Goal: Task Accomplishment & Management: Manage account settings

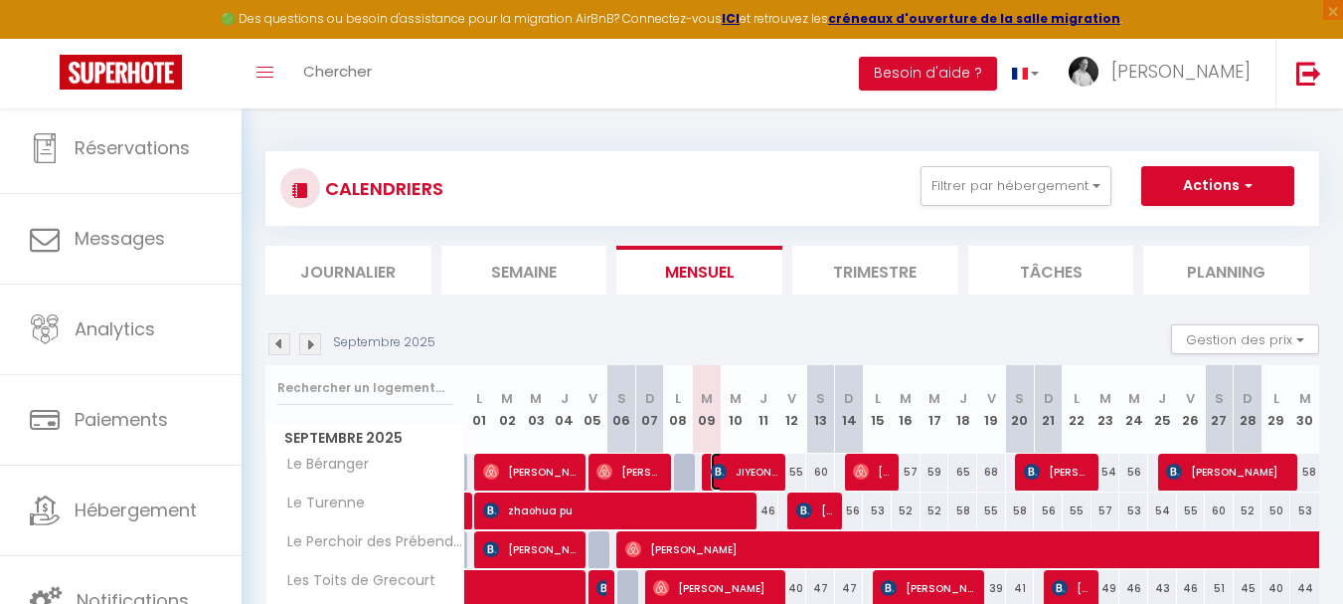
click at [731, 462] on span "JIYEON CHA" at bounding box center [745, 471] width 68 height 38
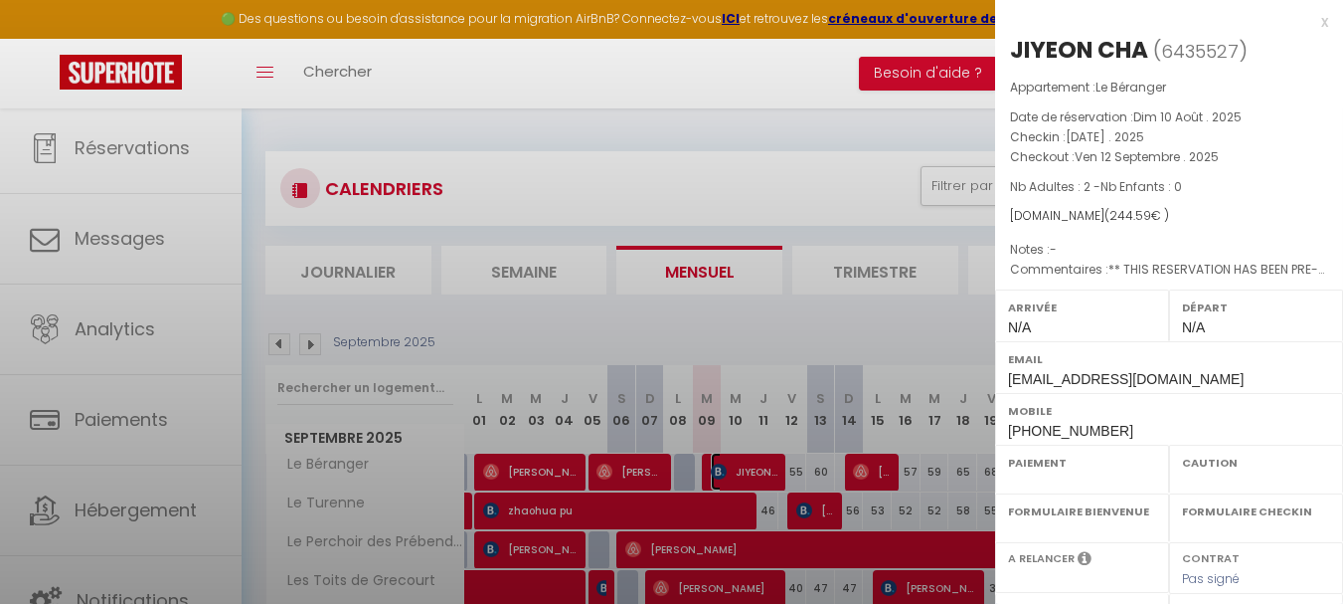
select select "OK"
select select "0"
select select "1"
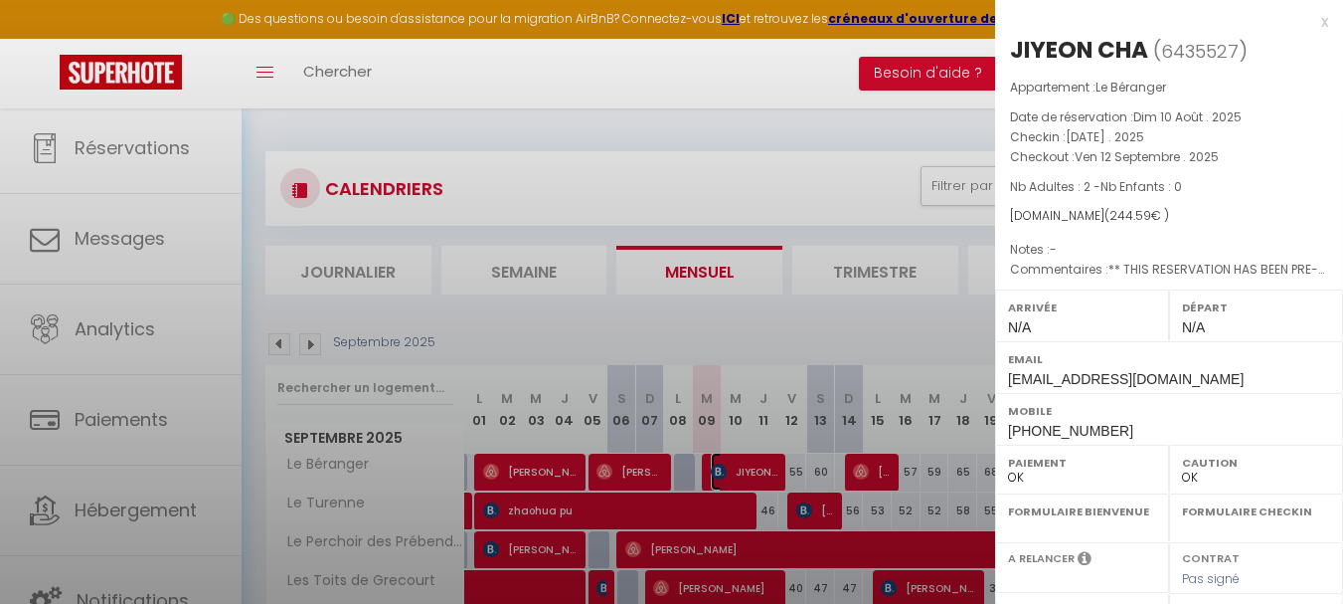
select select
select select "2522"
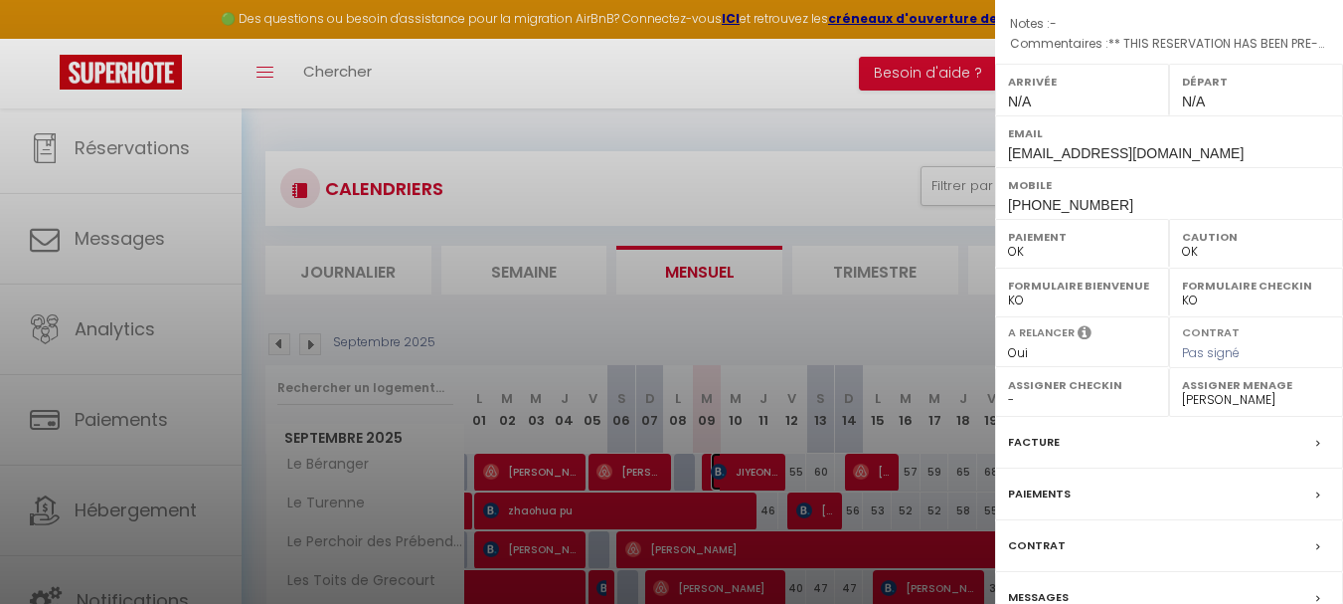
scroll to position [323, 0]
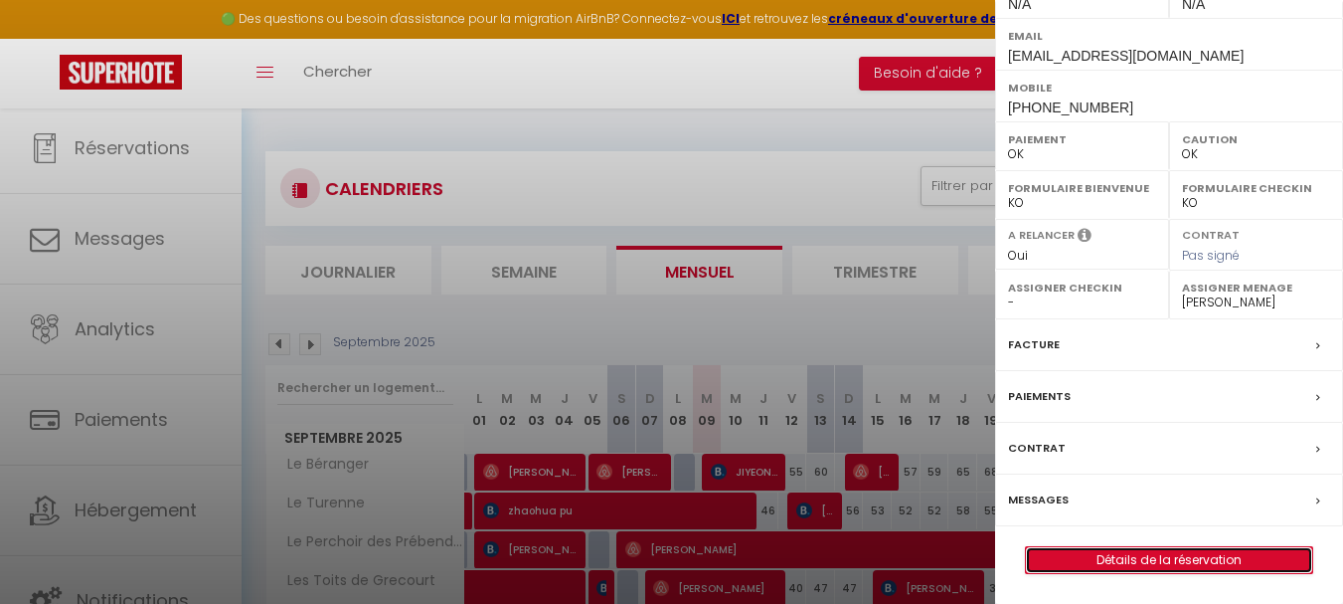
click at [1128, 554] on link "Détails de la réservation" at bounding box center [1169, 560] width 286 height 26
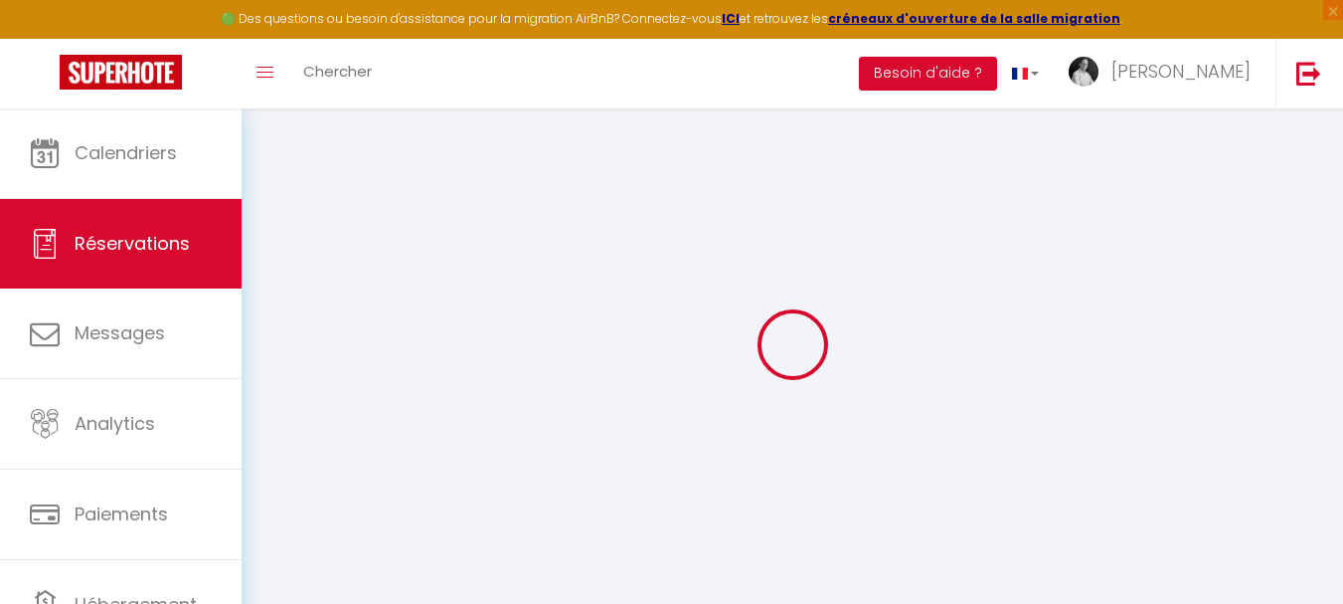
type input "JIYEON"
type input "CHA"
type input "[EMAIL_ADDRESS][DOMAIN_NAME]"
type input "[PHONE_NUMBER]"
select select "KR"
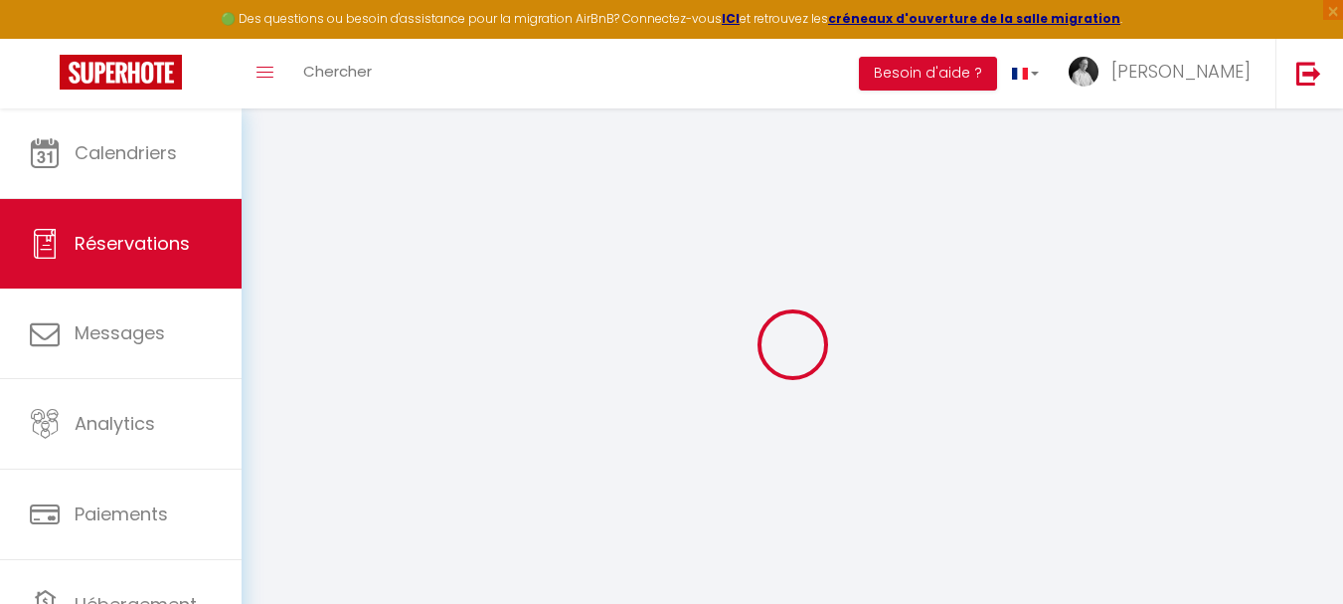
type input "39.68"
type input "3.42"
select select "55145"
select select "1"
select select
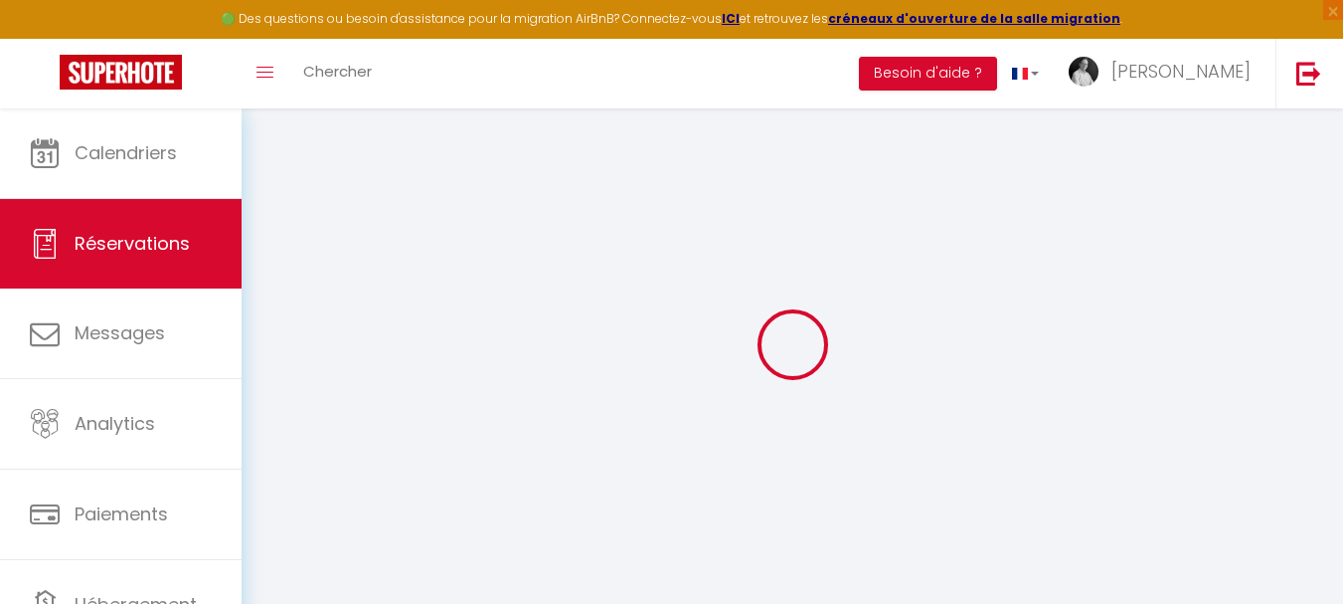
select select
type input "2"
select select "12"
select select "15"
type input "203.4"
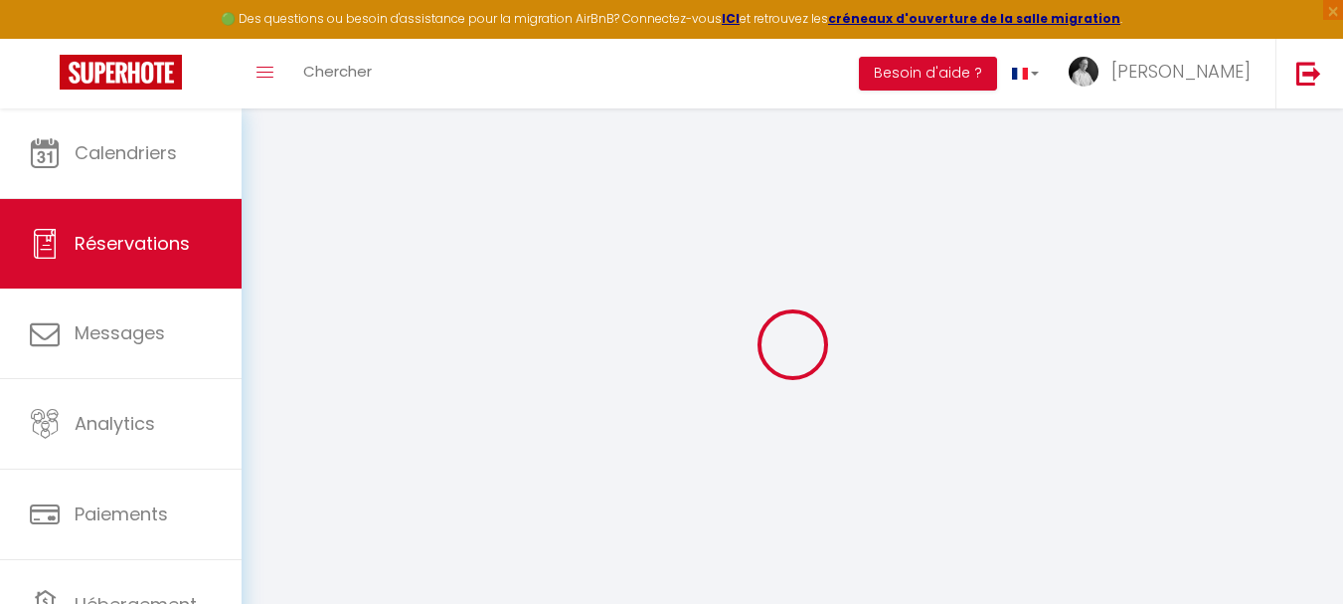
checkbox input "false"
type input "0"
select select "2"
type input "0"
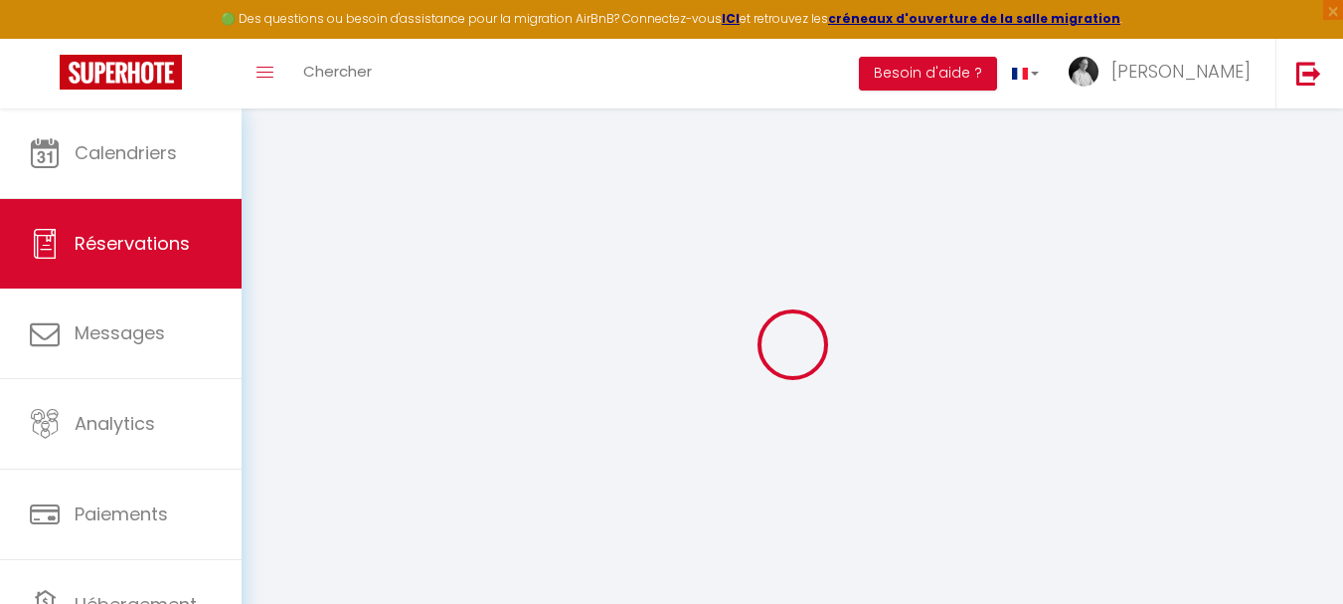
type input "0"
select select
checkbox input "false"
select select
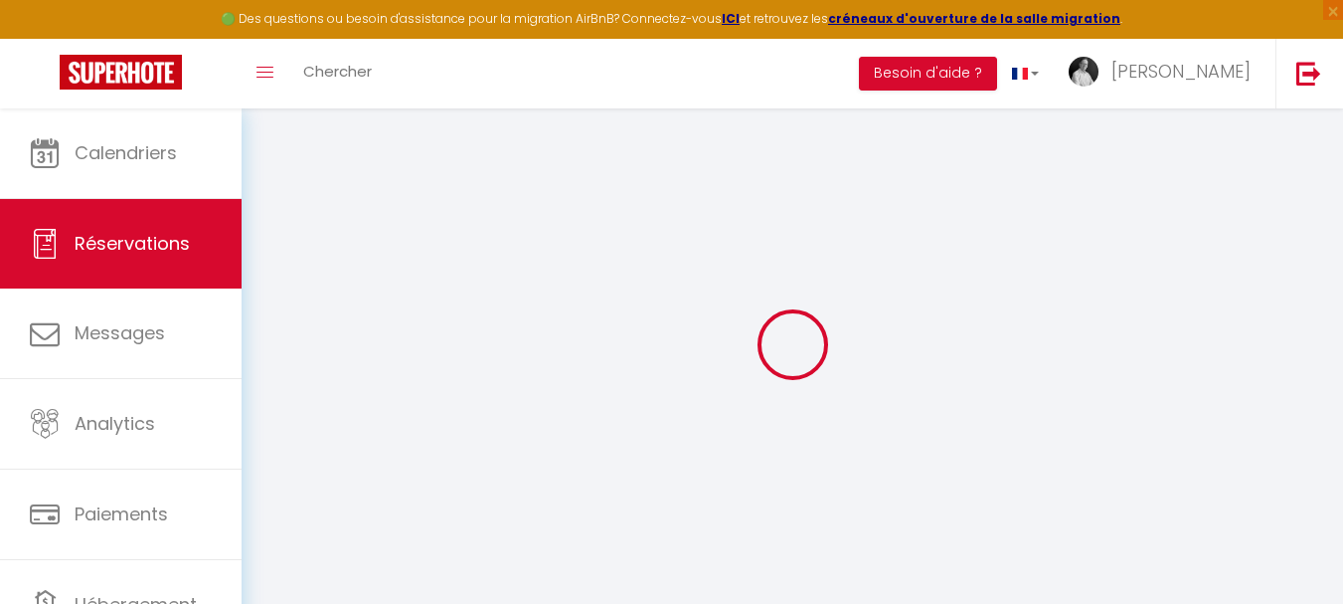
select select
checkbox input "false"
select select
checkbox input "false"
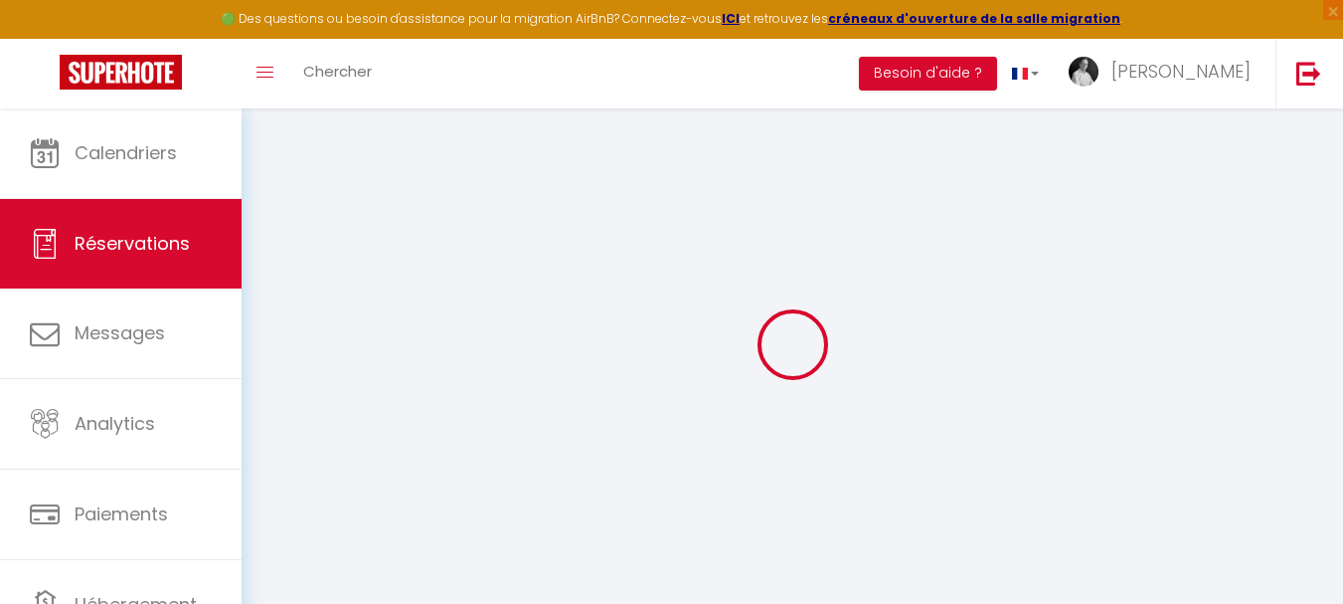
select select
checkbox input "false"
type textarea "** THIS RESERVATION HAS BEEN PRE-PAID ** BOOKING NOTE : Payment charge is EUR 3…"
type input "30"
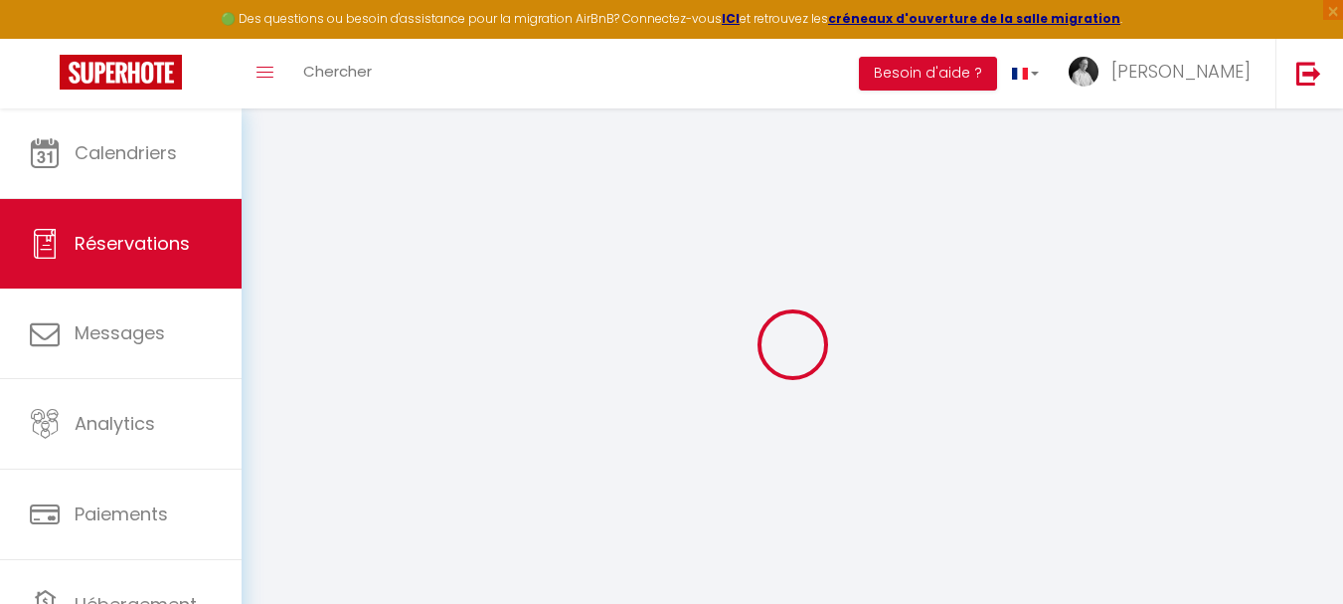
type input "11.19"
select select
checkbox input "false"
select select
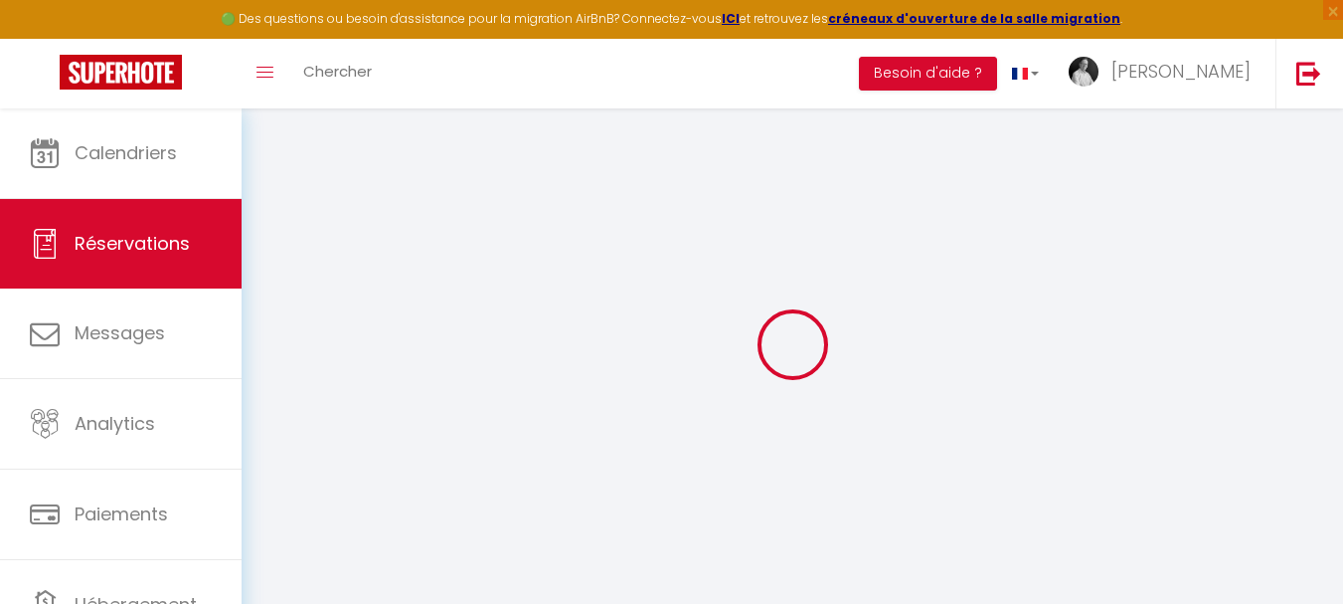
select select
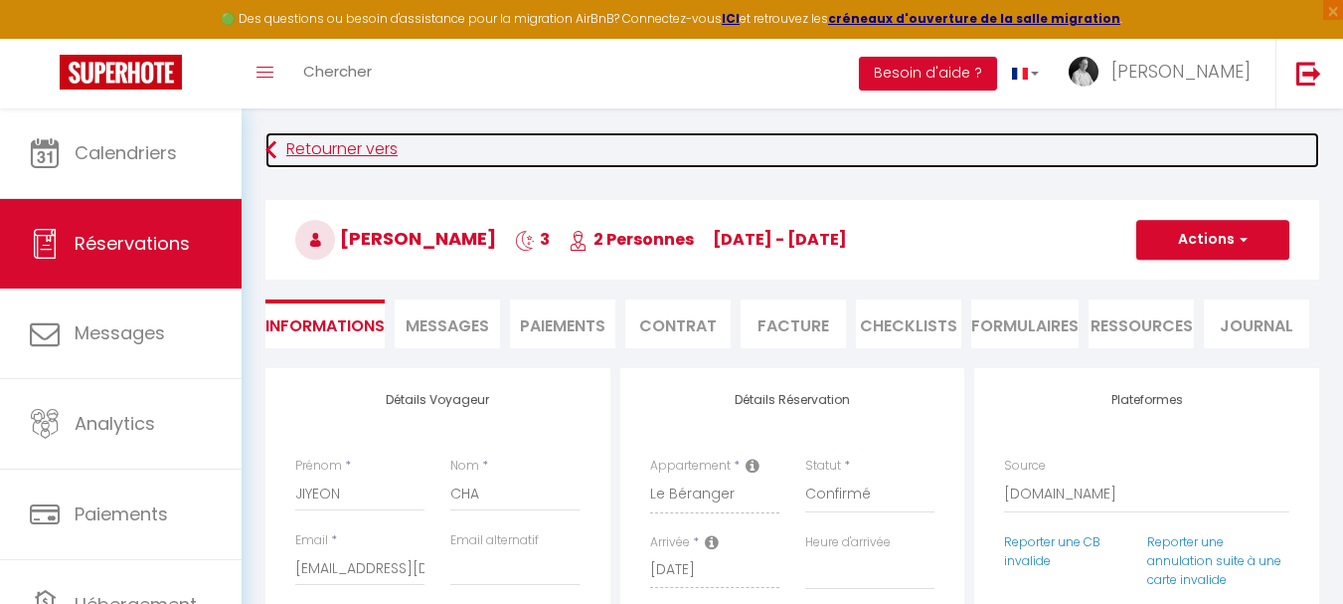
click at [362, 150] on link "Retourner vers" at bounding box center [792, 150] width 1054 height 36
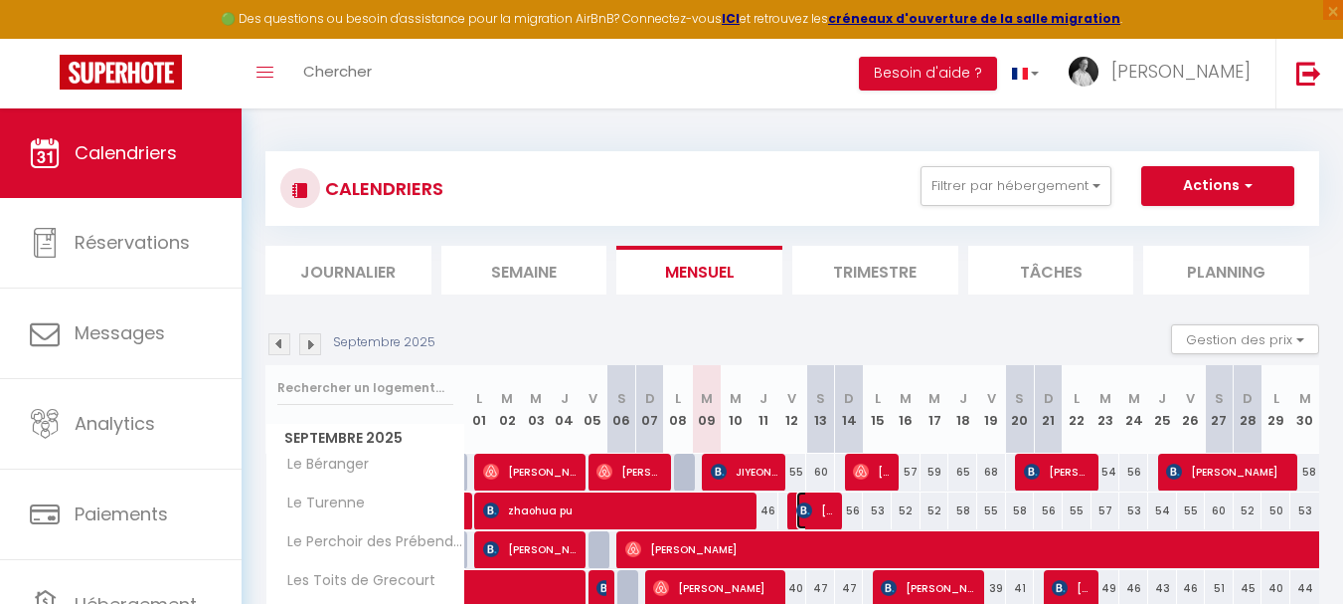
click at [805, 517] on img at bounding box center [804, 510] width 16 height 16
select select "OK"
select select "KO"
select select "0"
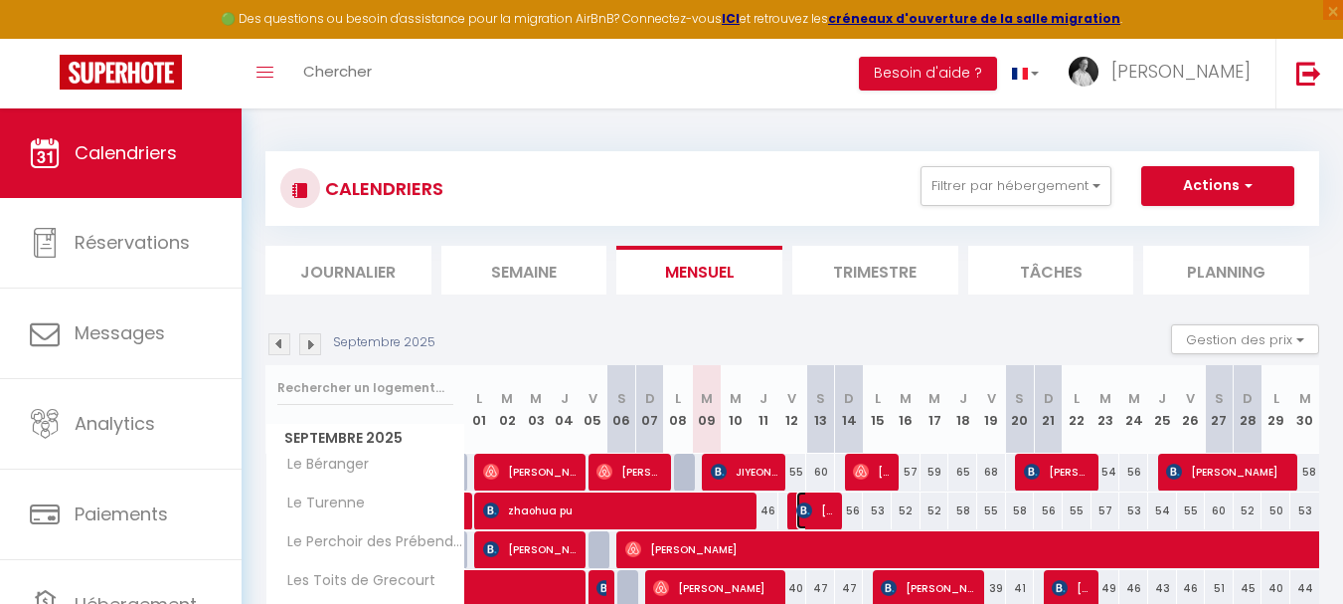
select select "1"
select select
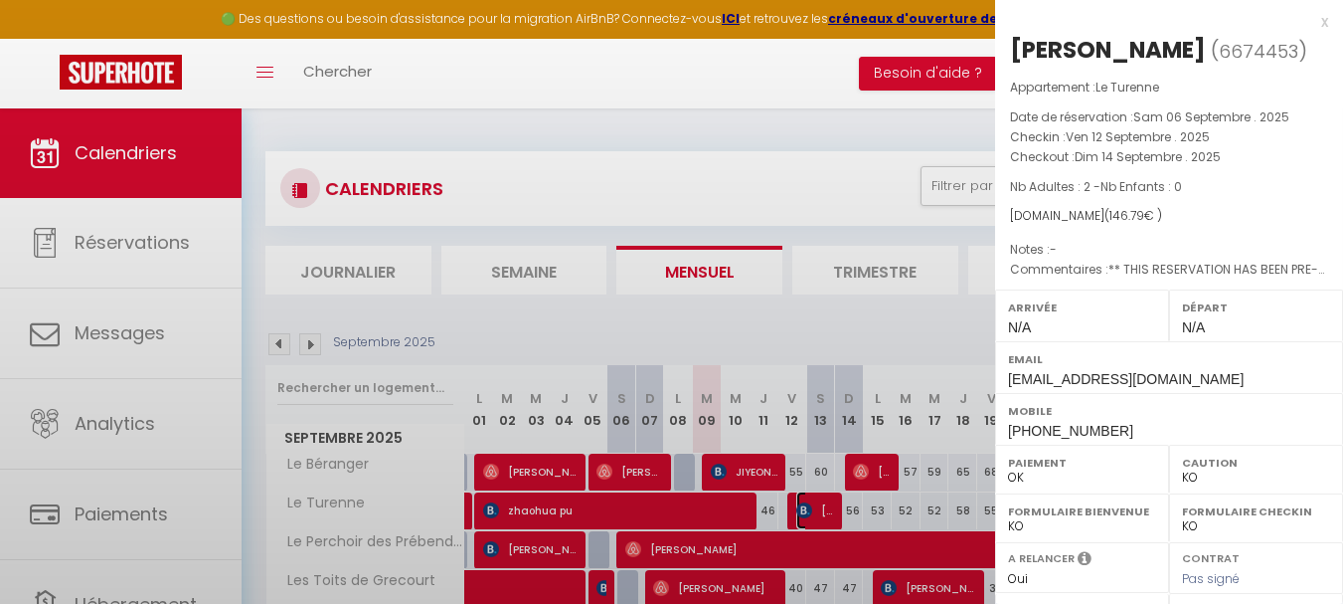
select select "2522"
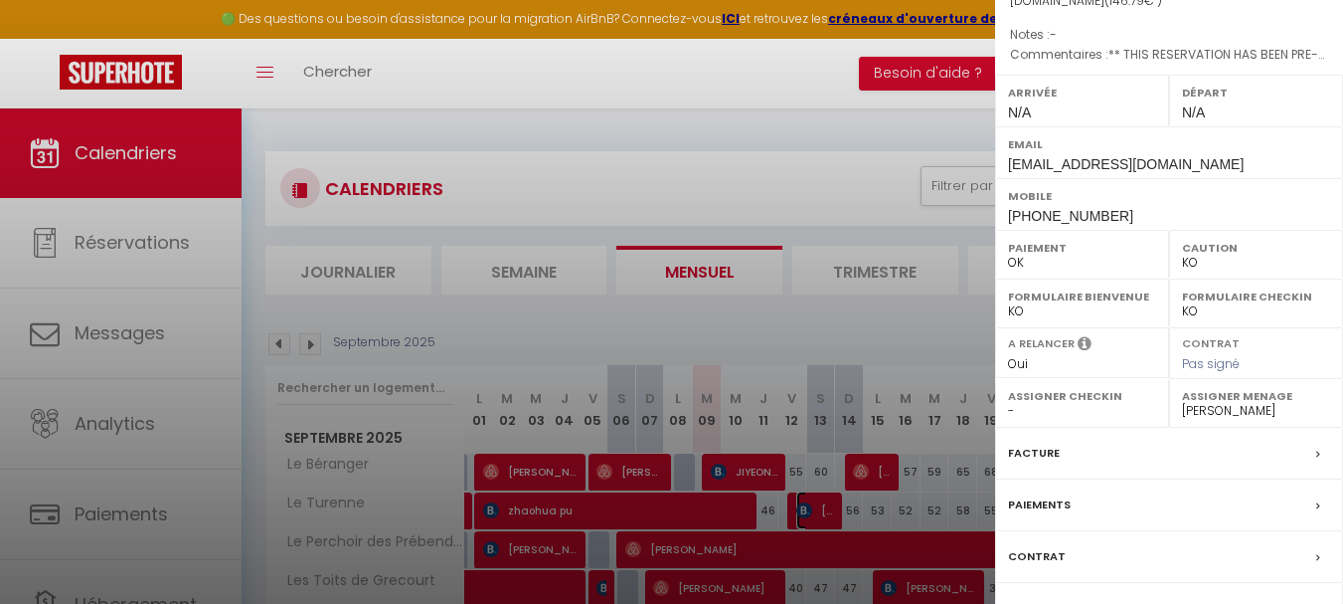
scroll to position [323, 0]
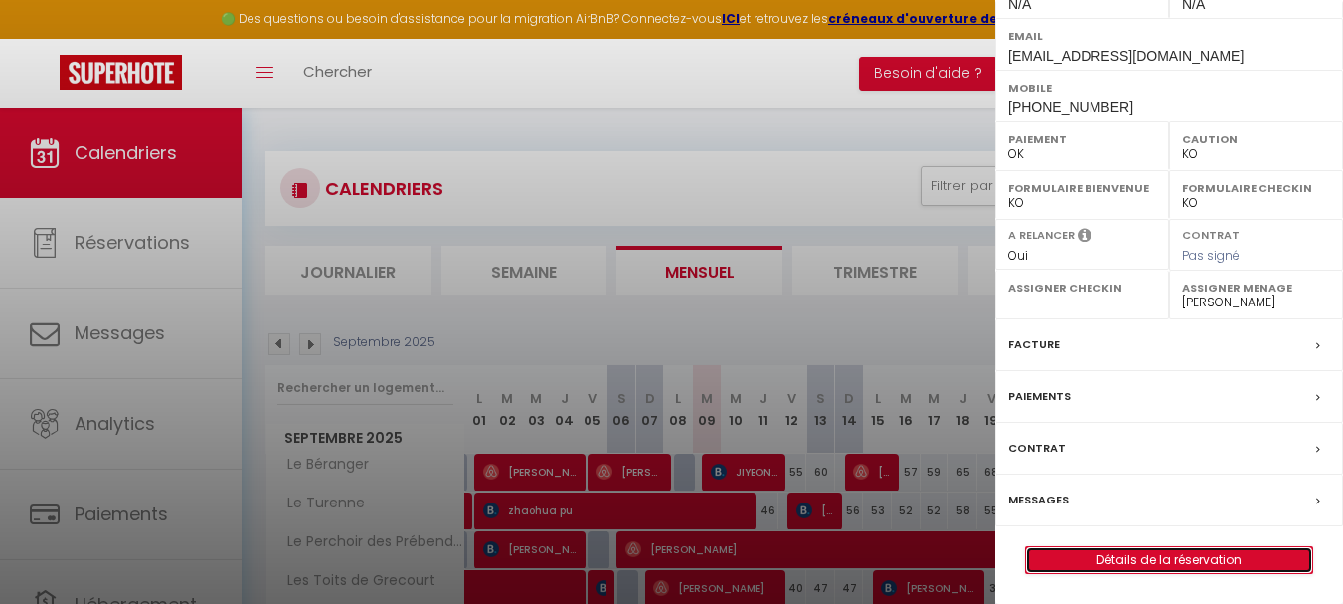
click at [1162, 560] on link "Détails de la réservation" at bounding box center [1169, 560] width 286 height 26
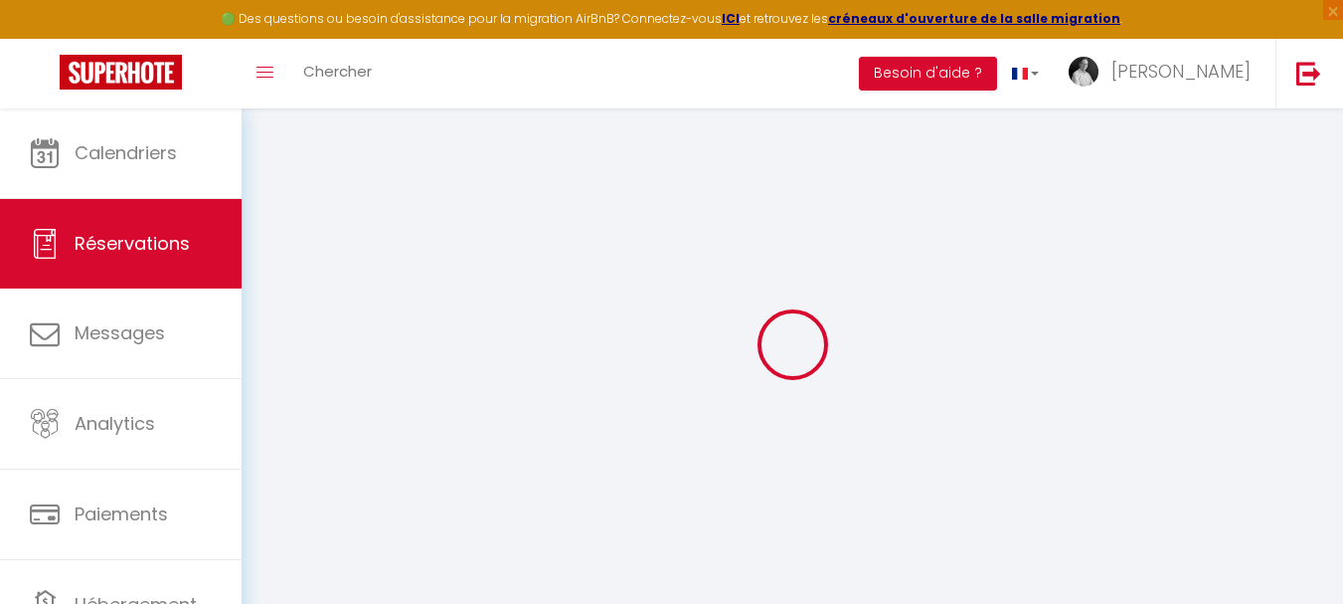
type input "[PERSON_NAME]"
type input "mally"
type input "[EMAIL_ADDRESS][DOMAIN_NAME]"
type input "[PHONE_NUMBER]"
select select "FR"
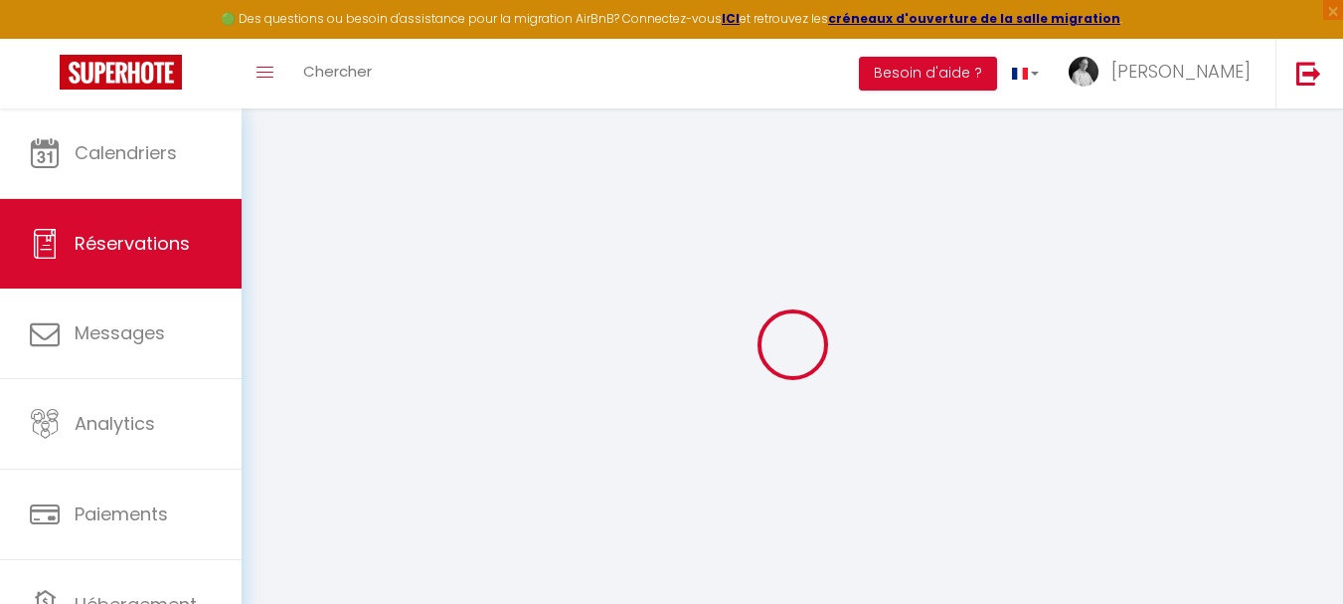
type input "23.92"
type input "2.06"
select select "57536"
select select "1"
select select
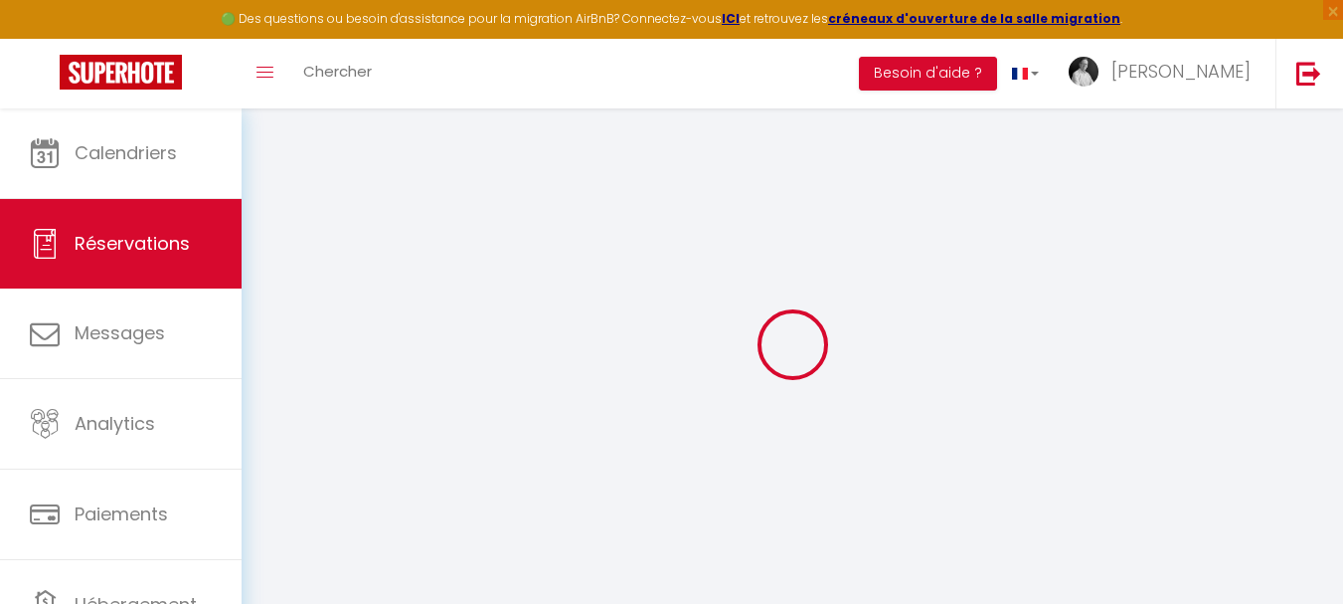
select select
type input "2"
select select "12"
select select
type input "110.7"
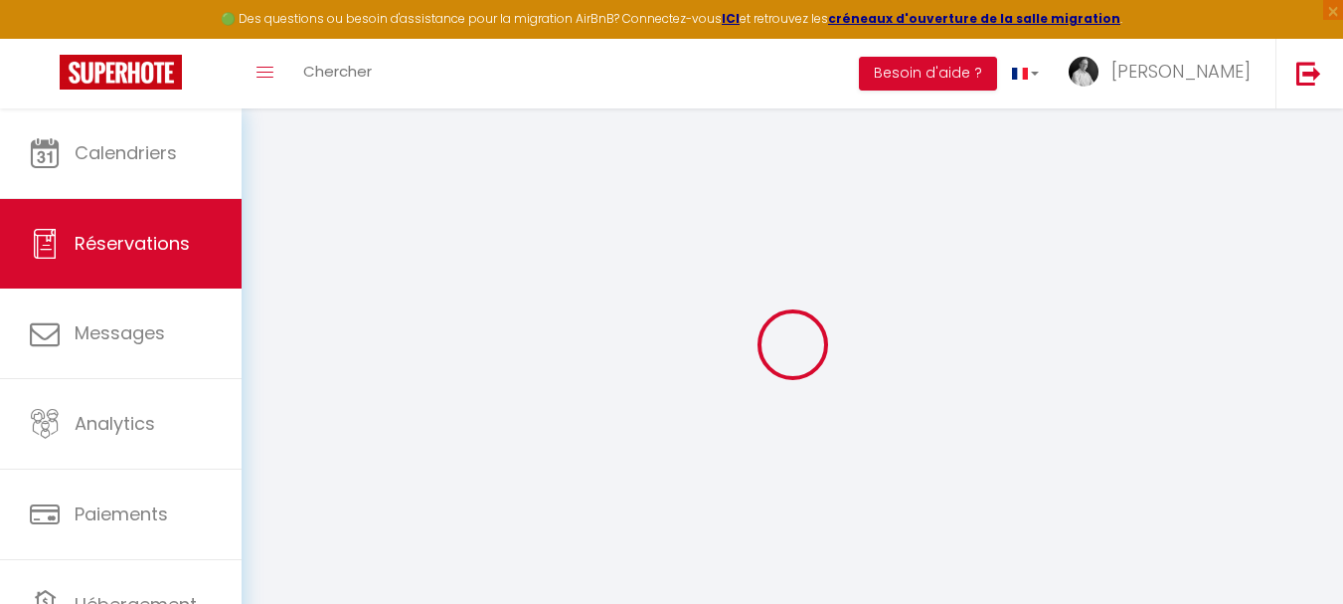
checkbox input "false"
type input "0"
select select "2"
type input "0"
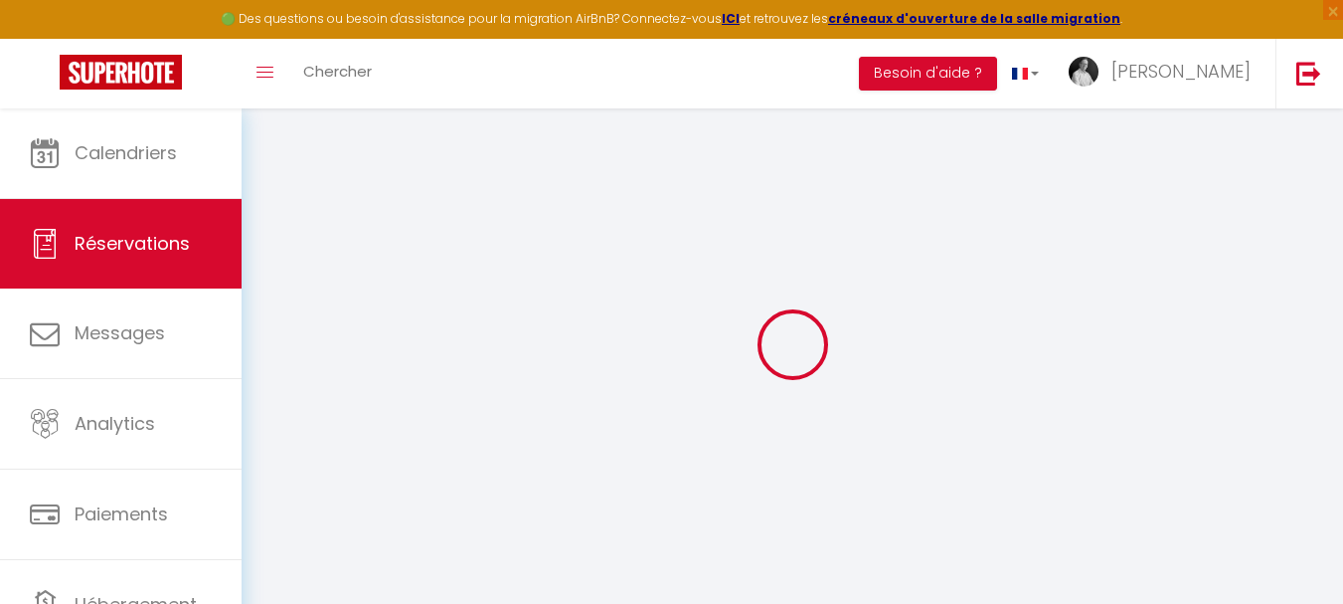
type input "0"
select select
select select "14"
checkbox input "false"
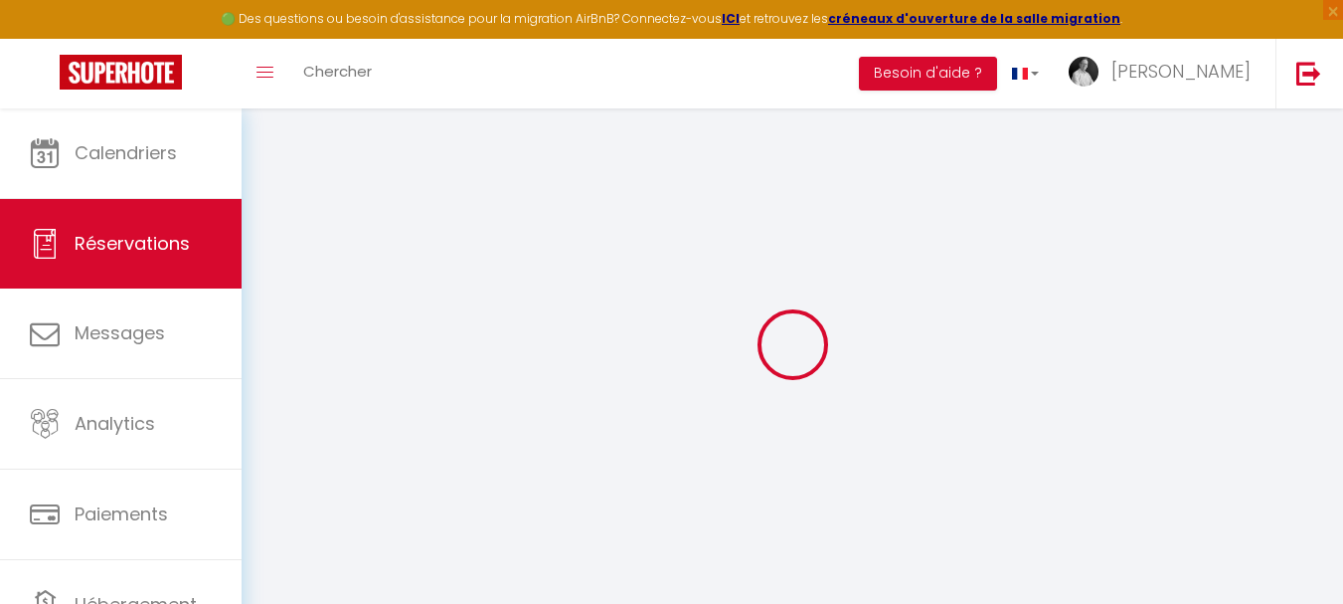
select select
checkbox input "false"
select select
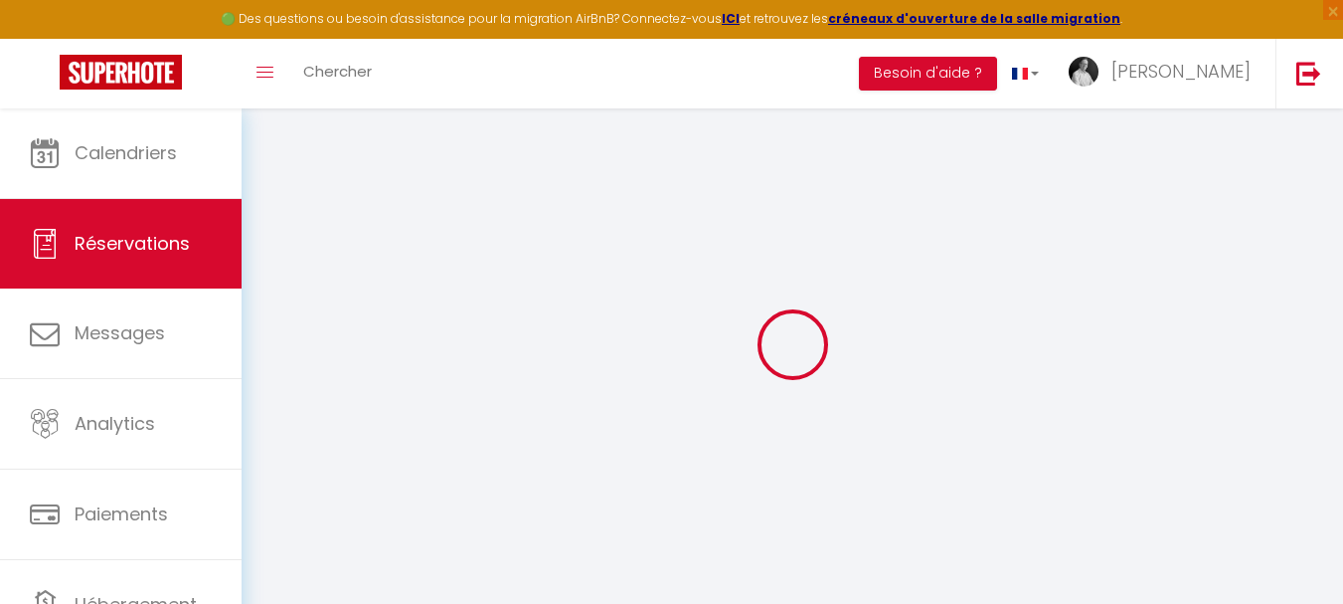
checkbox input "false"
type textarea "** THIS RESERVATION HAS BEEN PRE-PAID ** BOOKING NOTE : Payment charge is EUR 2…"
type input "30"
type input "6.09"
select select
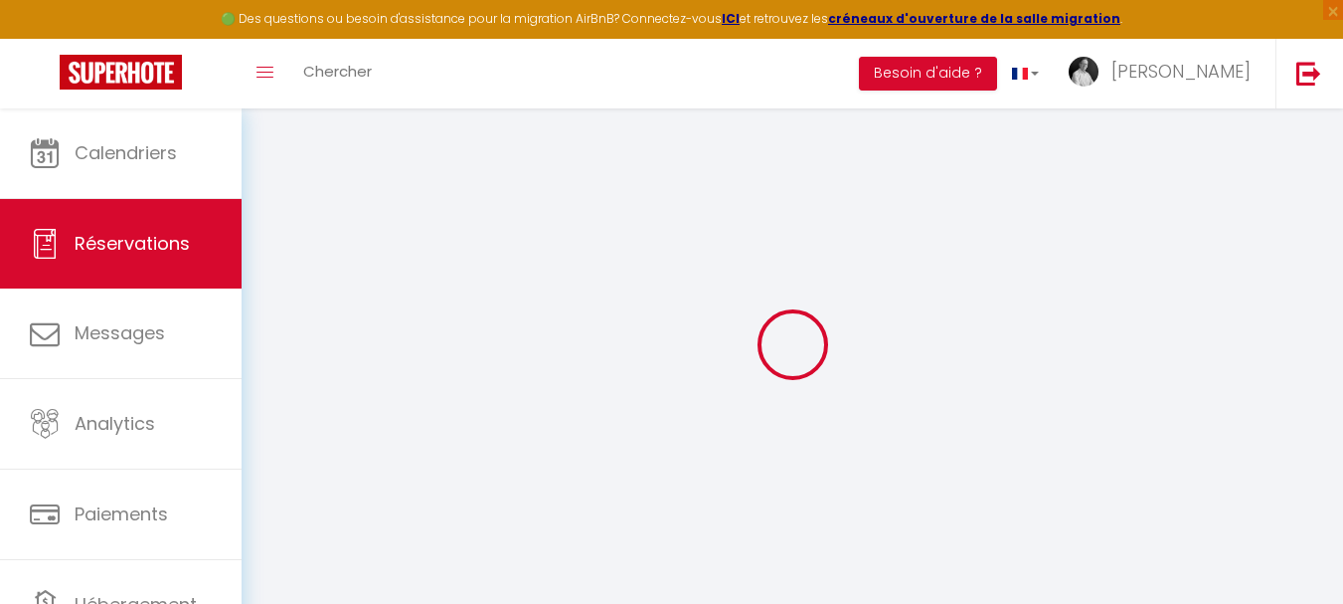
select select
checkbox input "false"
select select
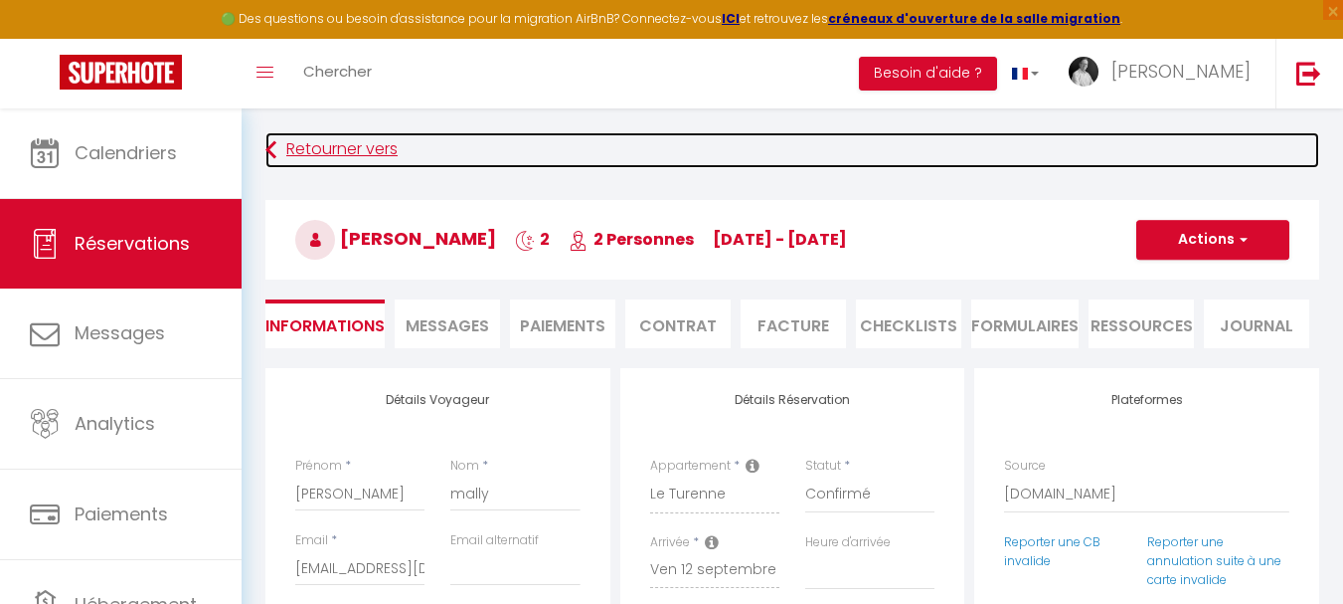
click at [357, 149] on link "Retourner vers" at bounding box center [792, 150] width 1054 height 36
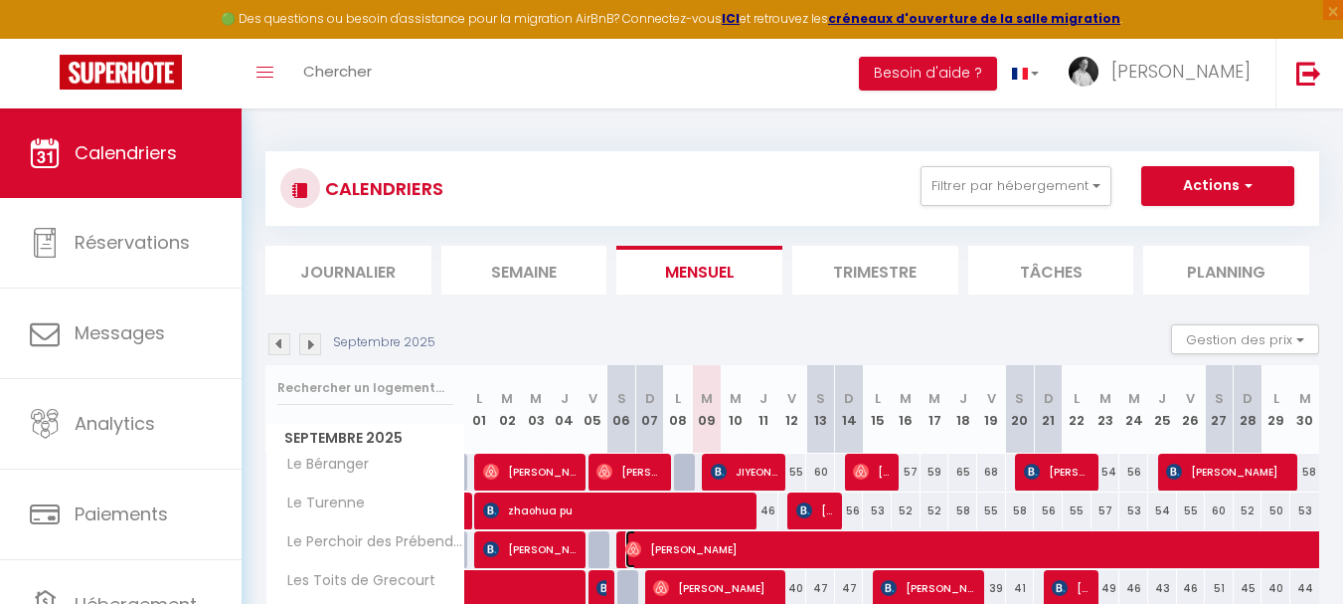
click at [688, 553] on span "[PERSON_NAME]" at bounding box center [1242, 549] width 1235 height 38
select select "OK"
select select "0"
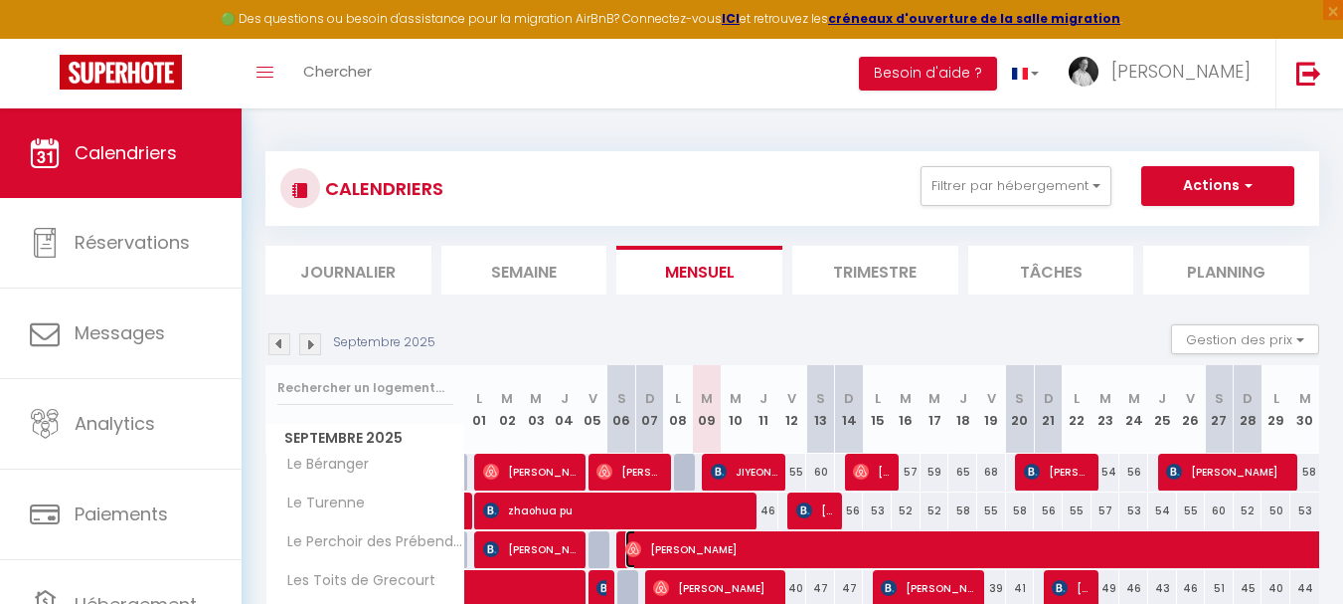
select select "1"
select select
select select "2522"
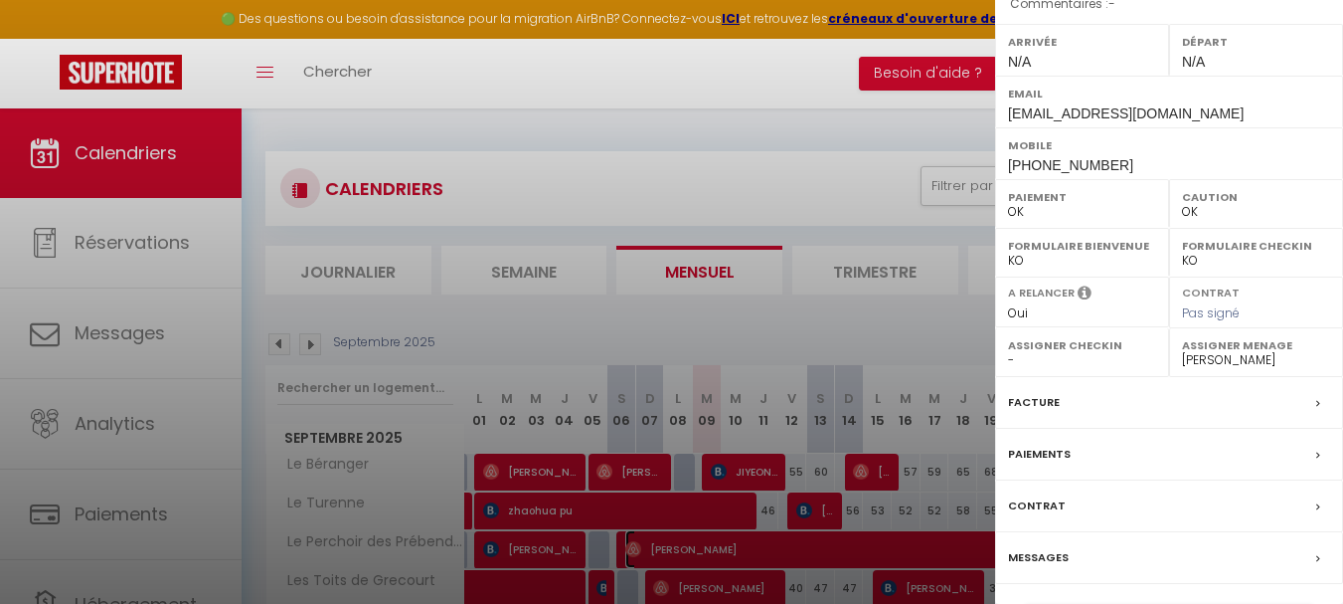
scroll to position [323, 0]
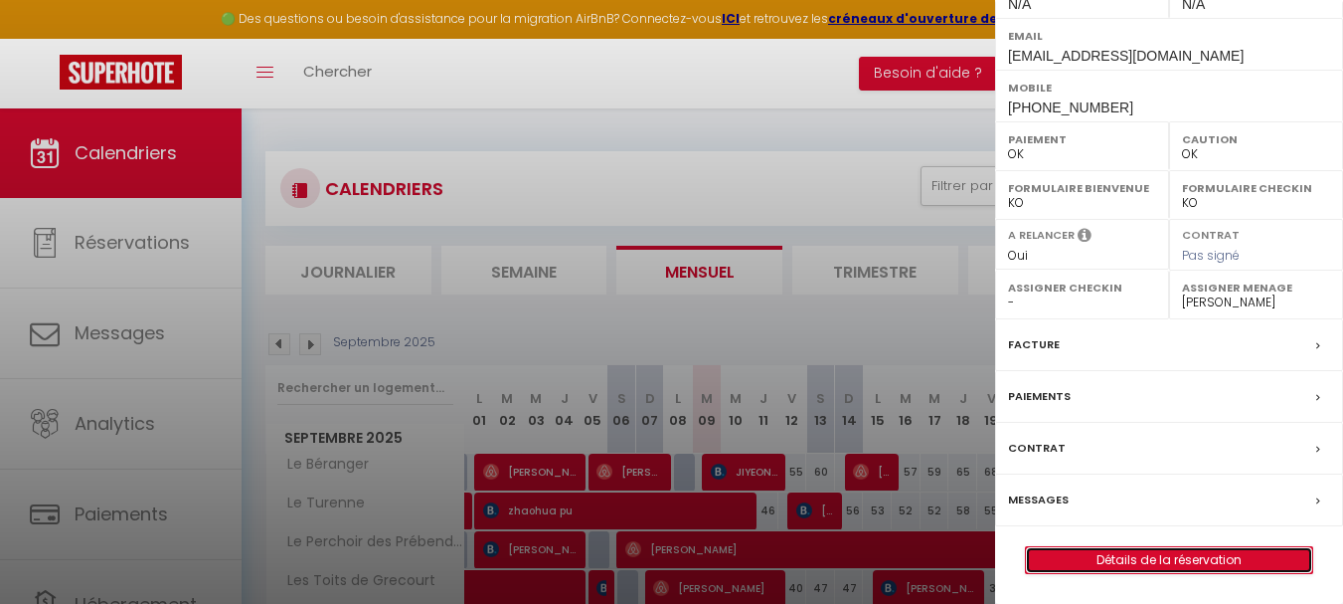
click at [1124, 565] on link "Détails de la réservation" at bounding box center [1169, 560] width 286 height 26
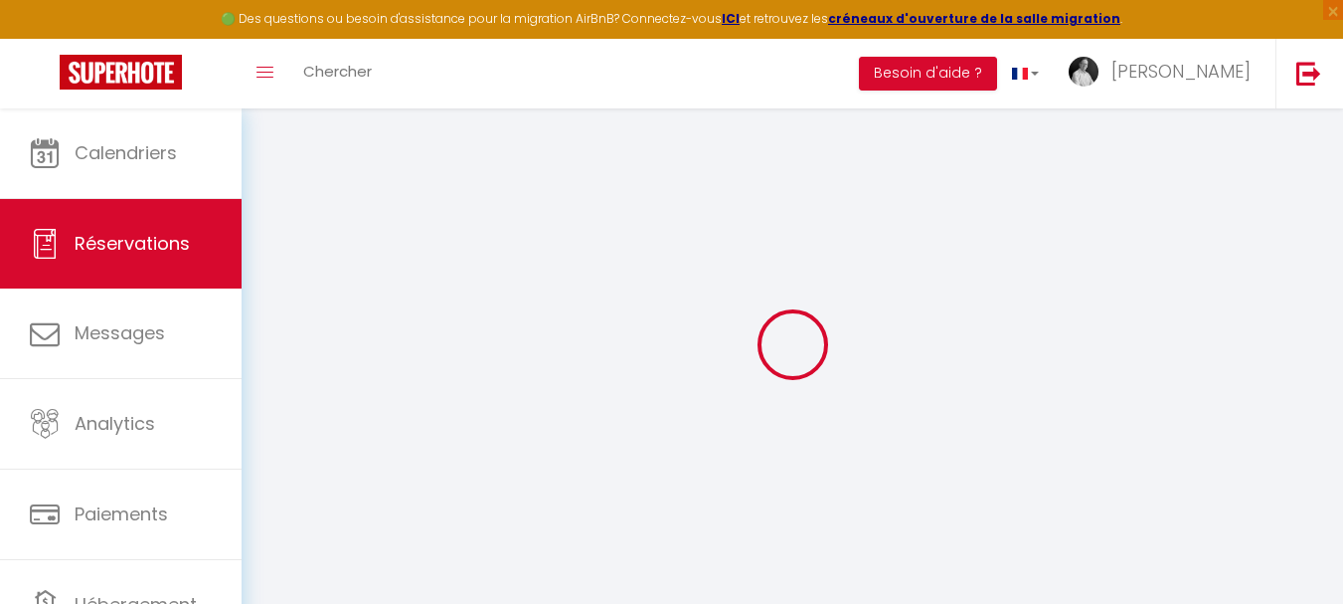
scroll to position [99, 0]
type input "[PERSON_NAME]"
type input "[EMAIL_ADDRESS][DOMAIN_NAME]"
type input "[PHONE_NUMBER]"
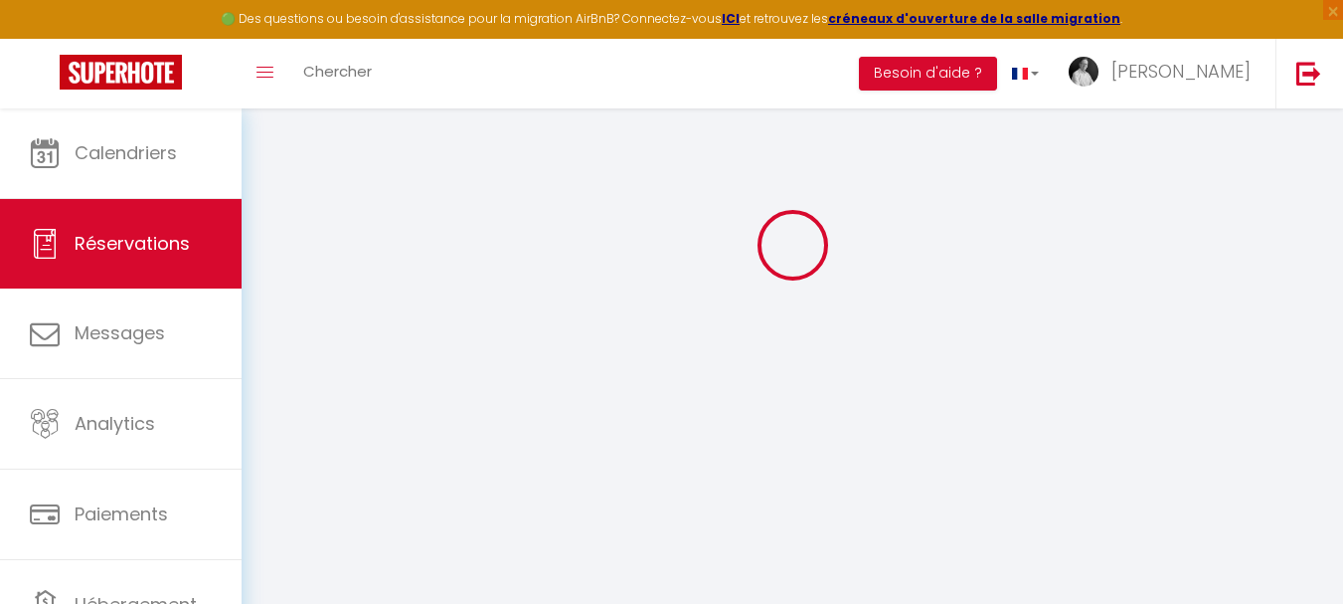
select select
type input "239.49"
select select "60041"
select select "1"
select select
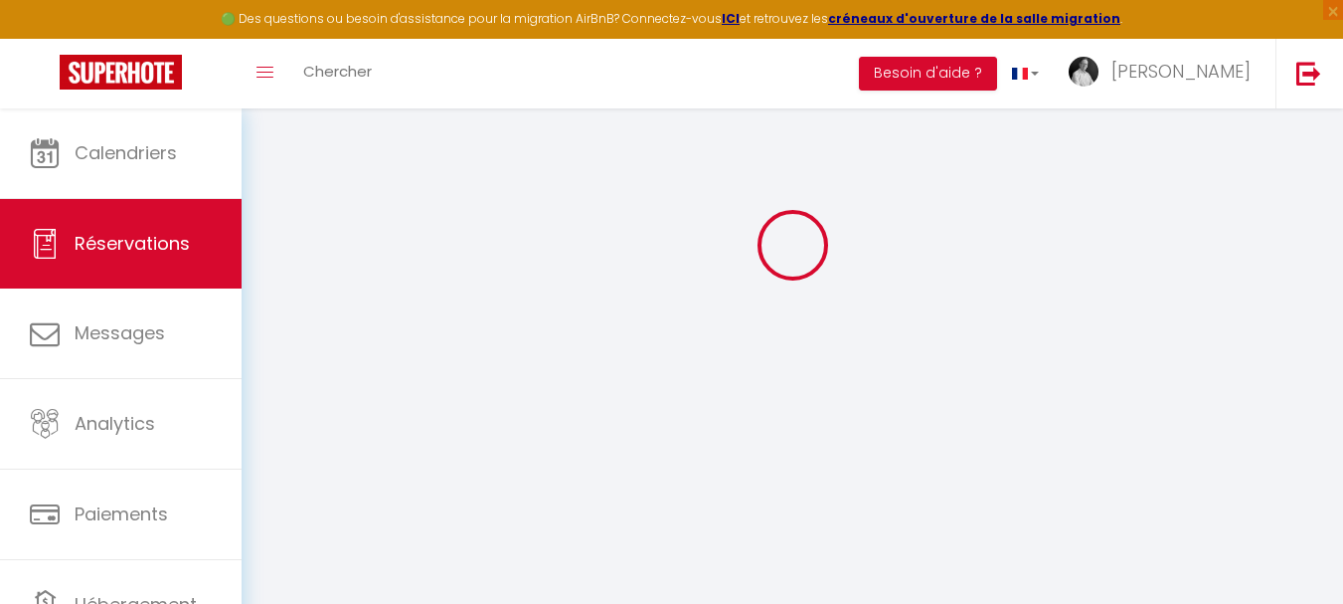
select select
type input "1"
select select "12"
select select
type input "1724"
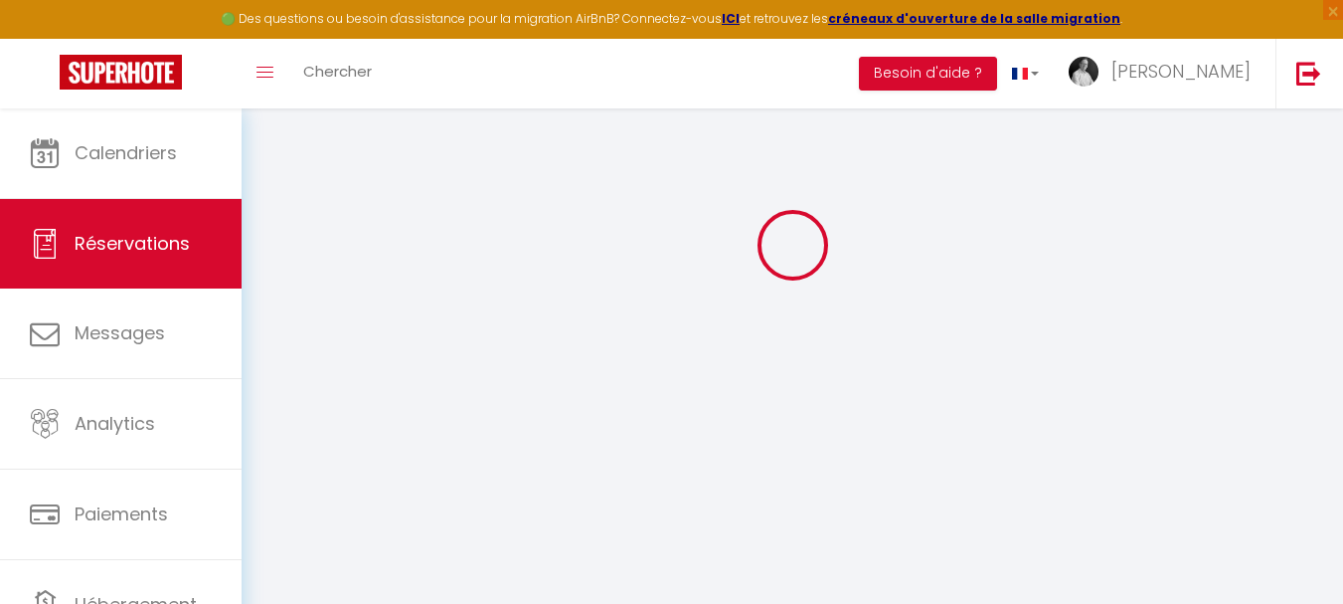
checkbox input "false"
type input "157.4"
select select "1"
type input "0"
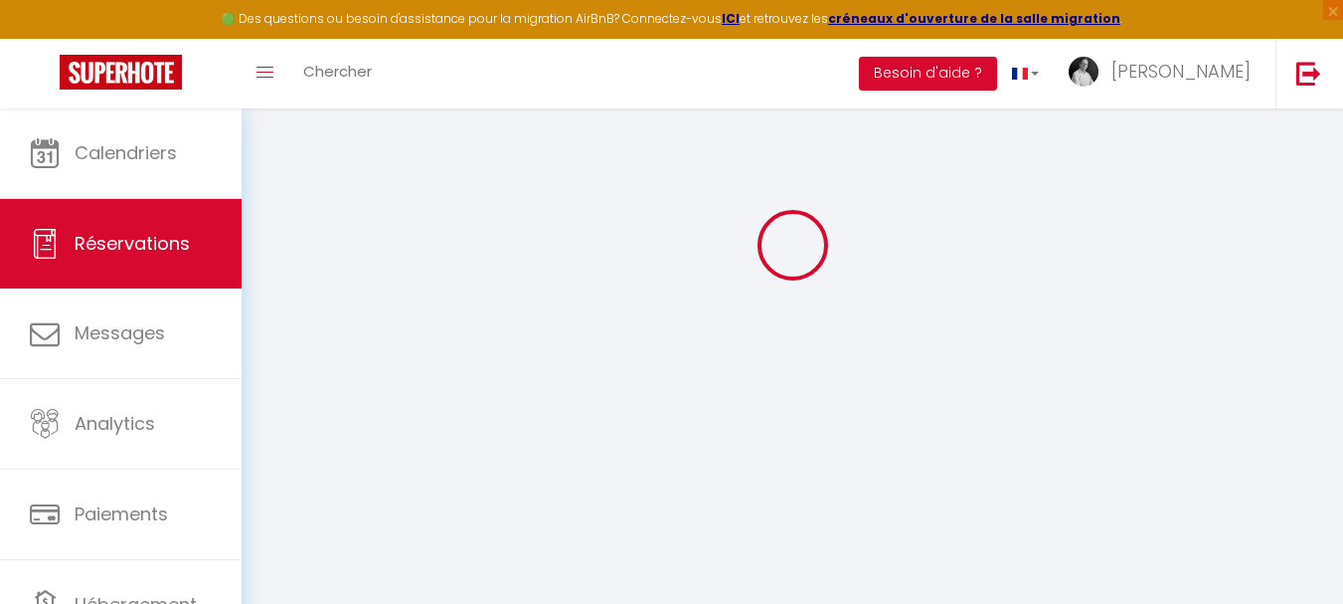
type input "0"
select select
select select "15"
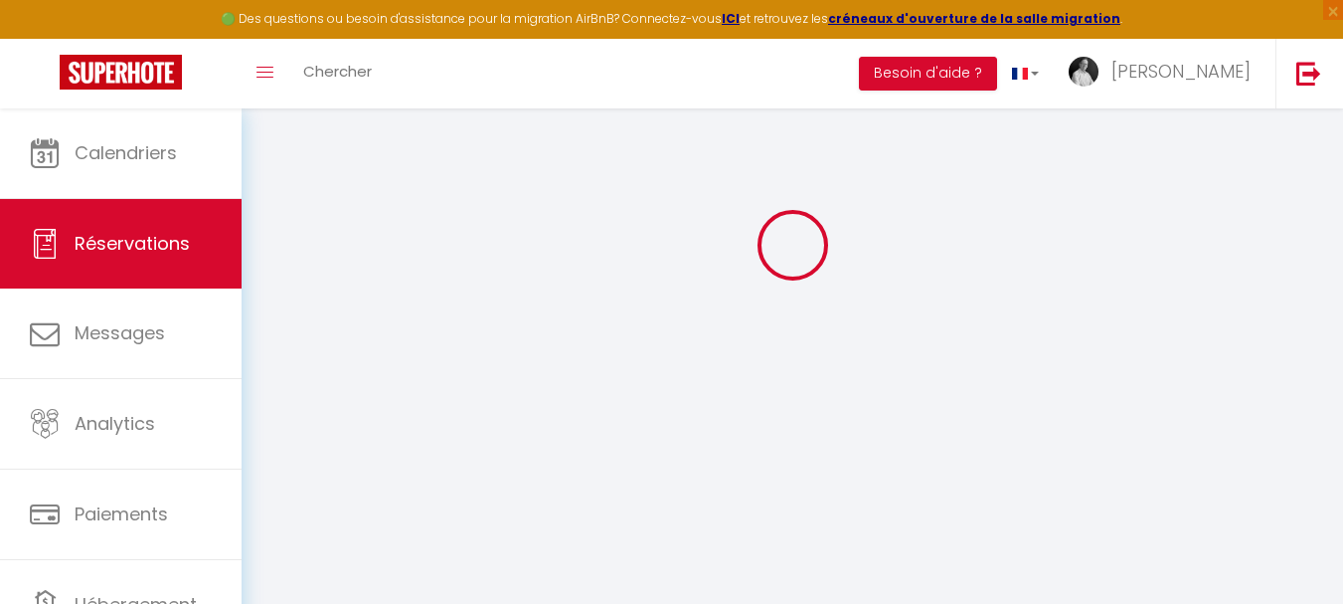
checkbox input "false"
select select
checkbox input "false"
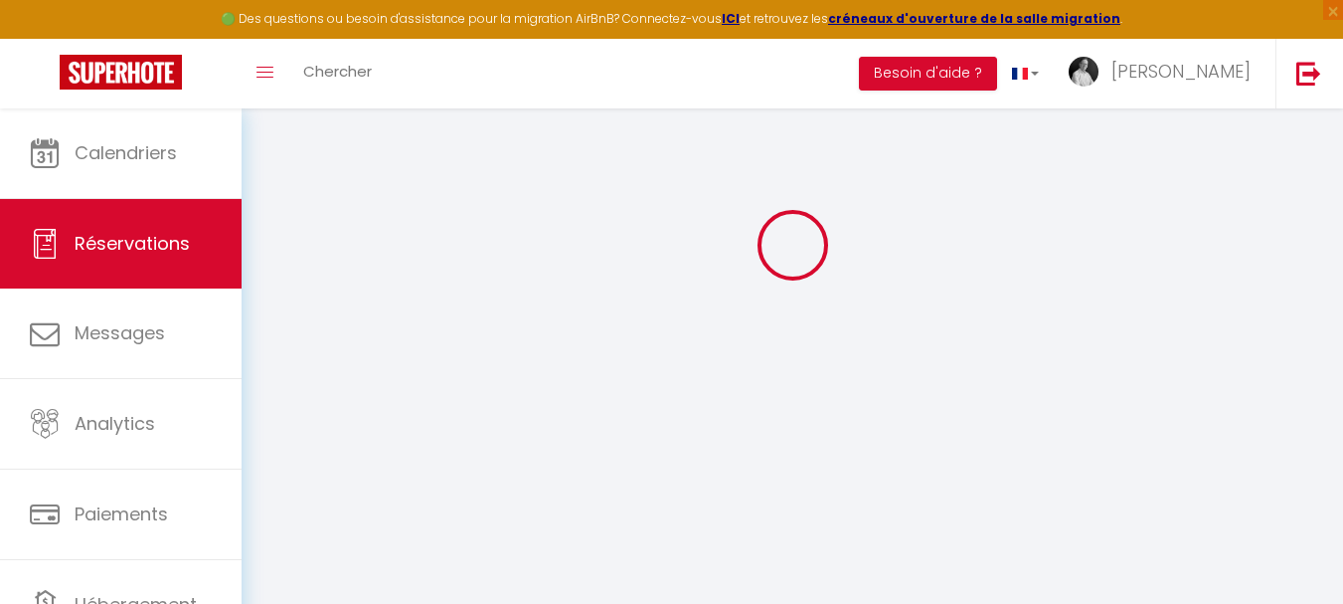
select select
checkbox input "false"
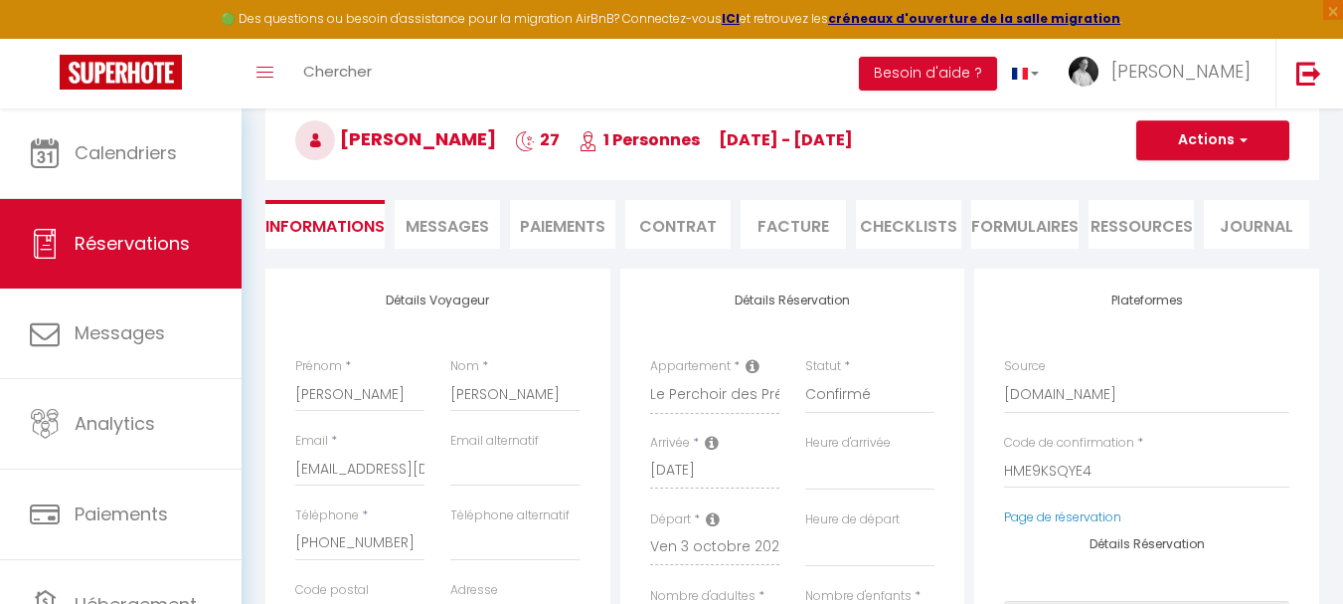
select select
type input "30"
type input "86.16"
select select
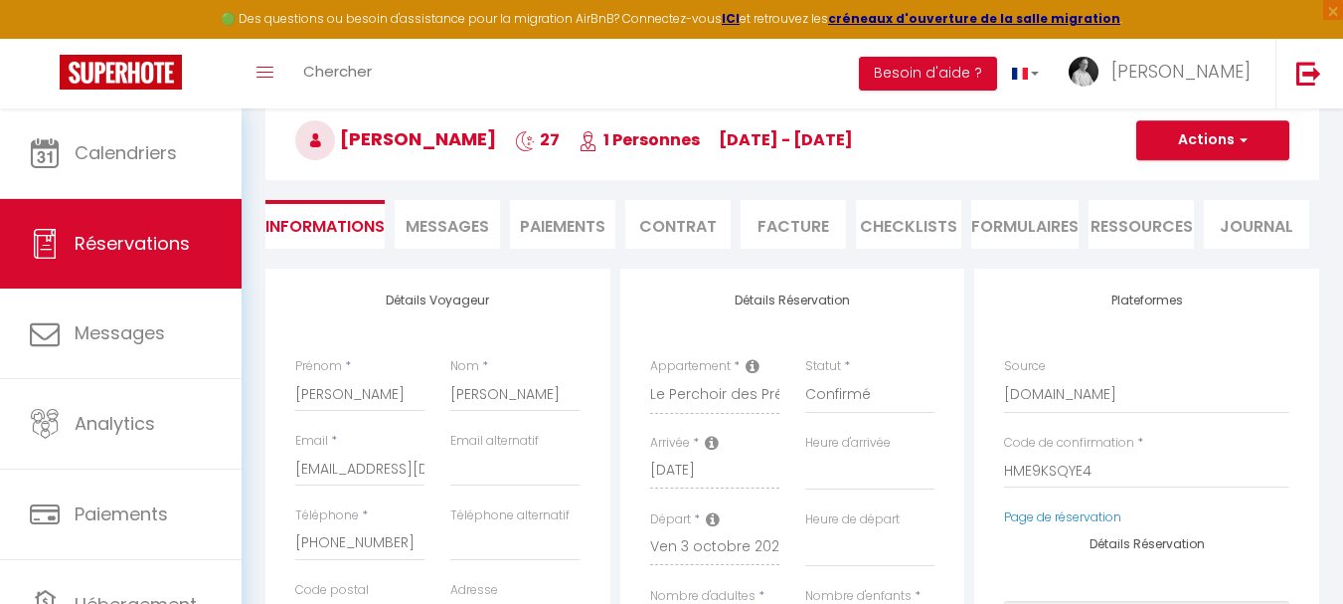
checkbox input "false"
select select
checkbox input "false"
select select
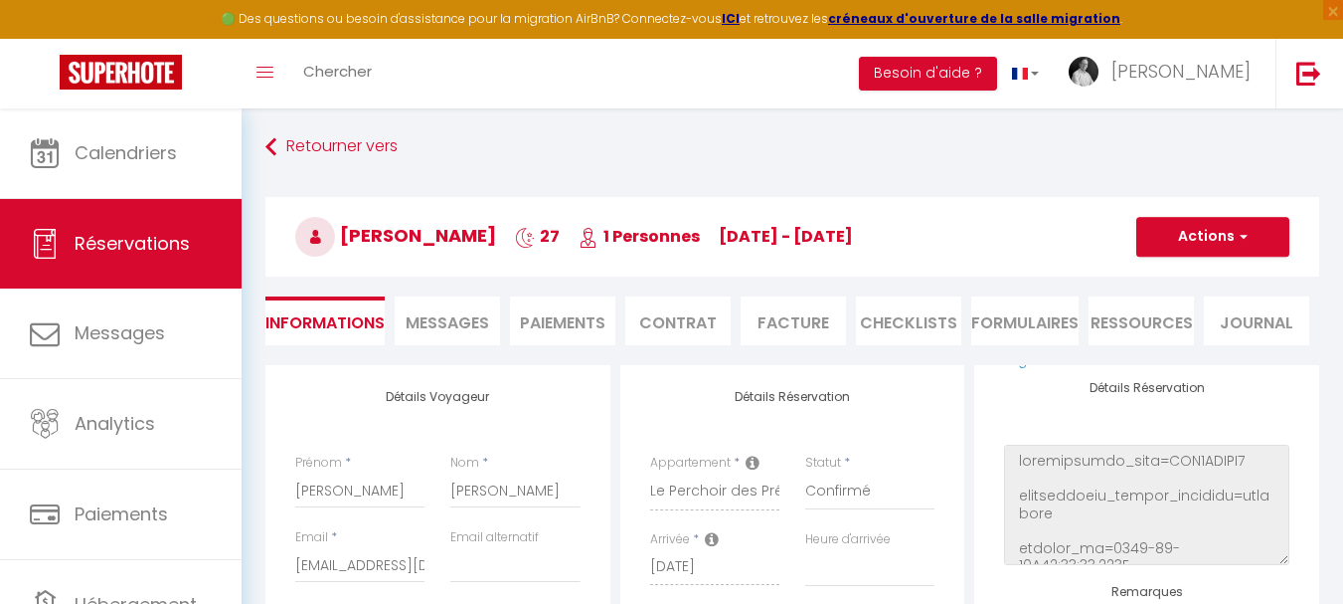
scroll to position [0, 0]
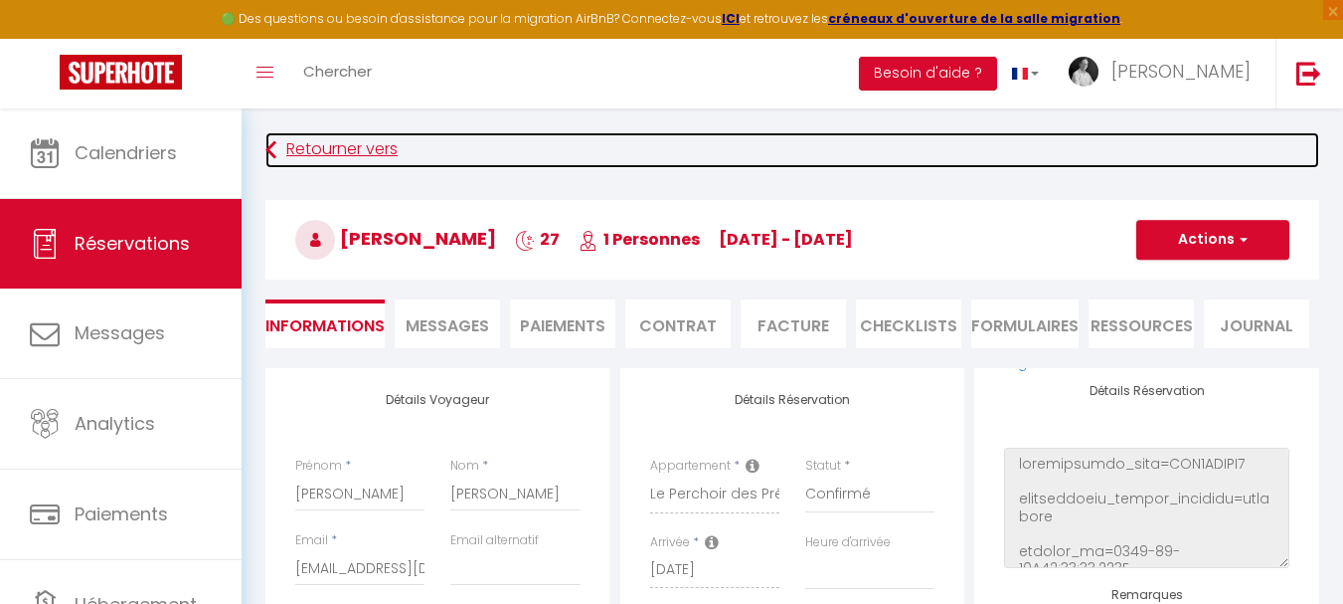
click at [324, 155] on link "Retourner vers" at bounding box center [792, 150] width 1054 height 36
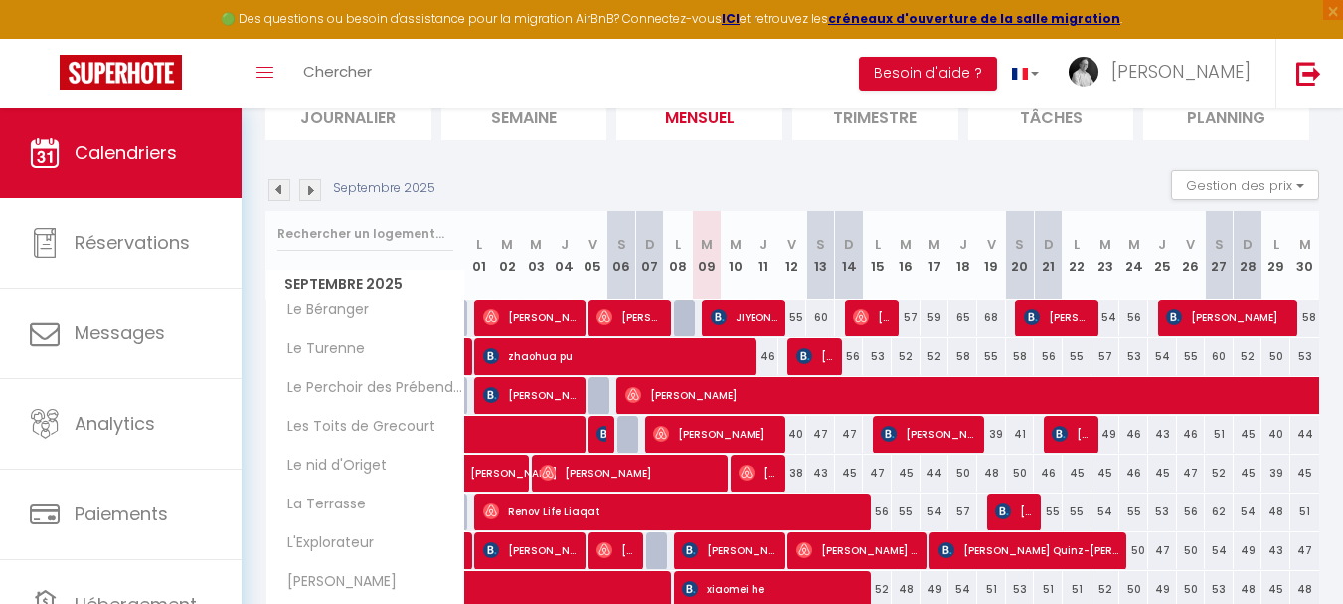
scroll to position [199, 0]
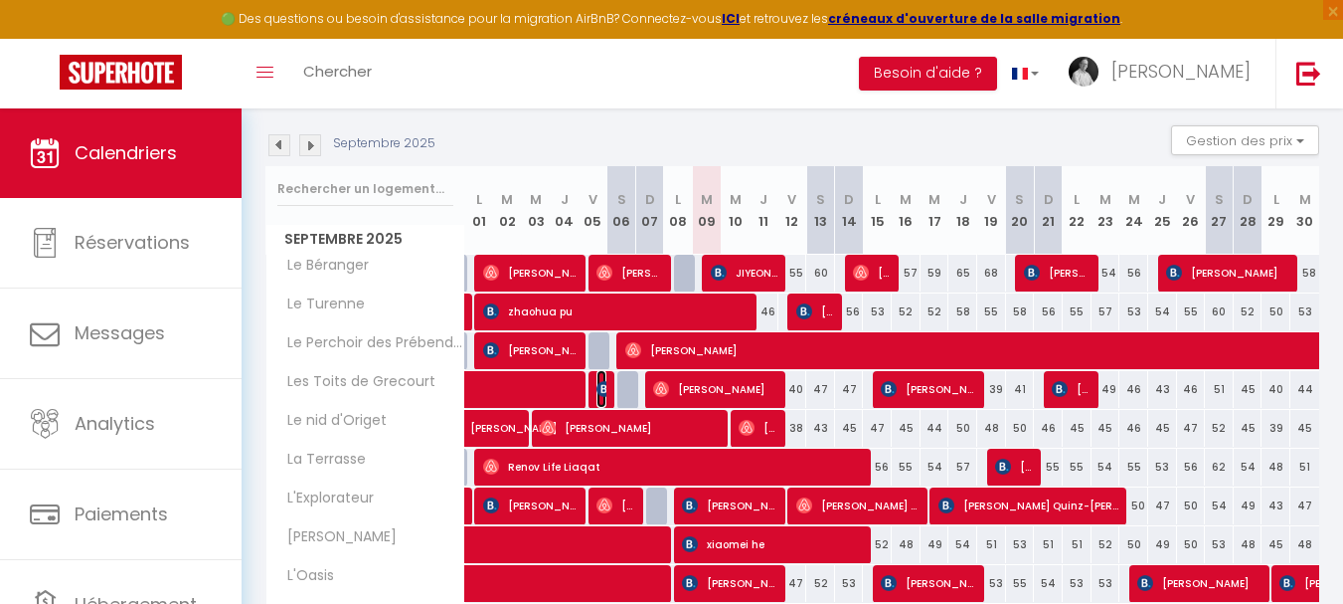
click at [598, 390] on img at bounding box center [605, 389] width 16 height 16
select select "OK"
select select "KO"
select select "0"
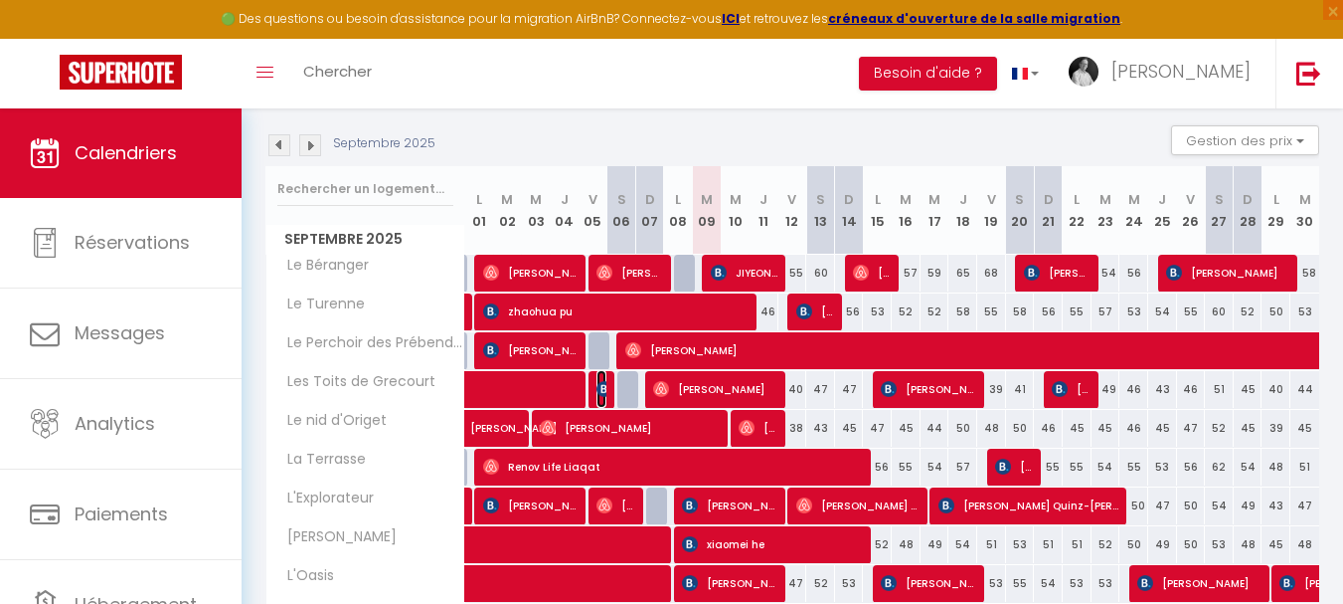
select select "1"
select select
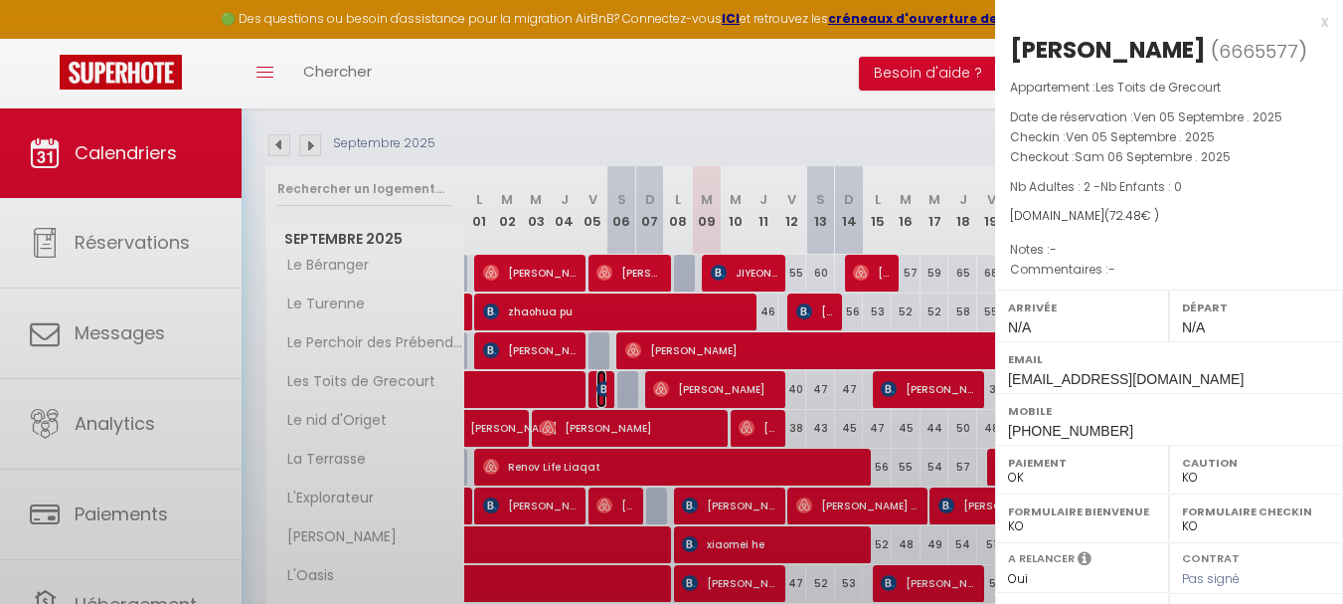
select select "2522"
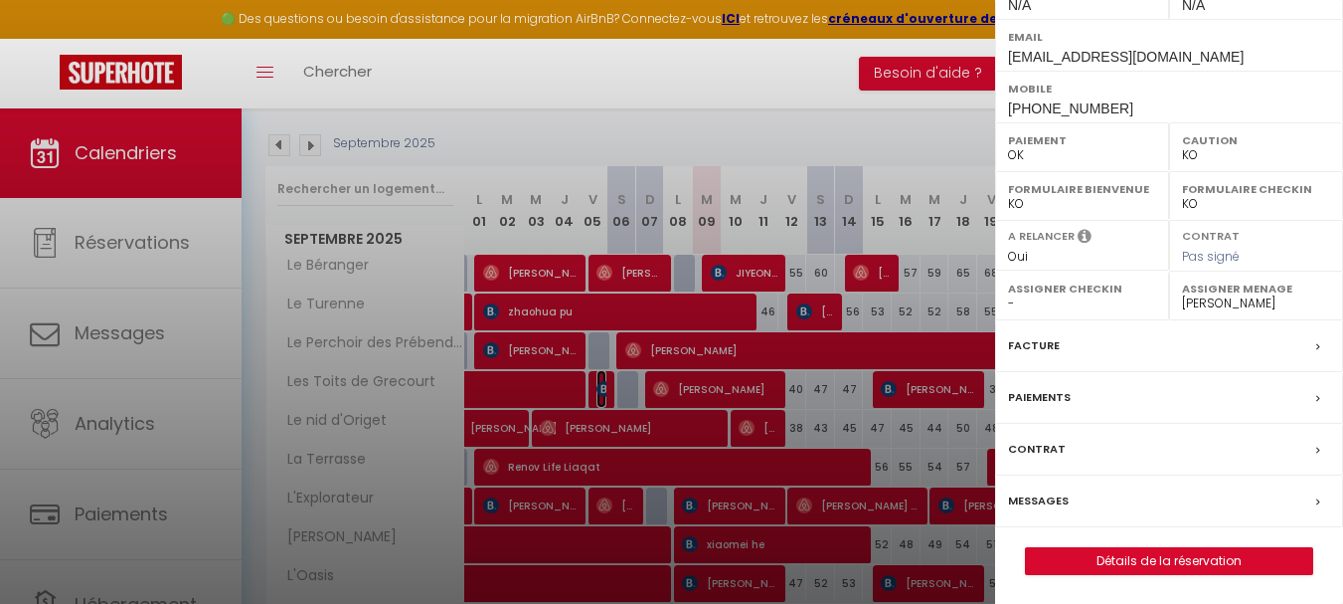
scroll to position [323, 0]
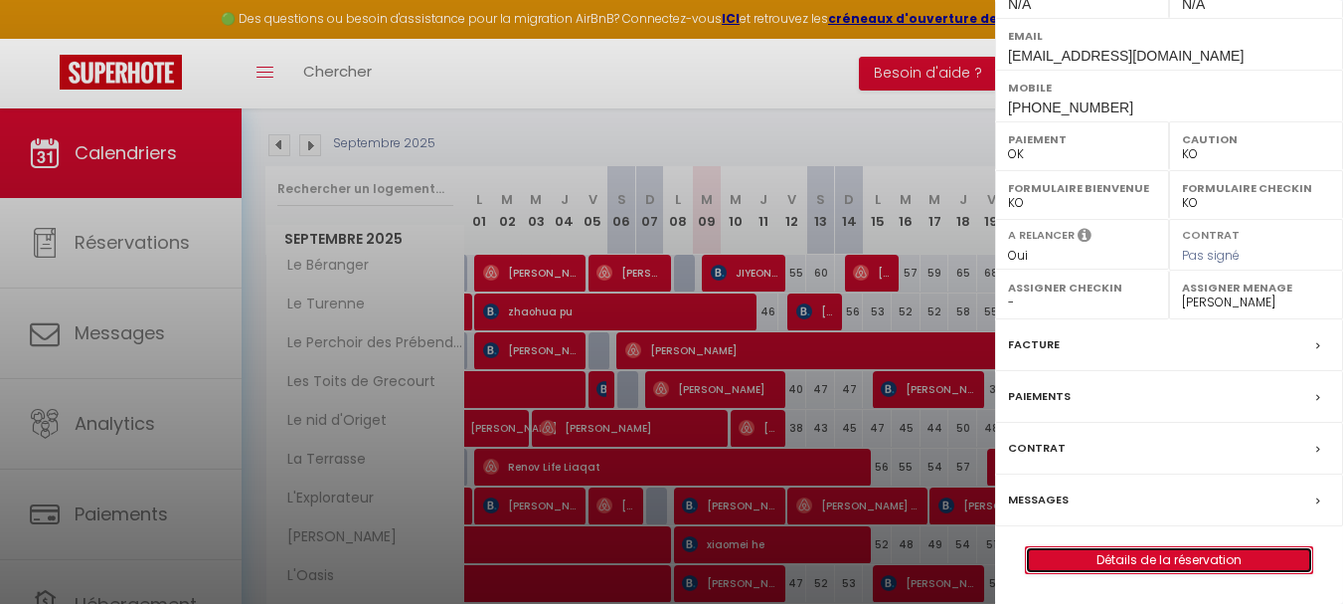
click at [1168, 559] on link "Détails de la réservation" at bounding box center [1169, 560] width 286 height 26
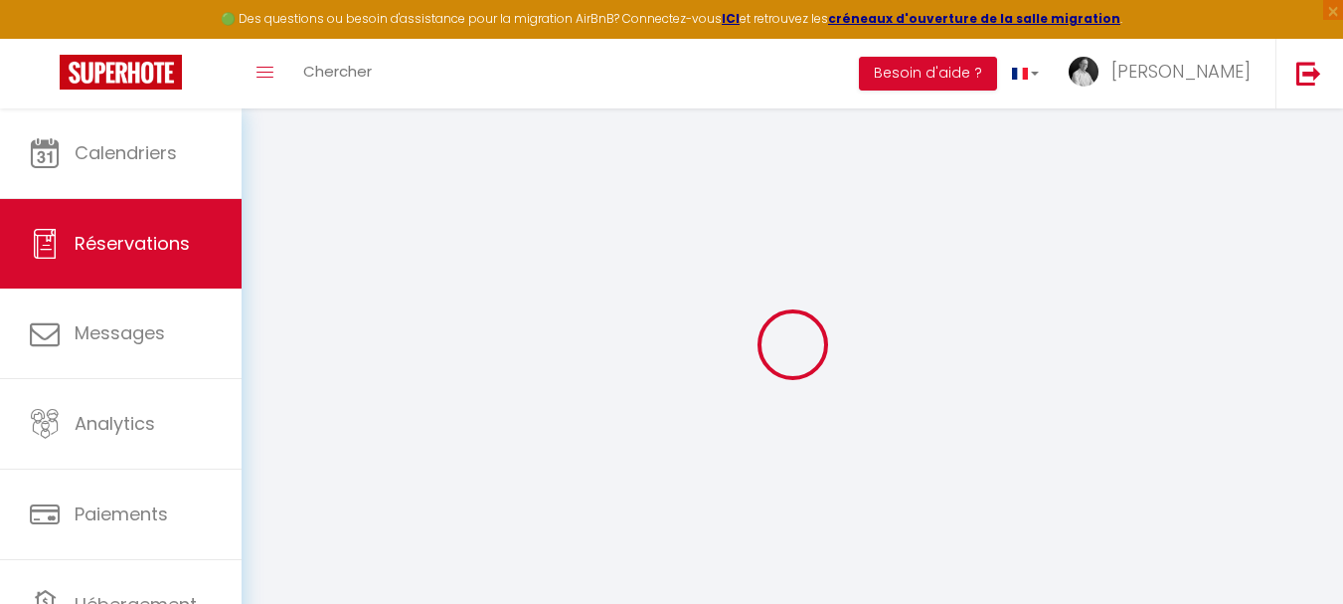
select select
checkbox input "false"
select select
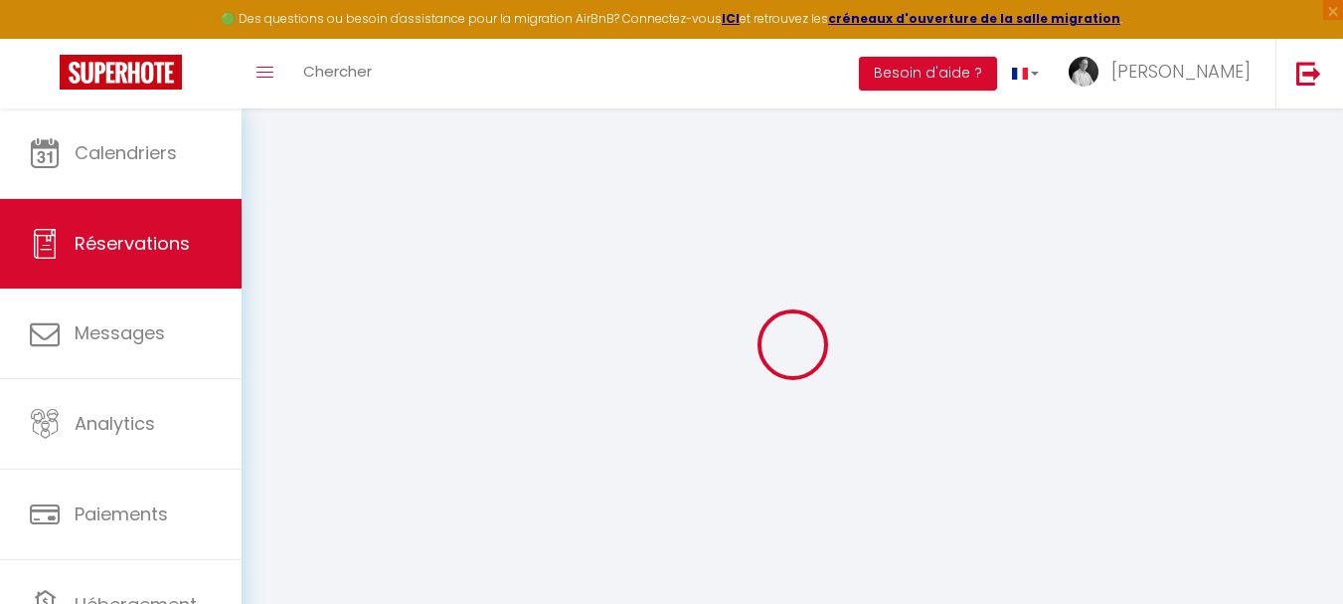
checkbox input "false"
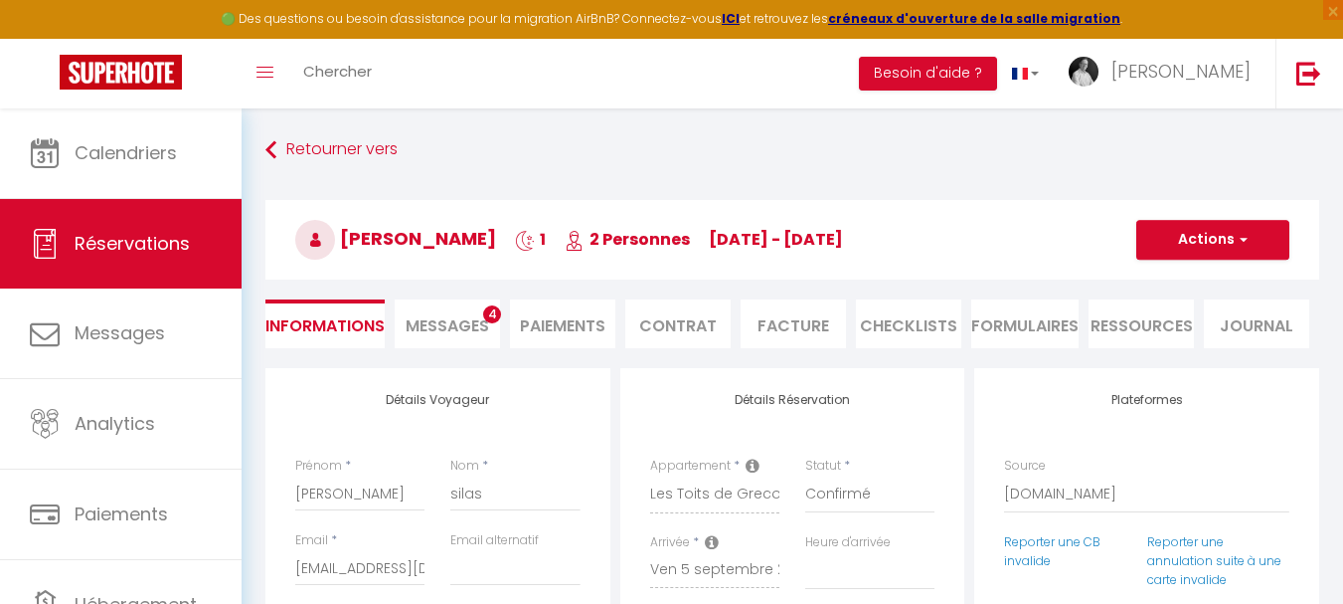
type input "25"
type input "2.48"
select select
checkbox input "false"
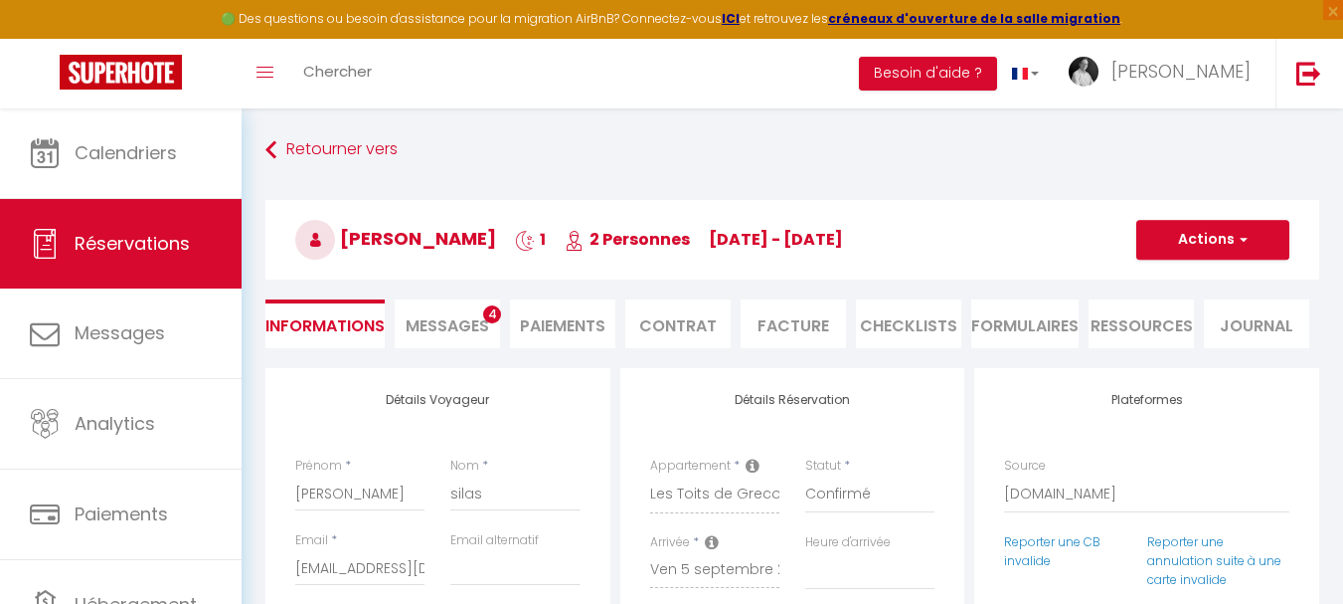
select select
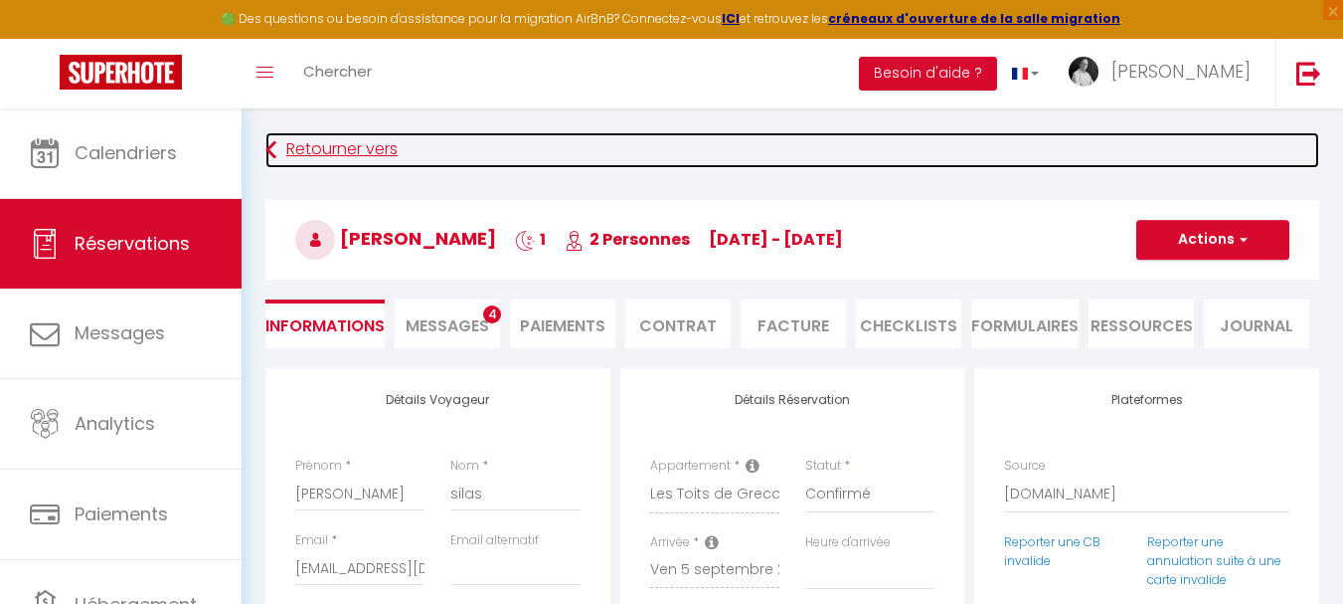
click at [368, 148] on link "Retourner vers" at bounding box center [792, 150] width 1054 height 36
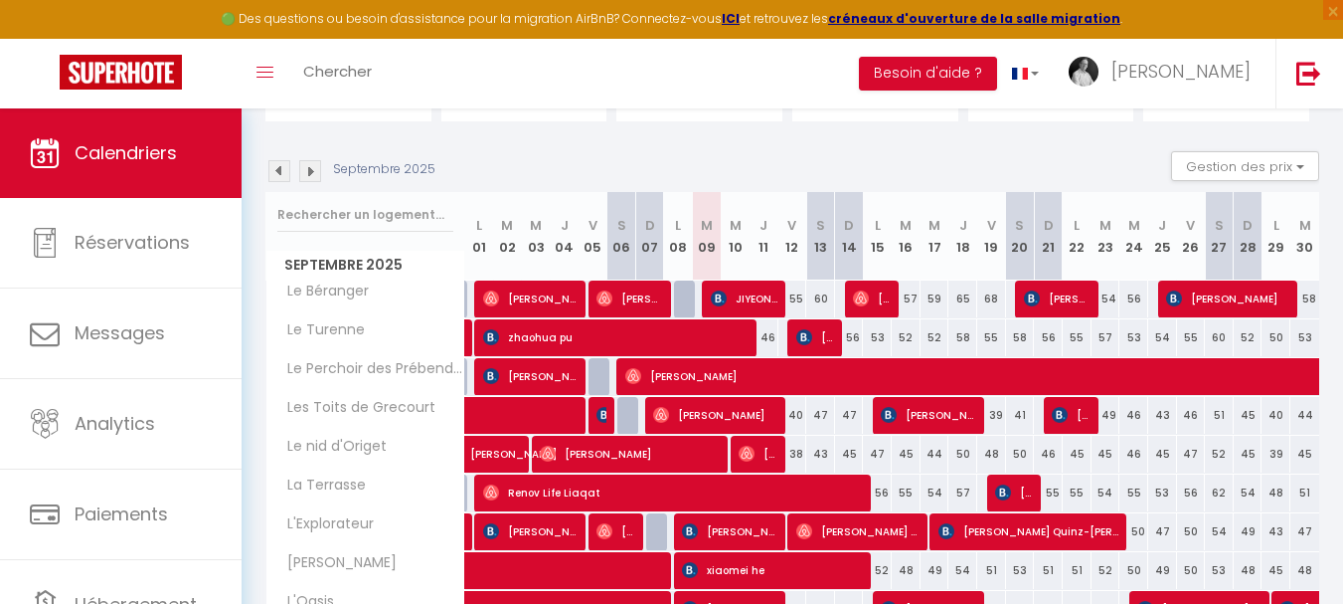
scroll to position [208, 0]
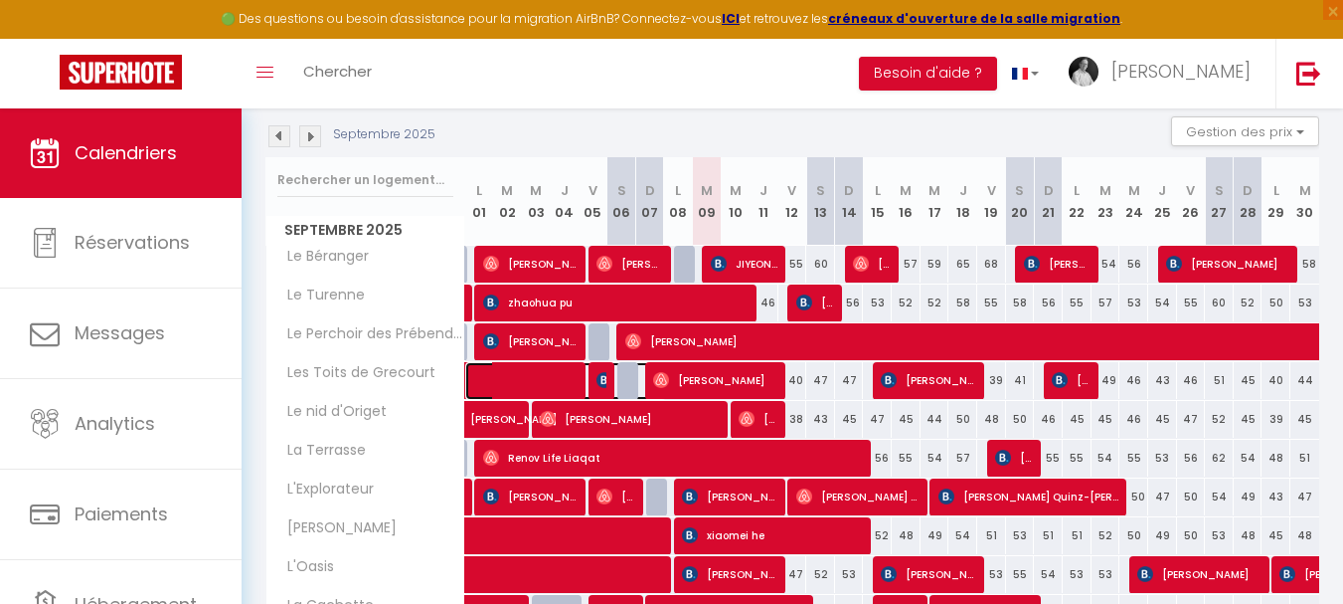
click at [532, 378] on span at bounding box center [574, 381] width 183 height 38
select select "OK"
select select "0"
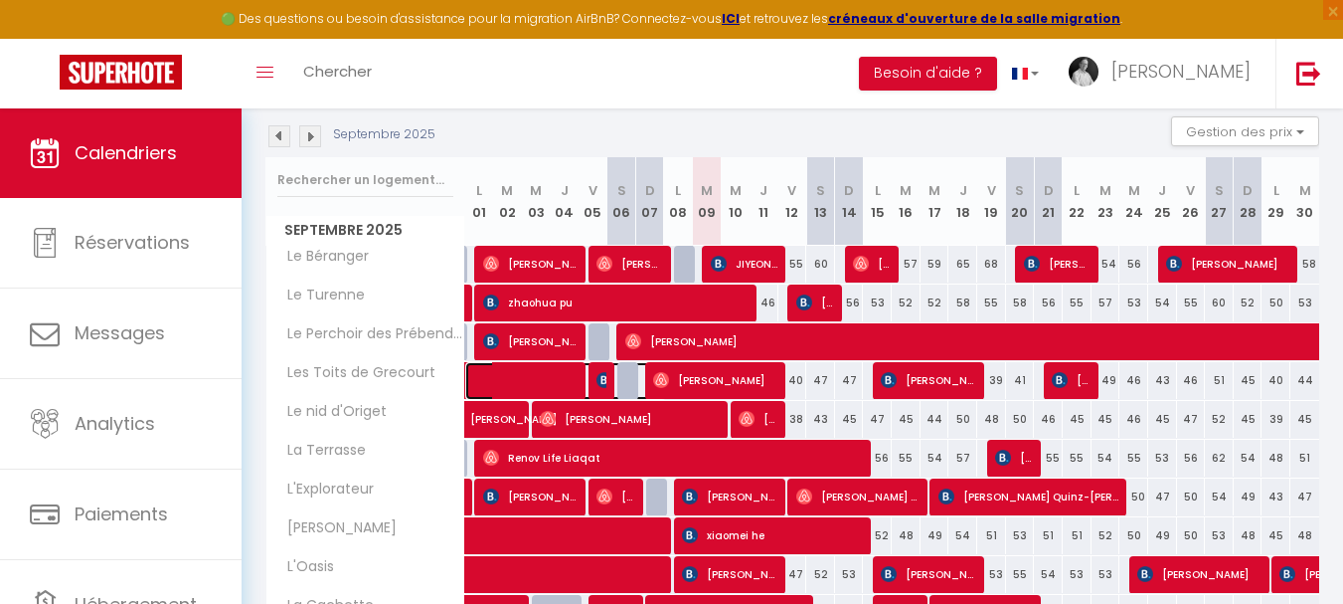
select select "1"
select select
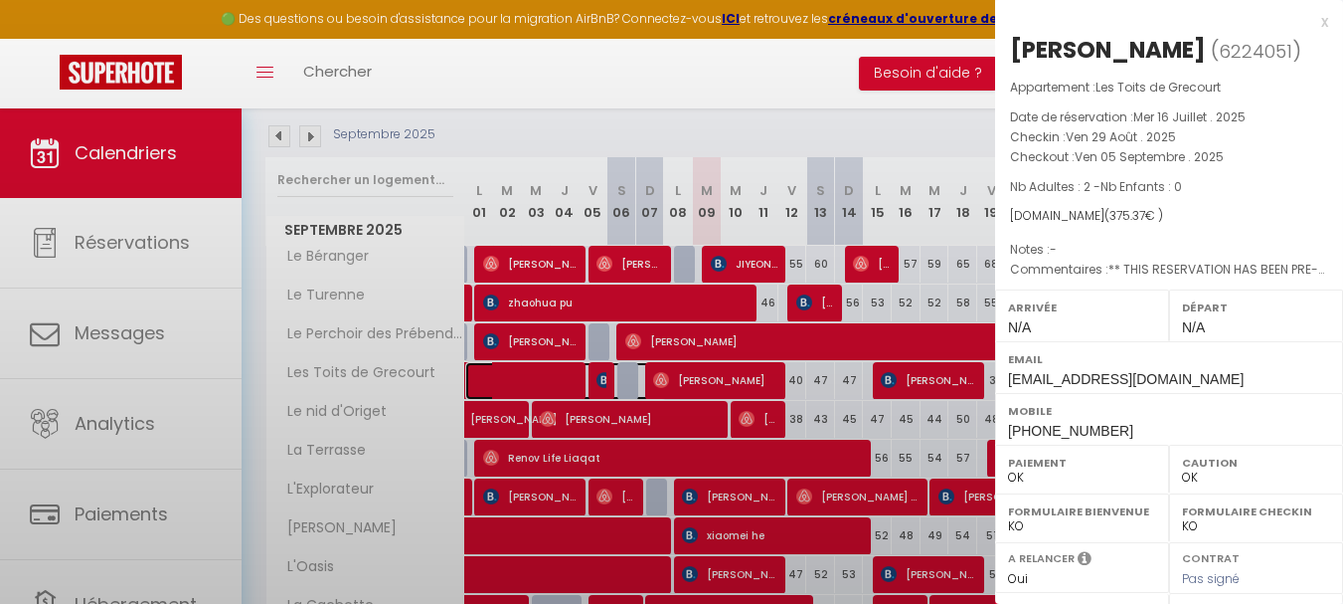
select select "2522"
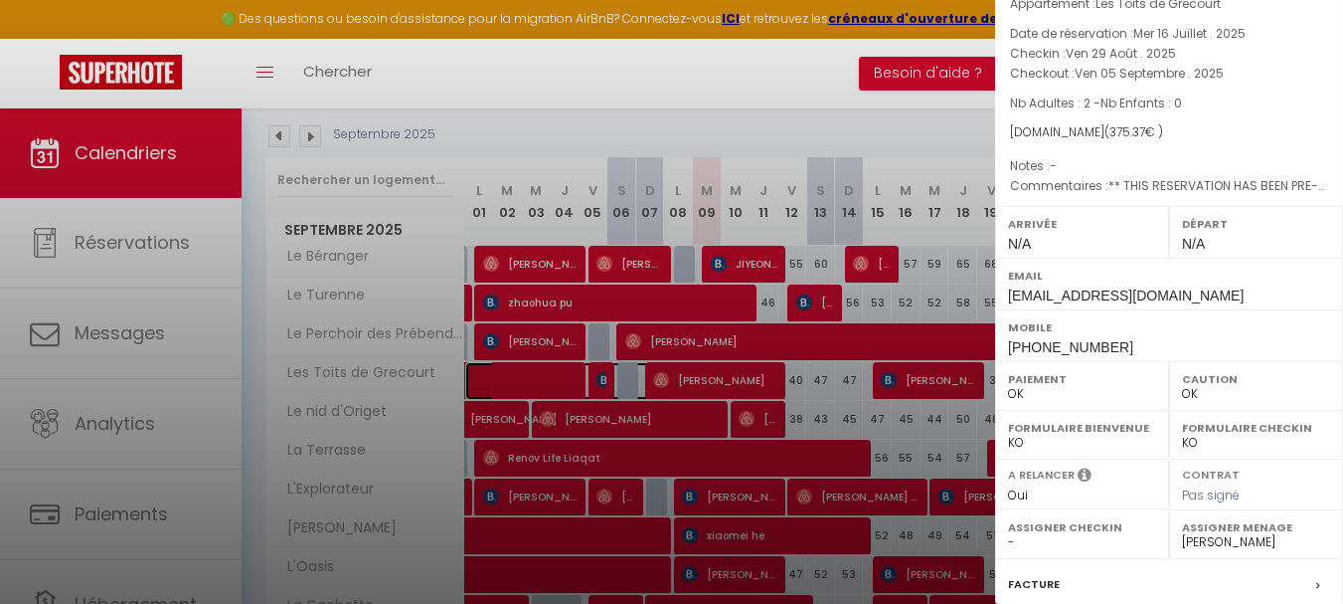
scroll to position [355, 0]
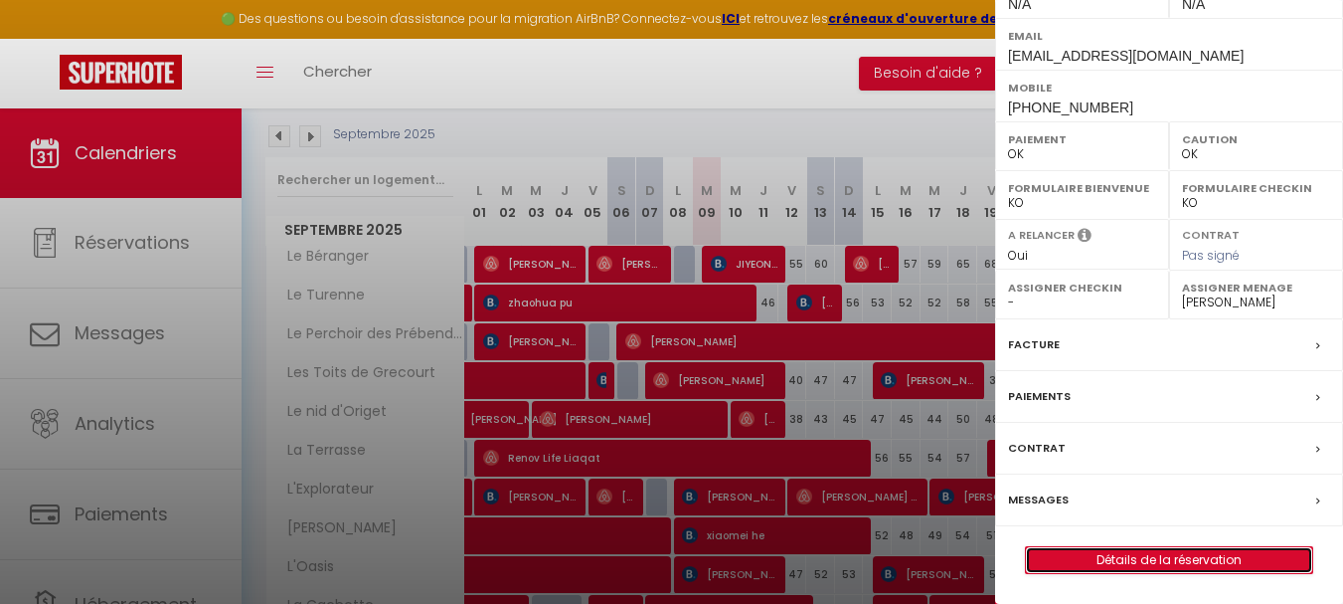
click at [1174, 563] on link "Détails de la réservation" at bounding box center [1169, 560] width 286 height 26
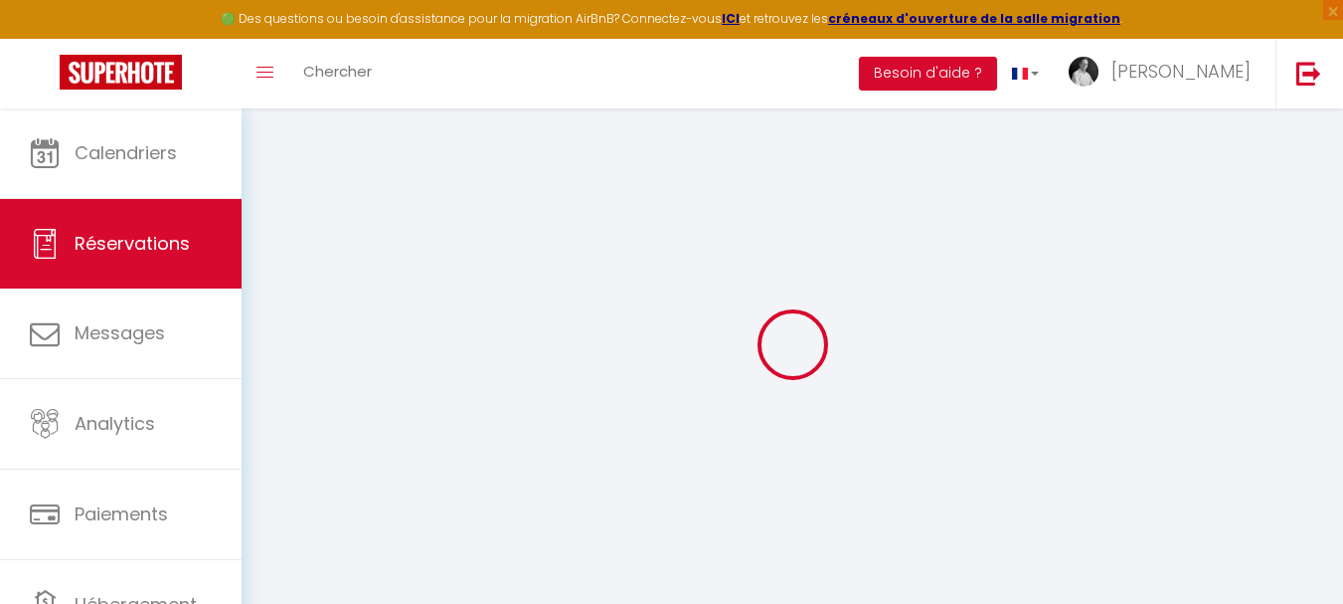
type input "Adélaïde"
type input "Vanhove"
type input "[EMAIL_ADDRESS][DOMAIN_NAME]"
type input "[PHONE_NUMBER]"
type input "64340"
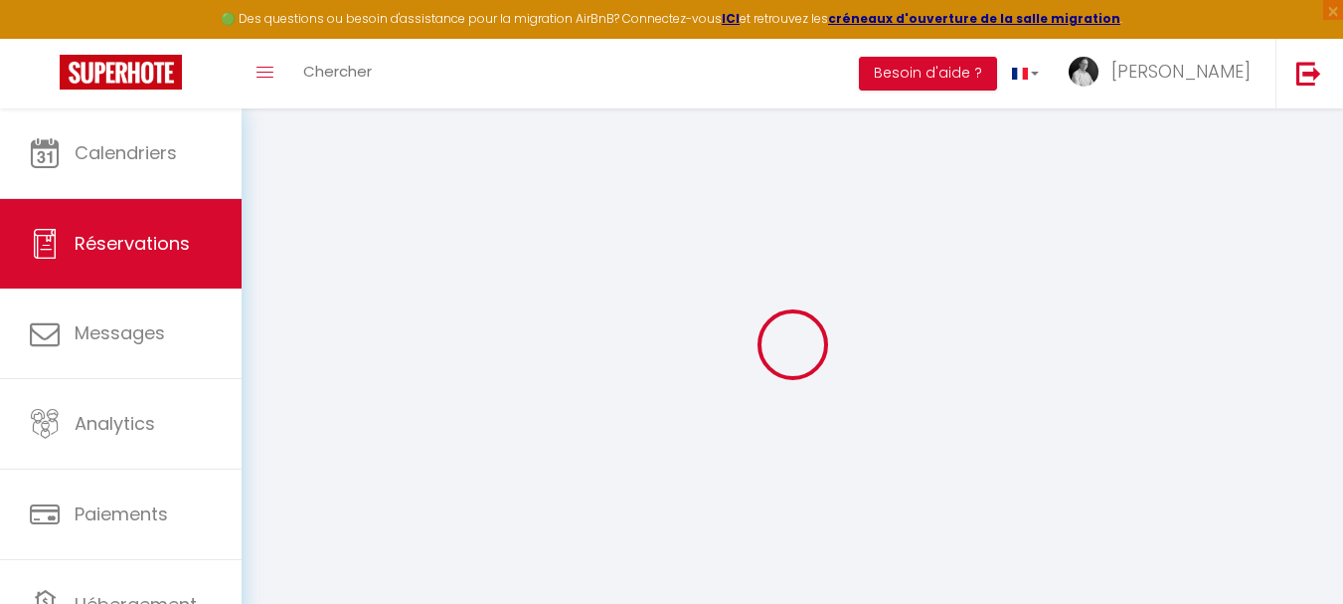
type input "[GEOGRAPHIC_DATA]"
type input "Boucau"
select select "FR"
type input "60.71"
type input "5.26"
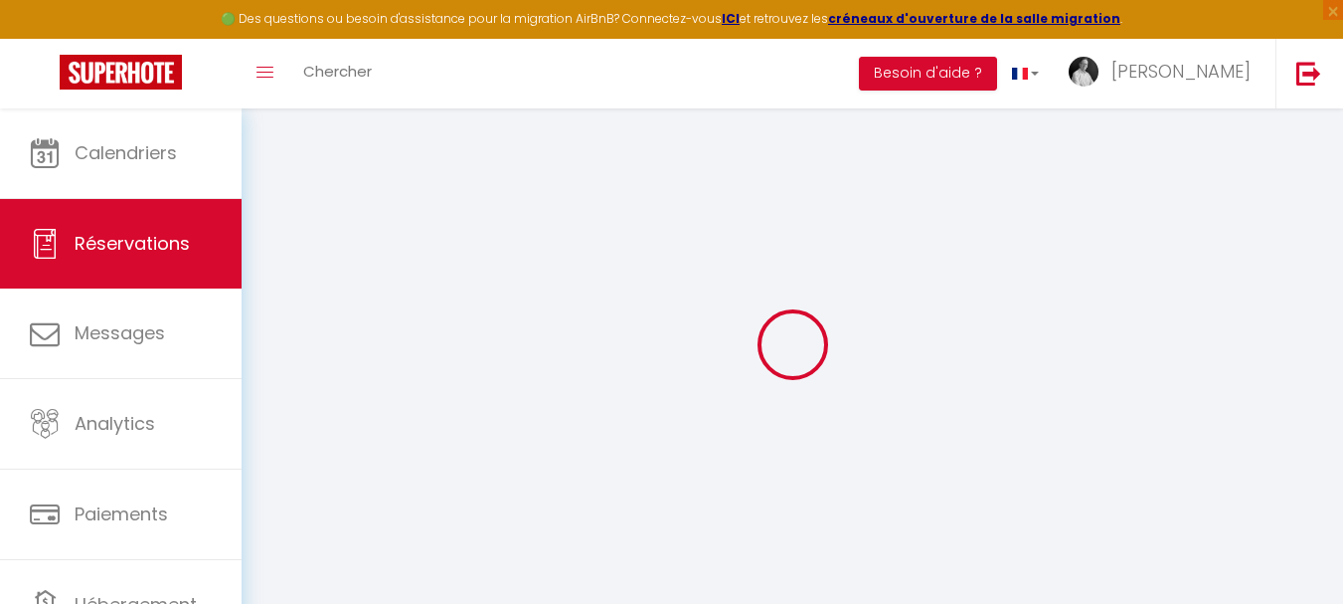
select select "60420"
select select "1"
select select
type input "2"
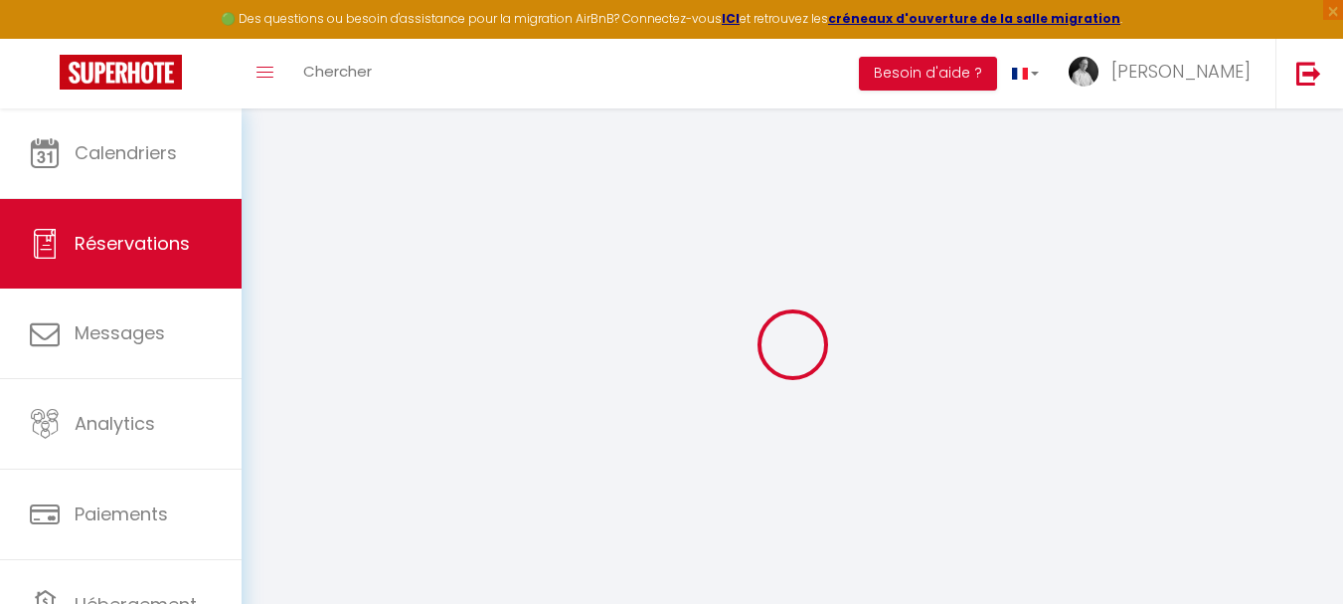
select select "12"
select select "15"
type input "332.1"
checkbox input "false"
type input "0"
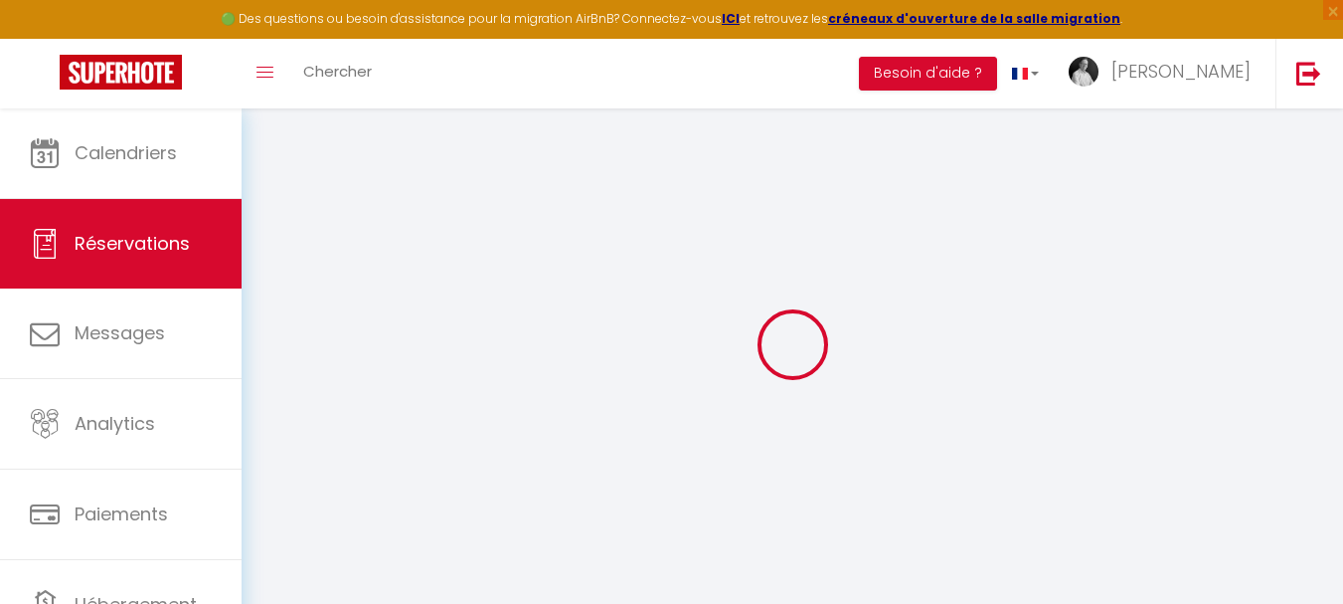
select select "2"
type input "0"
select select
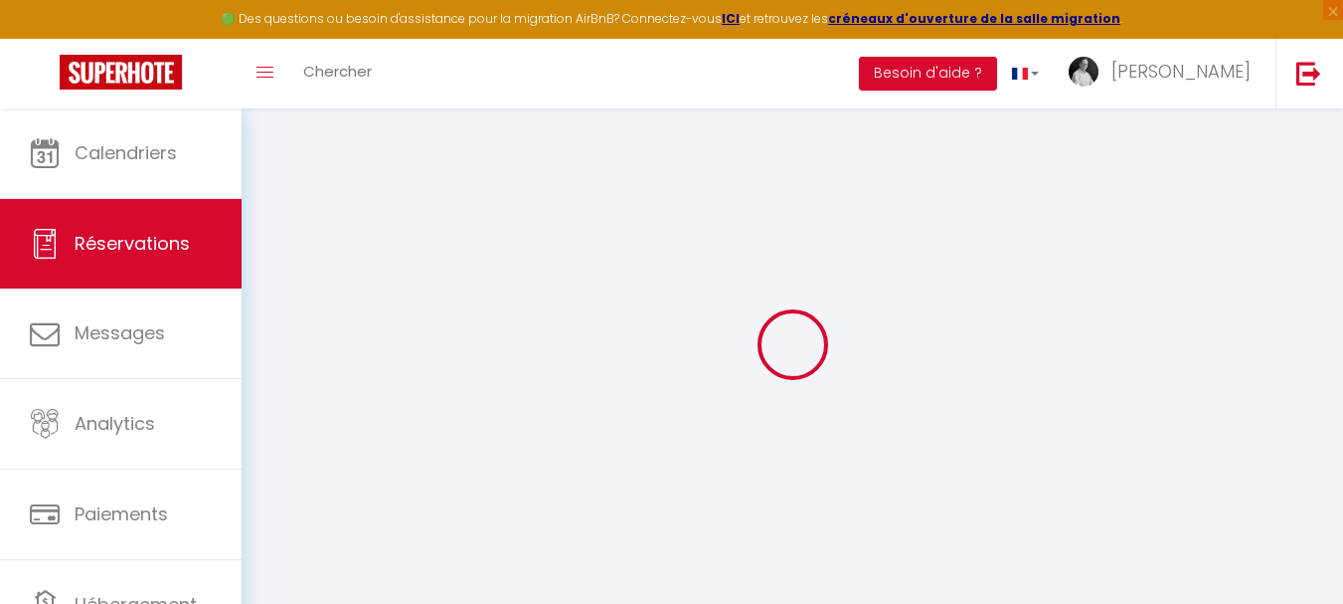
select select
checkbox input "false"
select select
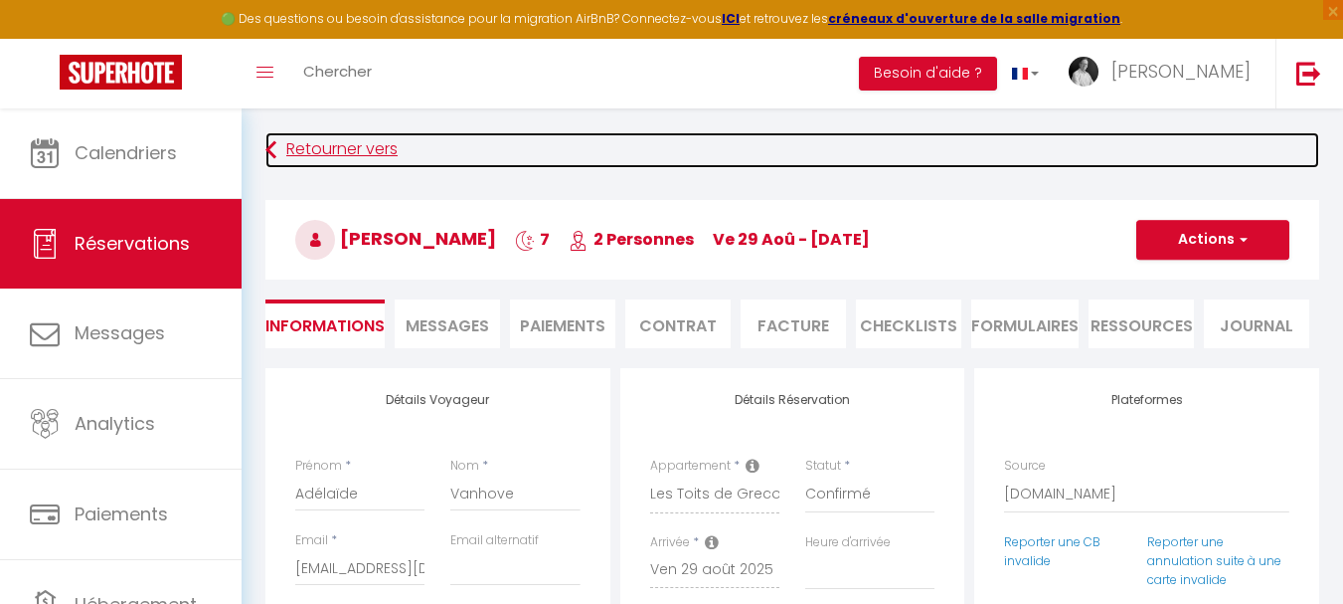
click at [308, 140] on link "Retourner vers" at bounding box center [792, 150] width 1054 height 36
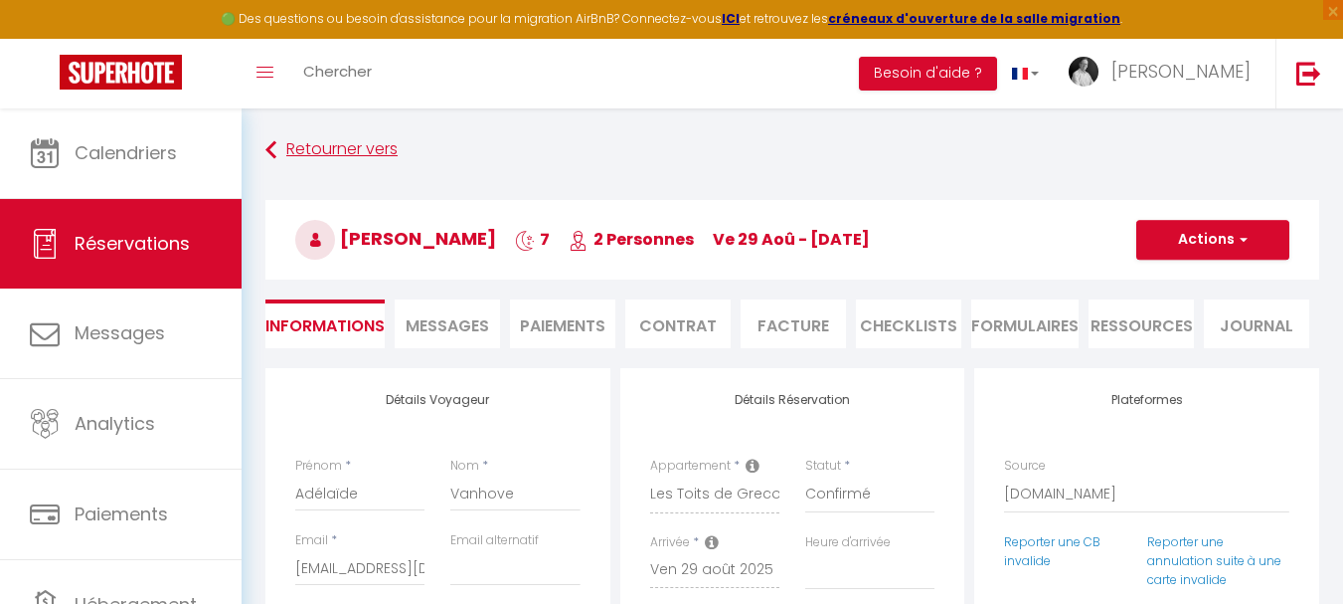
scroll to position [108, 0]
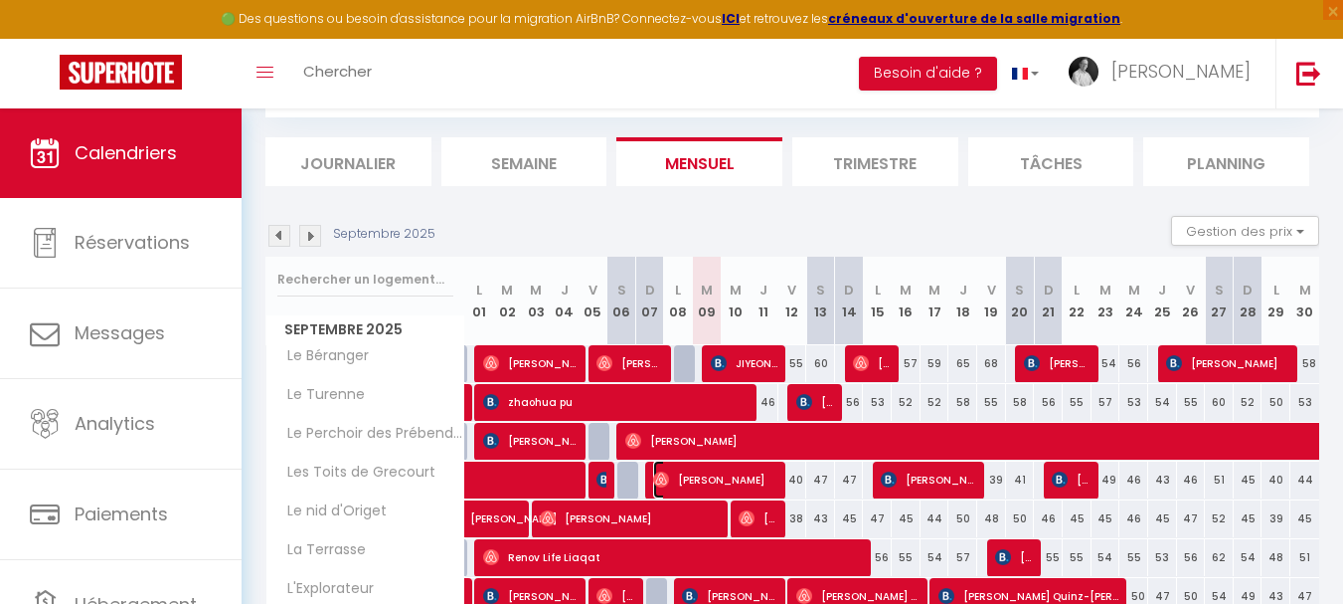
click at [673, 482] on span "[PERSON_NAME]" at bounding box center [715, 479] width 125 height 38
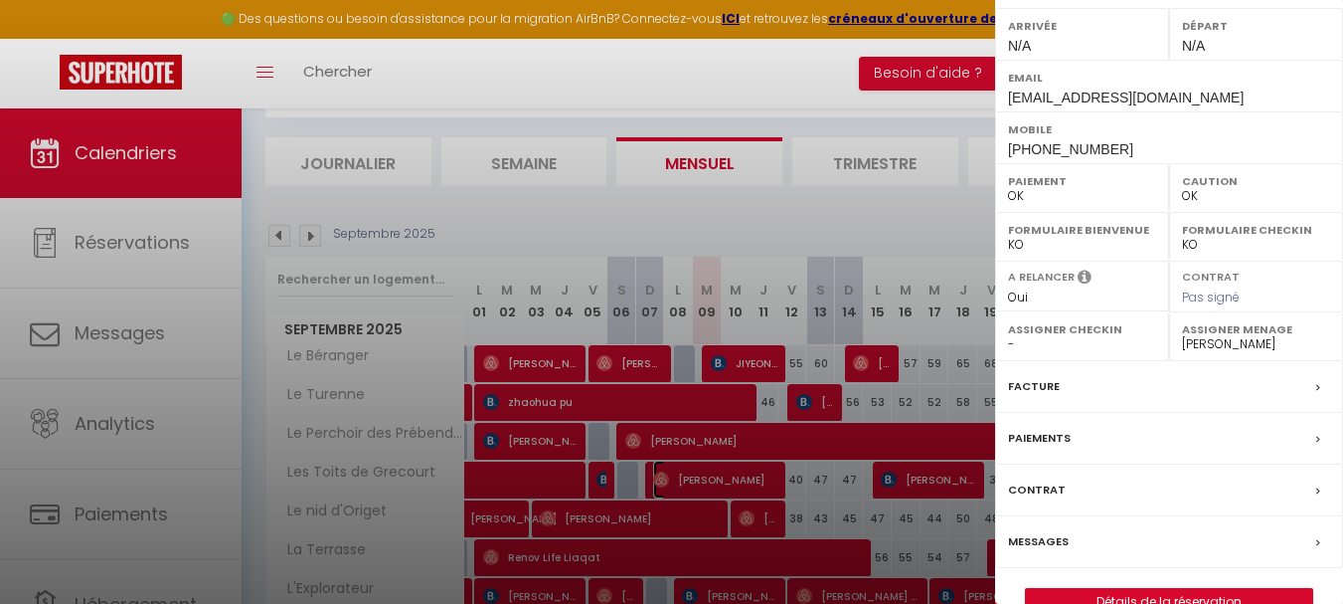
scroll to position [323, 0]
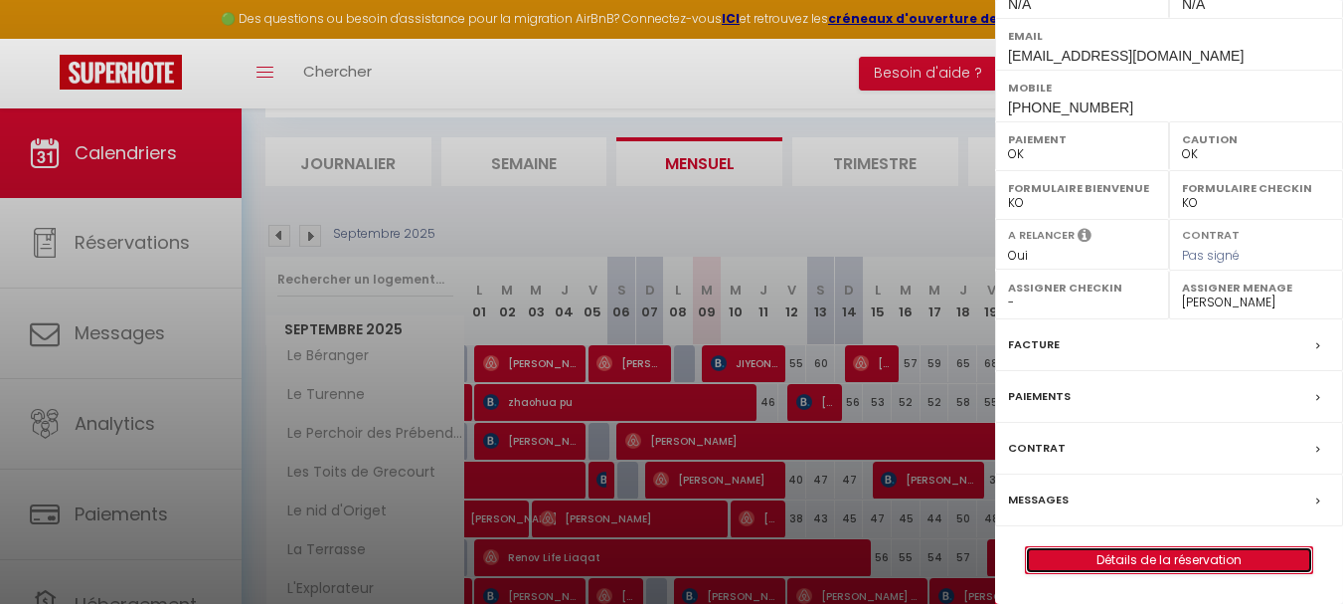
click at [1173, 562] on link "Détails de la réservation" at bounding box center [1169, 560] width 286 height 26
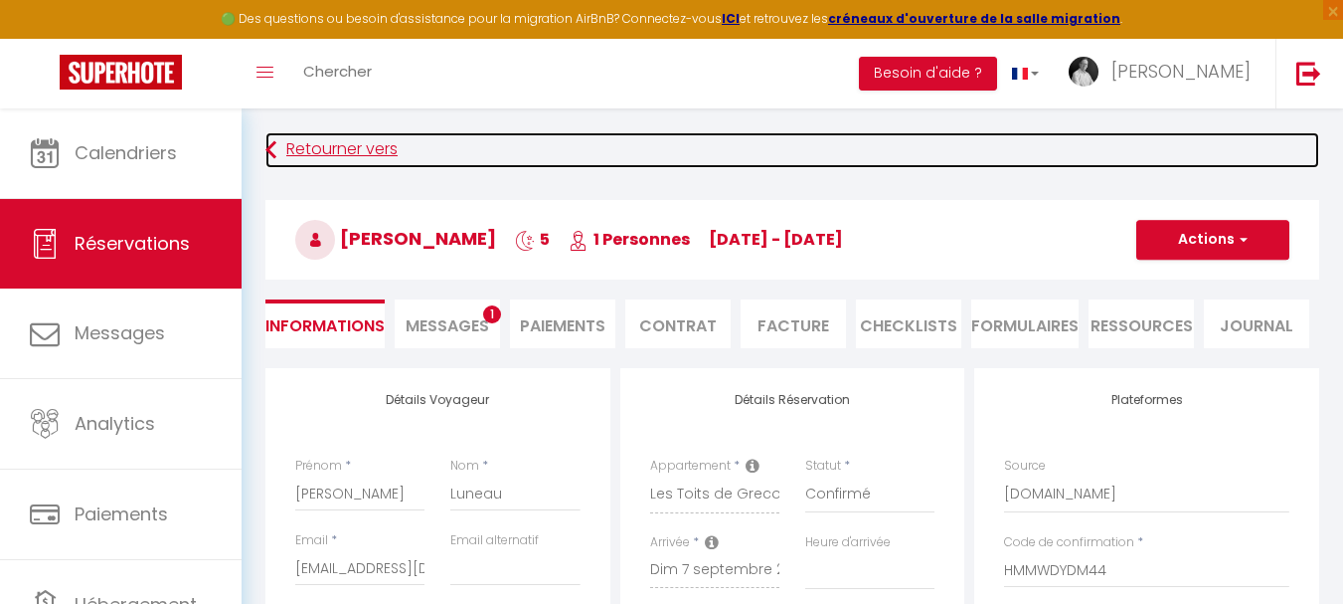
click at [346, 150] on link "Retourner vers" at bounding box center [792, 150] width 1054 height 36
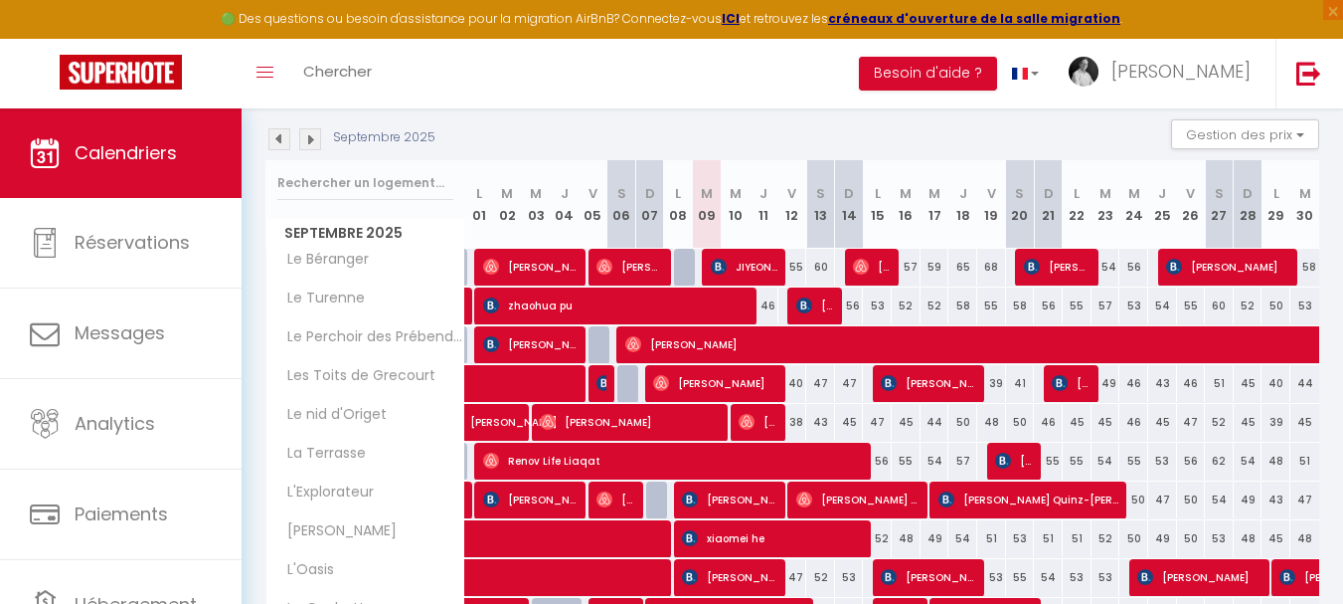
scroll to position [208, 0]
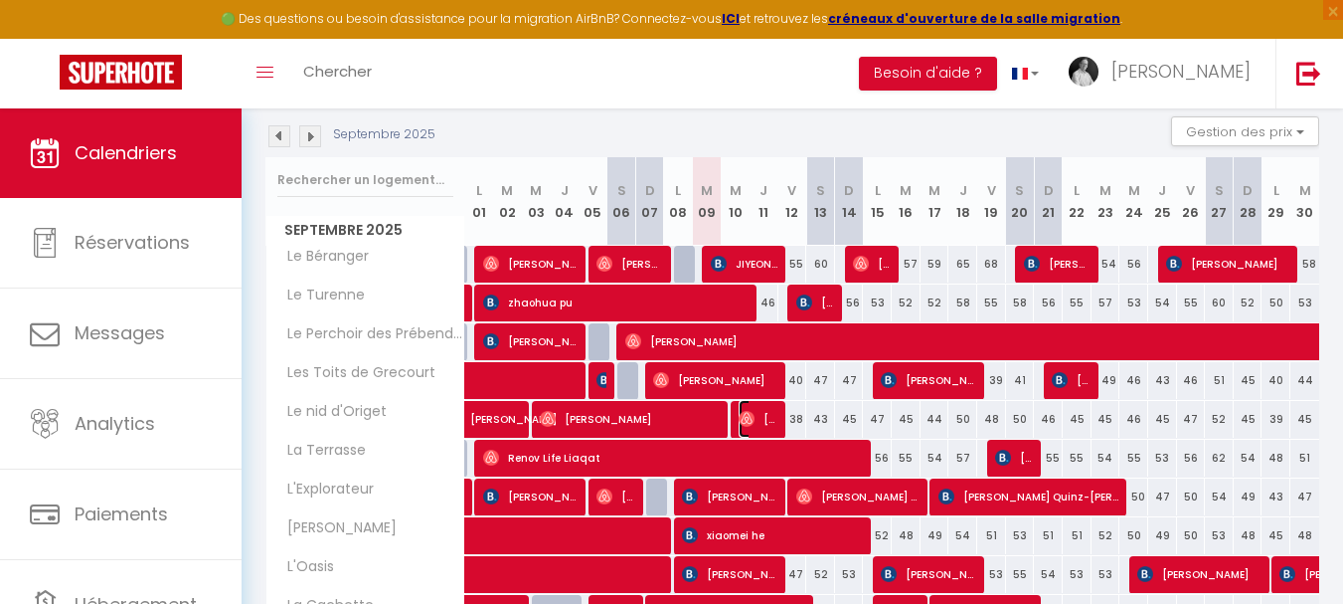
click at [748, 421] on img at bounding box center [747, 419] width 16 height 16
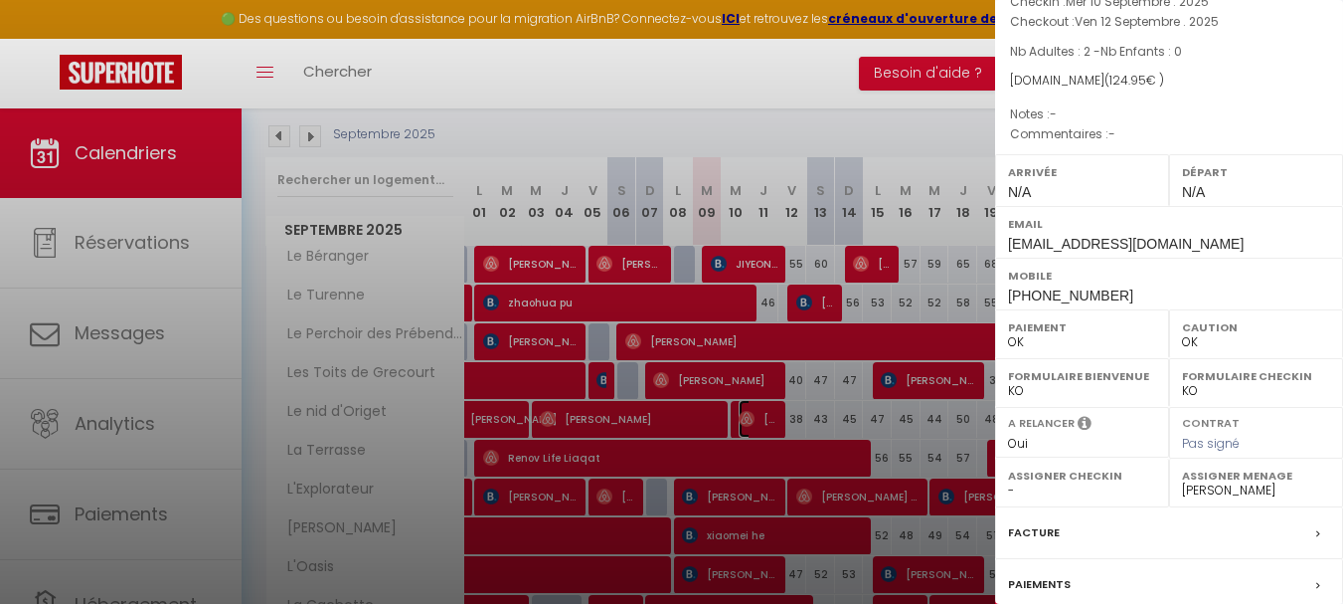
scroll to position [298, 0]
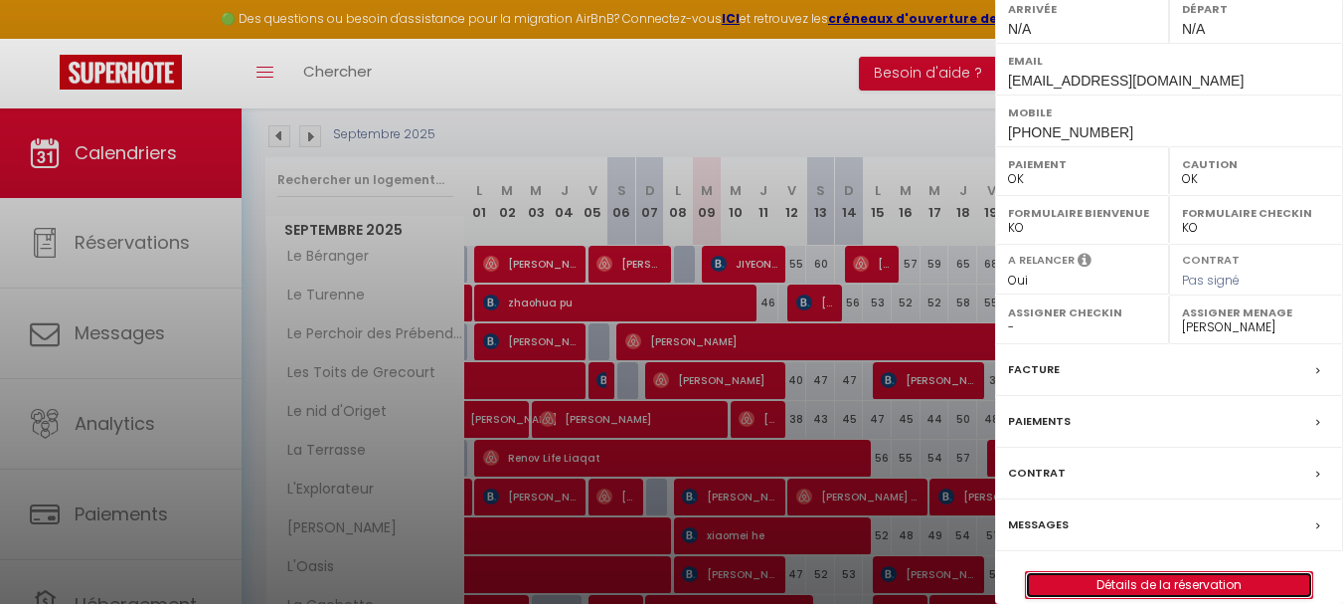
click at [1139, 580] on link "Détails de la réservation" at bounding box center [1169, 585] width 286 height 26
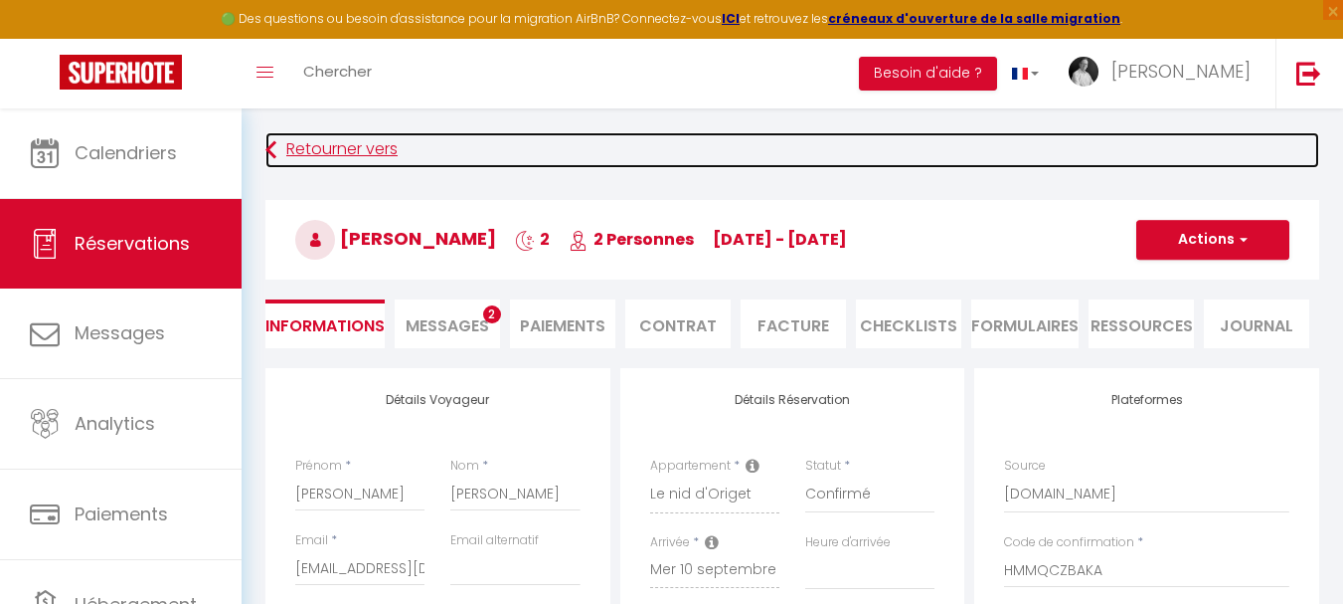
click at [365, 152] on link "Retourner vers" at bounding box center [792, 150] width 1054 height 36
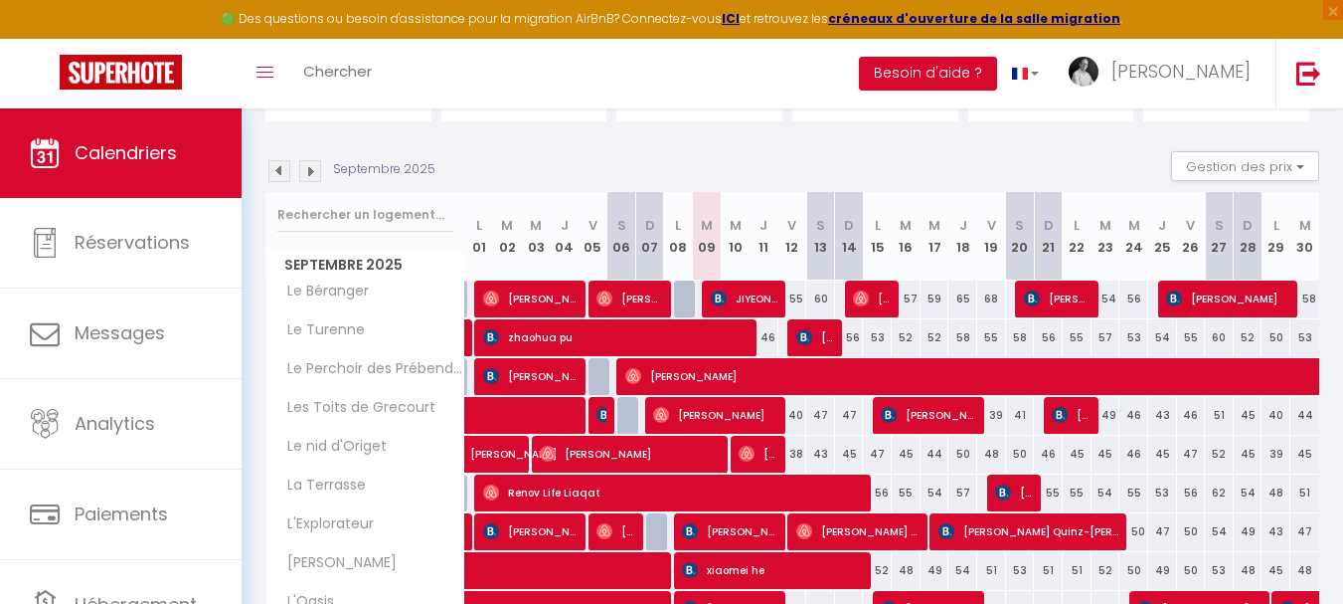
scroll to position [208, 0]
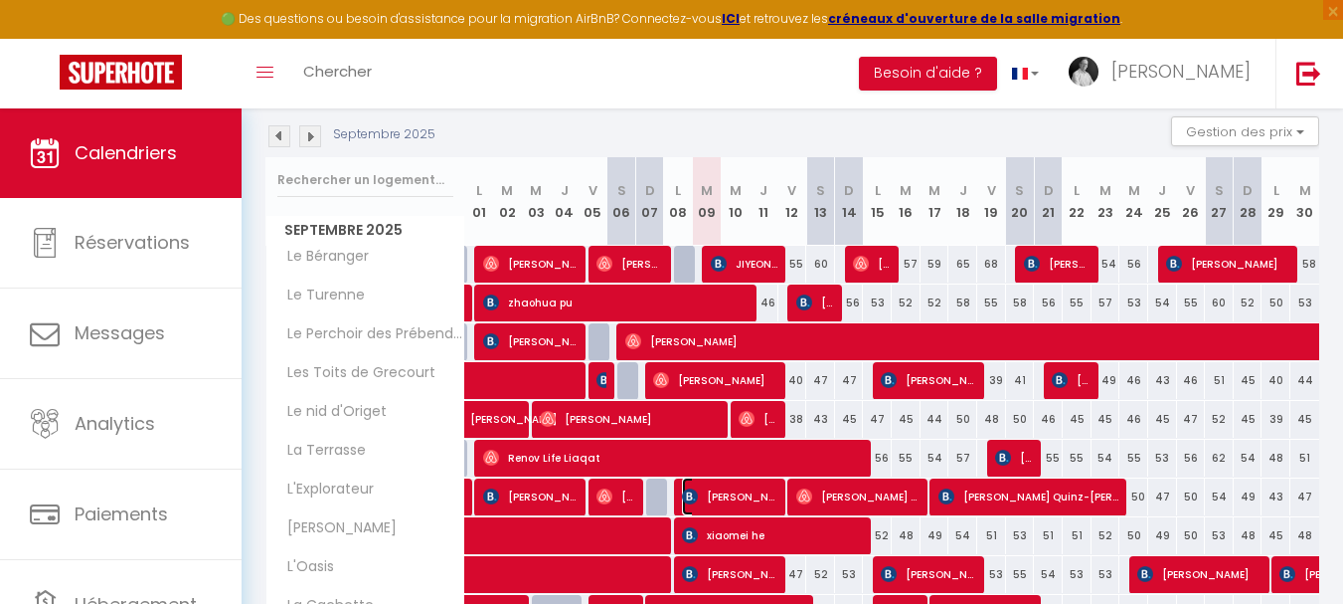
click at [706, 490] on span "[PERSON_NAME]" at bounding box center [730, 496] width 96 height 38
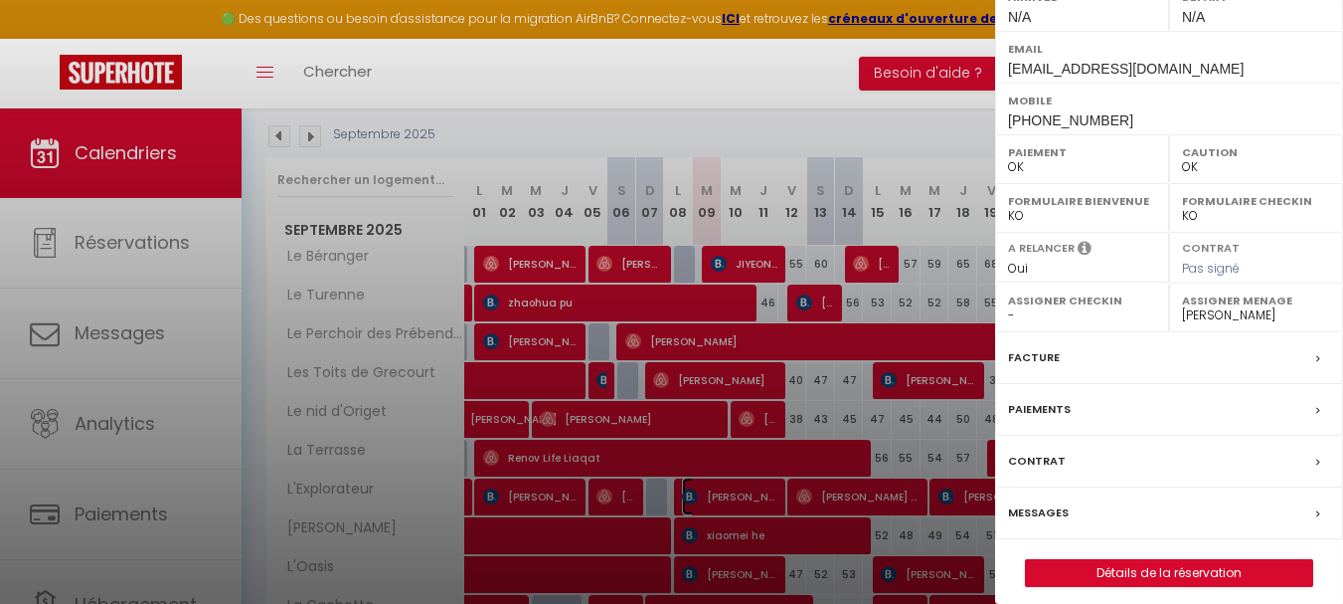
scroll to position [323, 0]
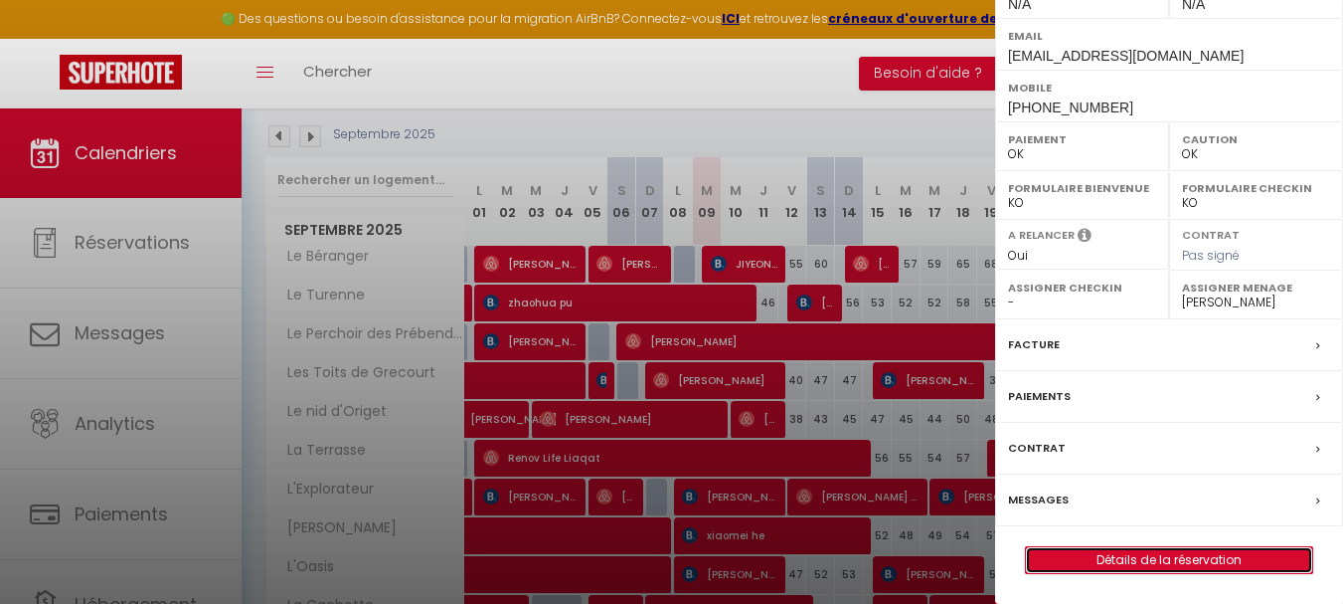
click at [1116, 557] on link "Détails de la réservation" at bounding box center [1169, 560] width 286 height 26
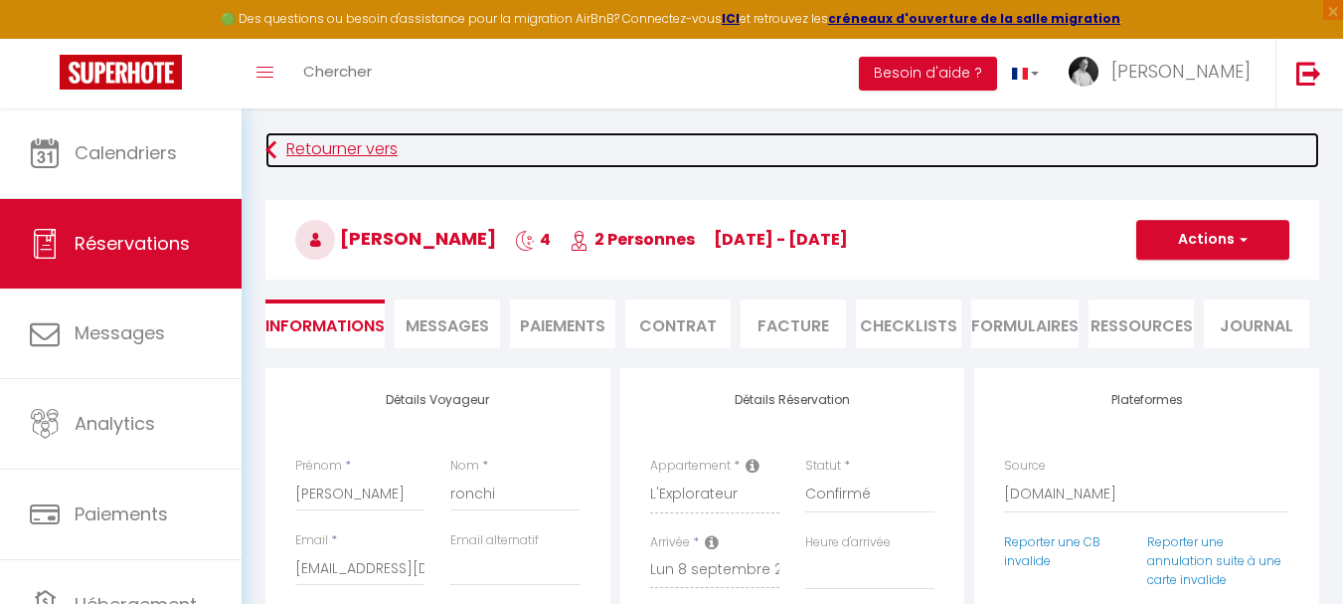
click at [373, 146] on link "Retourner vers" at bounding box center [792, 150] width 1054 height 36
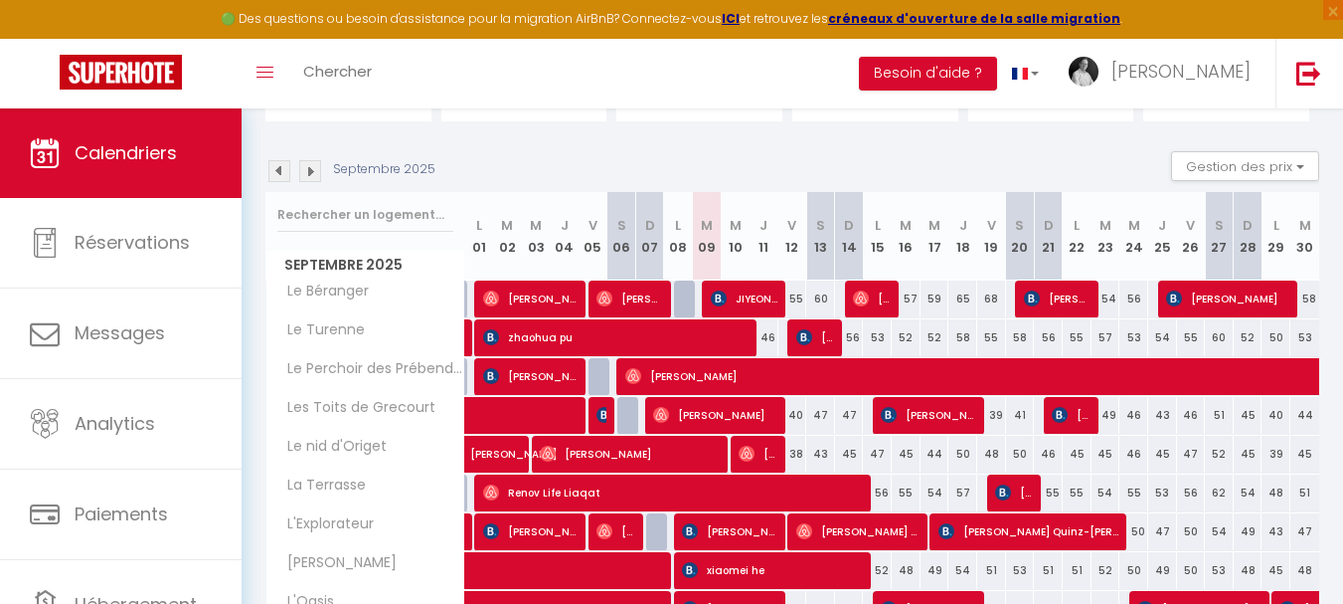
scroll to position [208, 0]
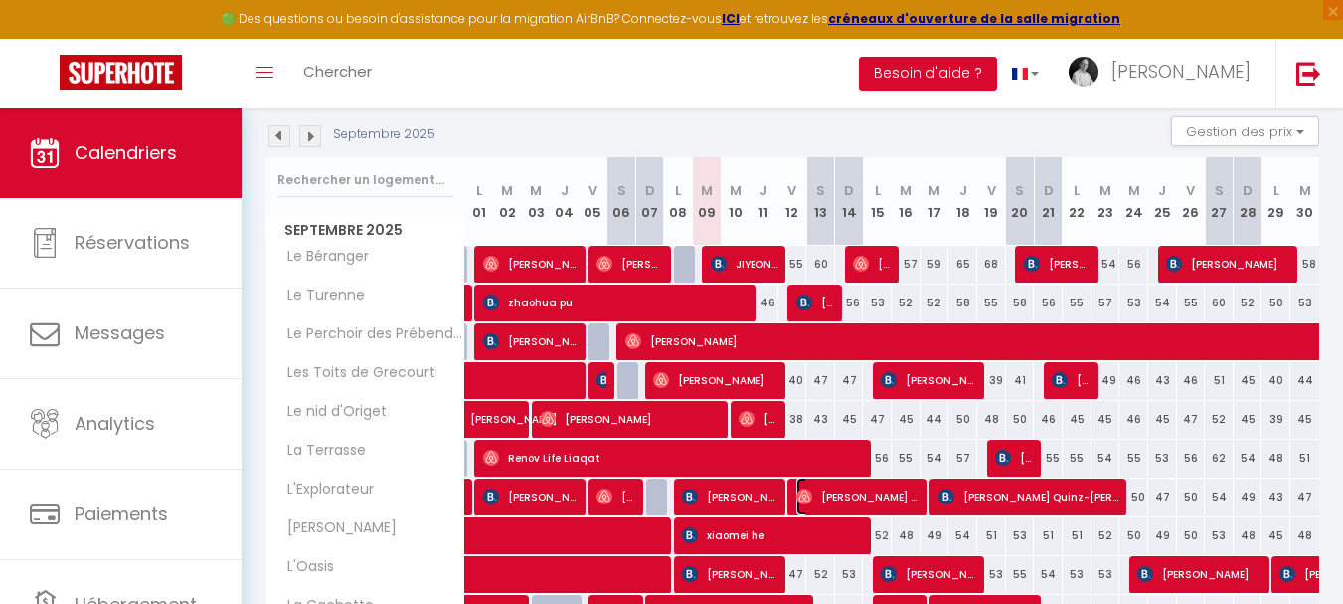
click at [829, 498] on span "⁨[PERSON_NAME]⁩ Gl" at bounding box center [858, 496] width 125 height 38
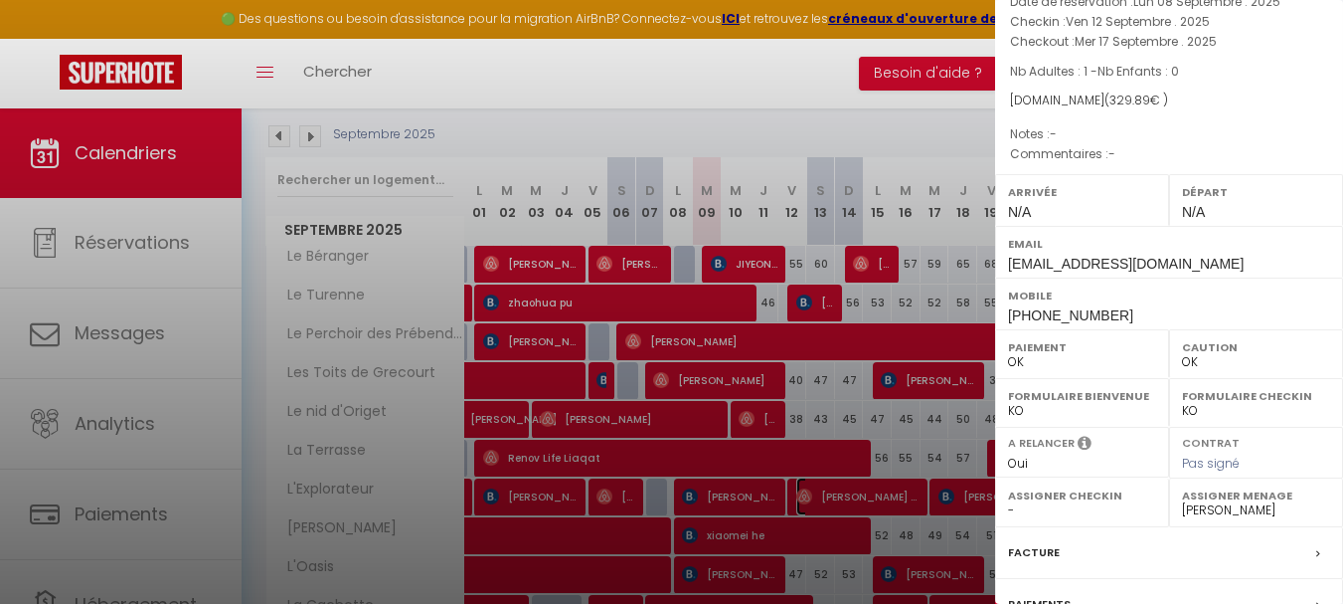
scroll to position [323, 0]
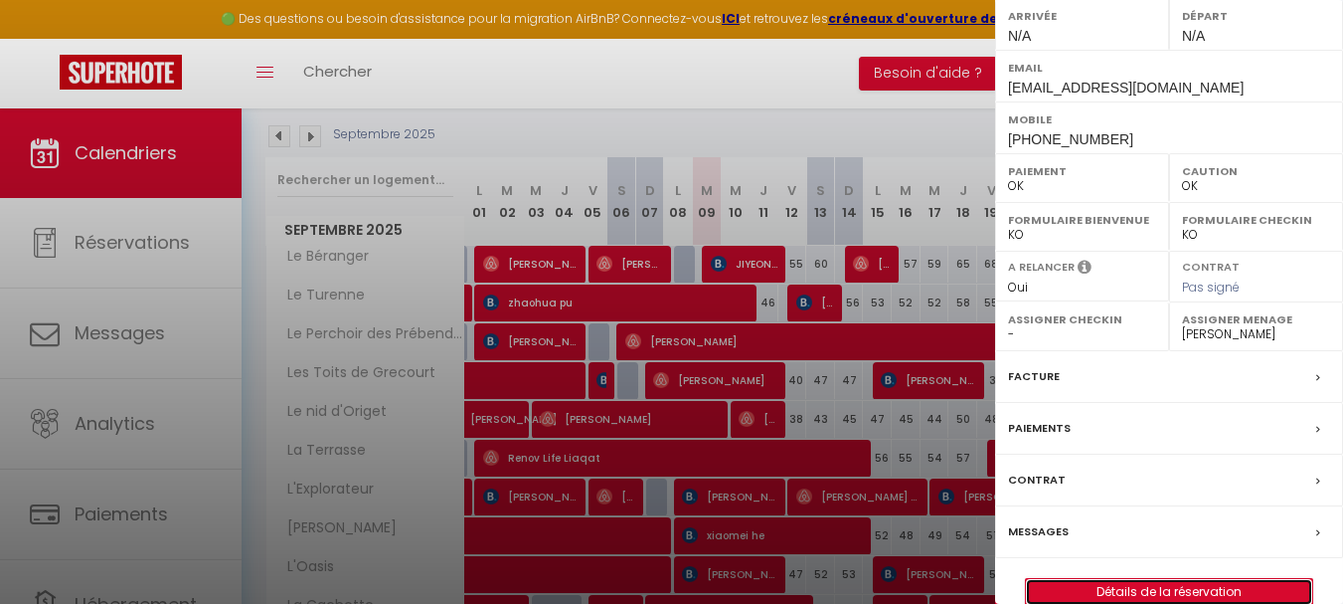
click at [1138, 579] on link "Détails de la réservation" at bounding box center [1169, 592] width 286 height 26
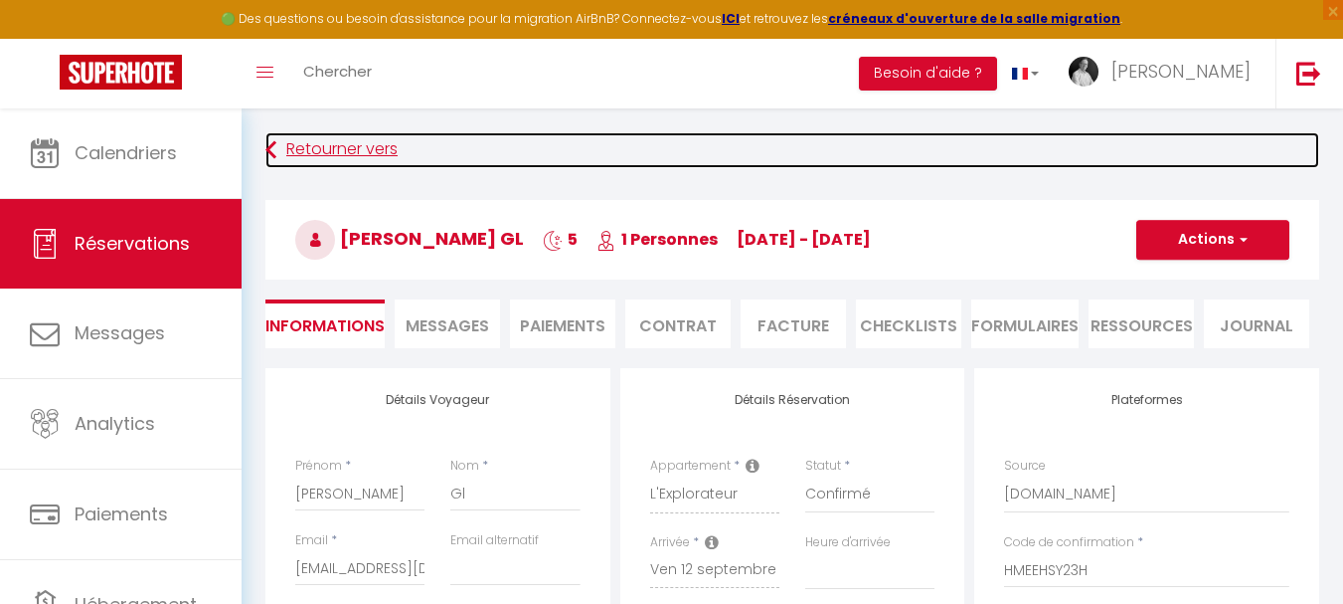
click at [346, 142] on link "Retourner vers" at bounding box center [792, 150] width 1054 height 36
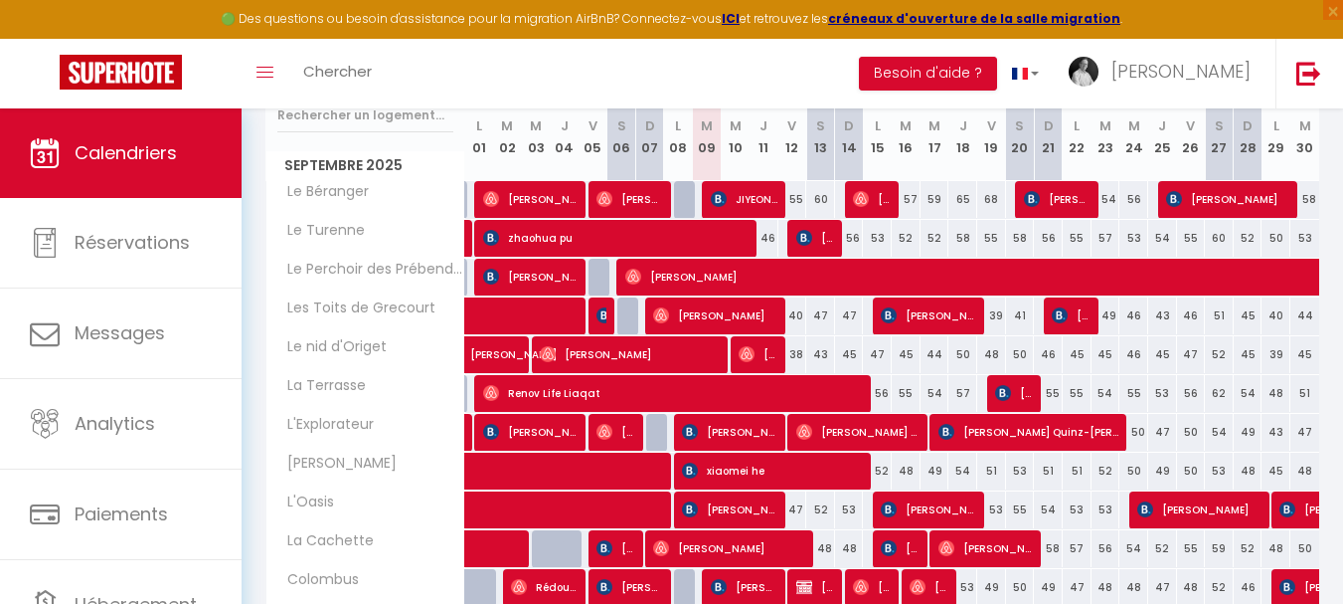
scroll to position [307, 0]
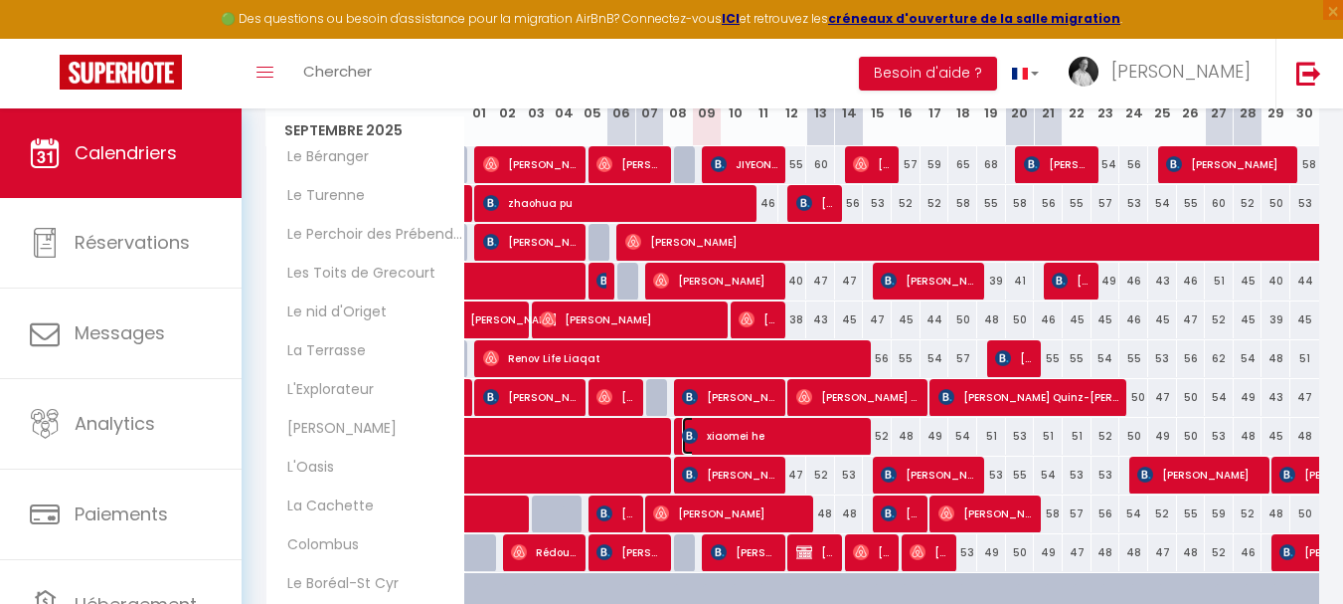
click at [719, 433] on span "xiaomei he" at bounding box center [773, 436] width 183 height 38
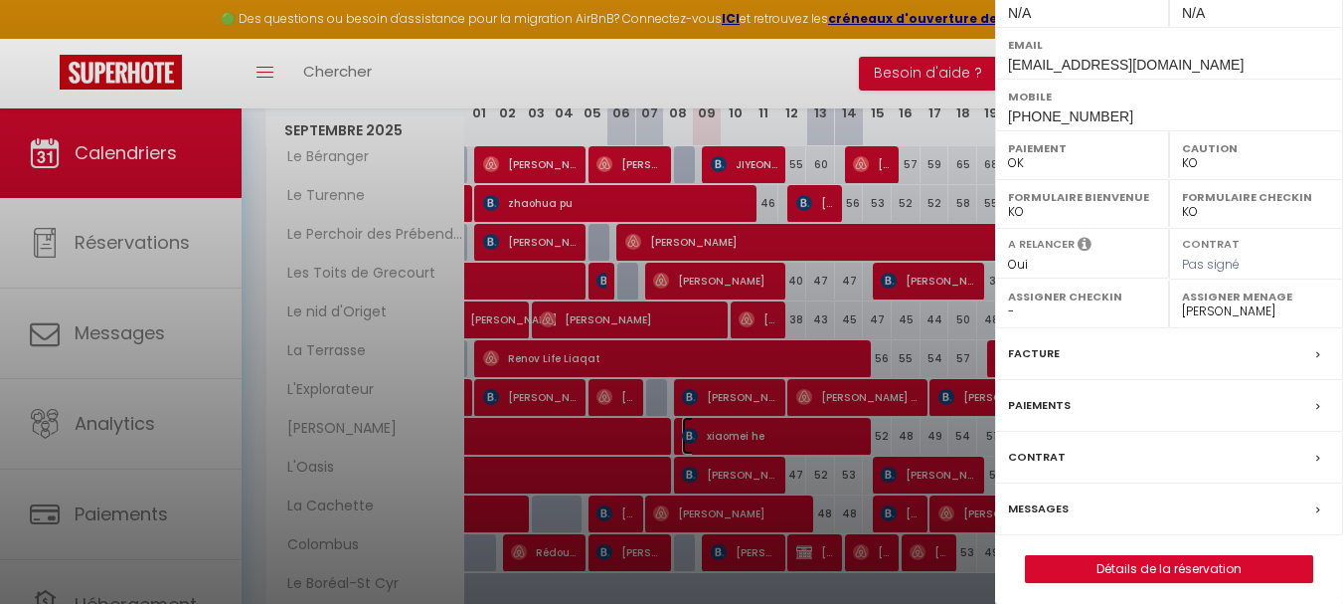
scroll to position [323, 0]
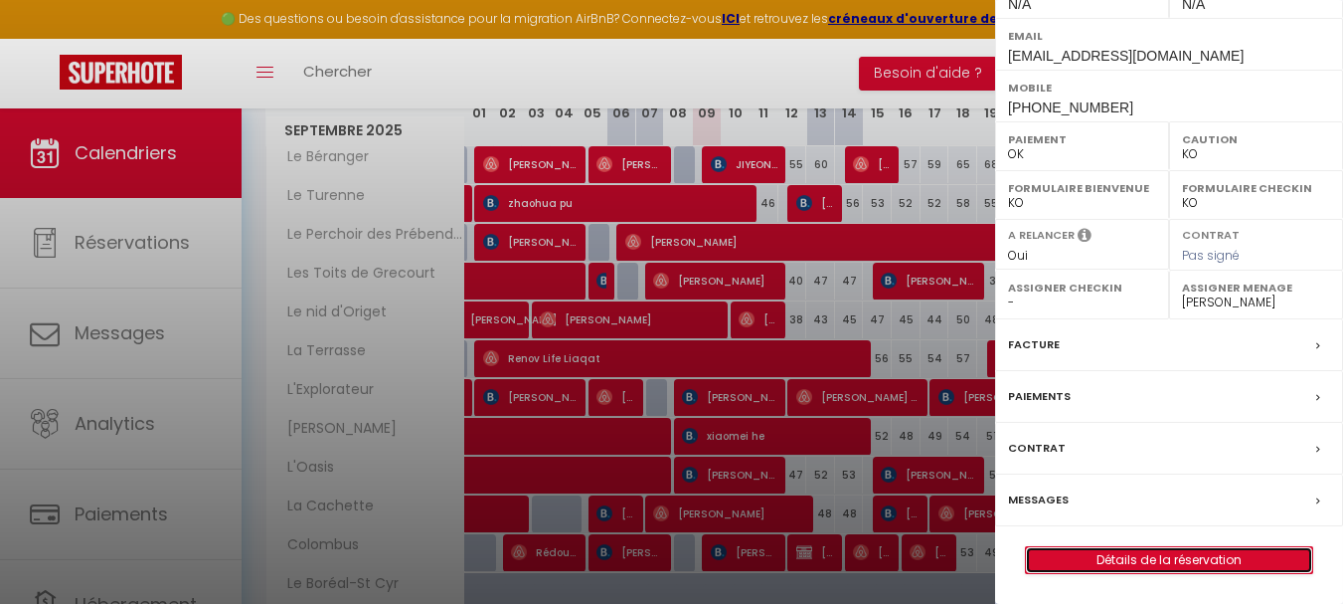
click at [1132, 562] on link "Détails de la réservation" at bounding box center [1169, 560] width 286 height 26
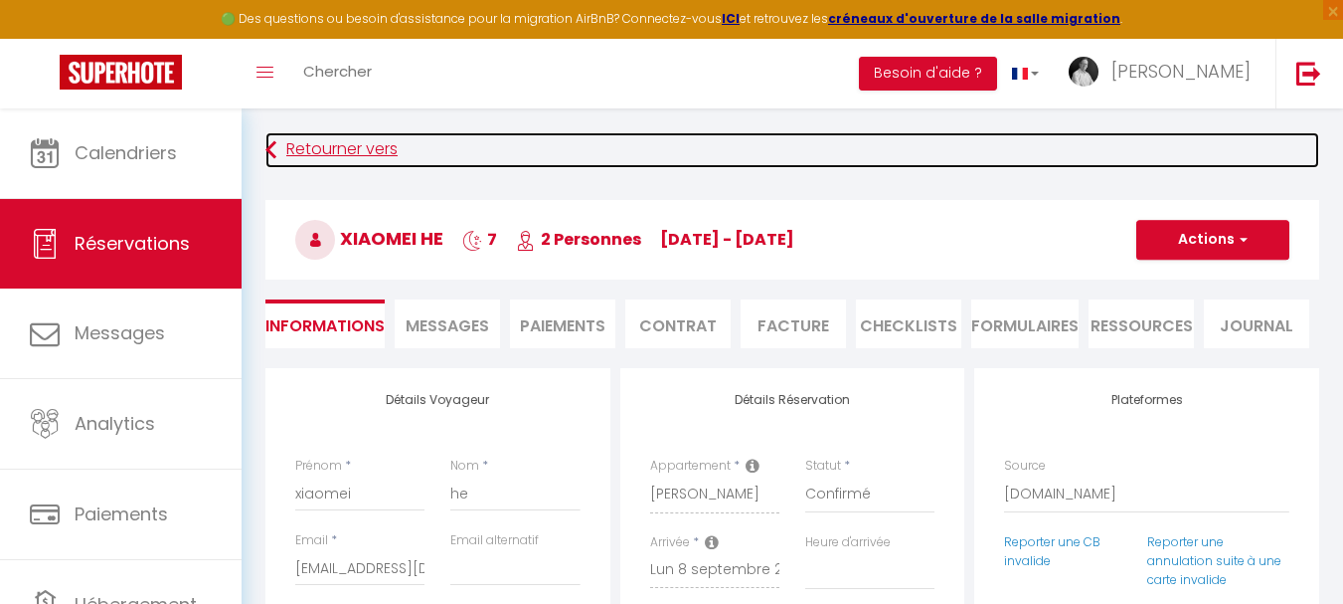
click at [299, 147] on link "Retourner vers" at bounding box center [792, 150] width 1054 height 36
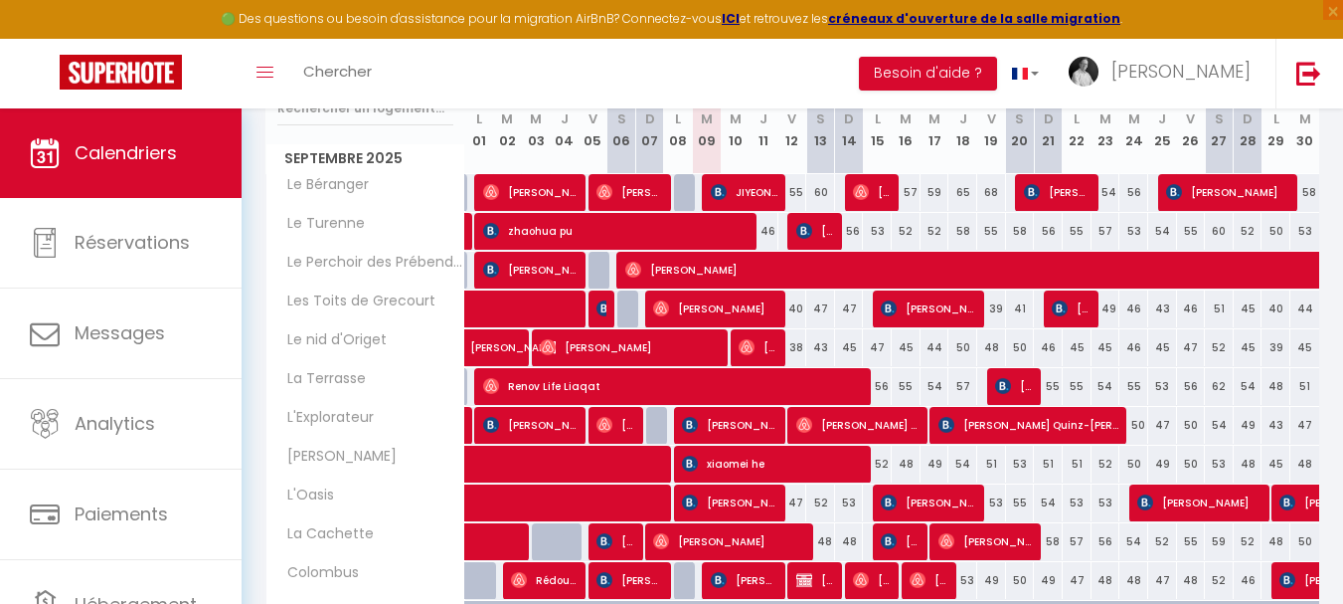
scroll to position [307, 0]
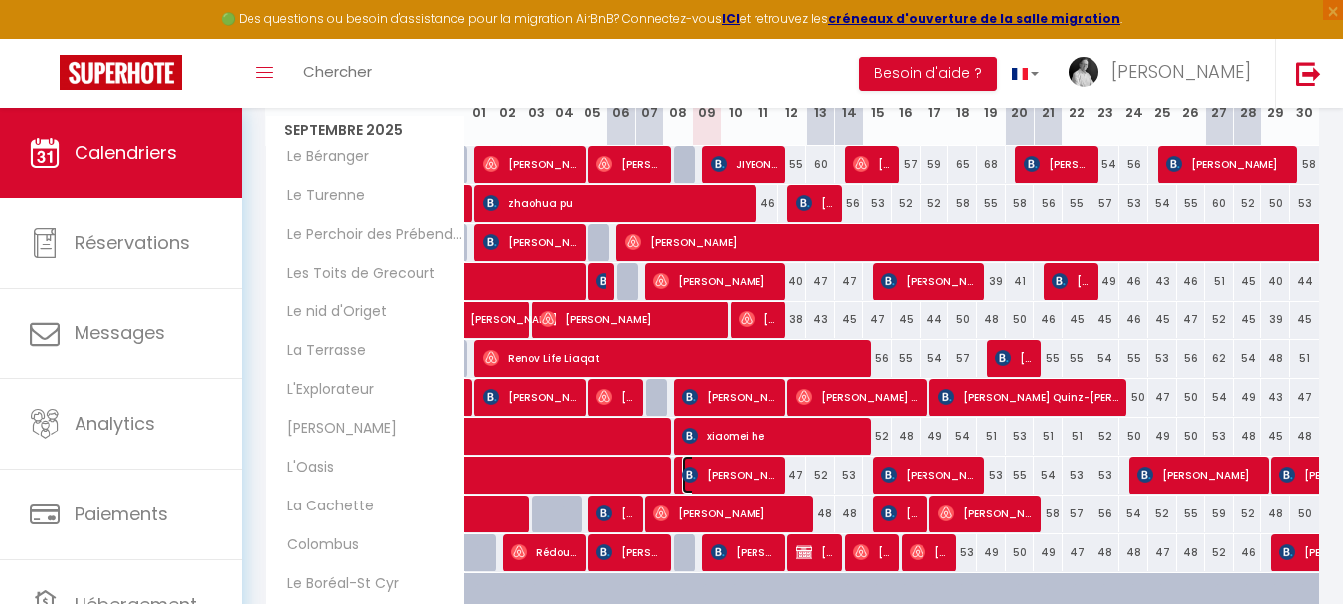
click at [699, 471] on span "[PERSON_NAME]" at bounding box center [730, 474] width 96 height 38
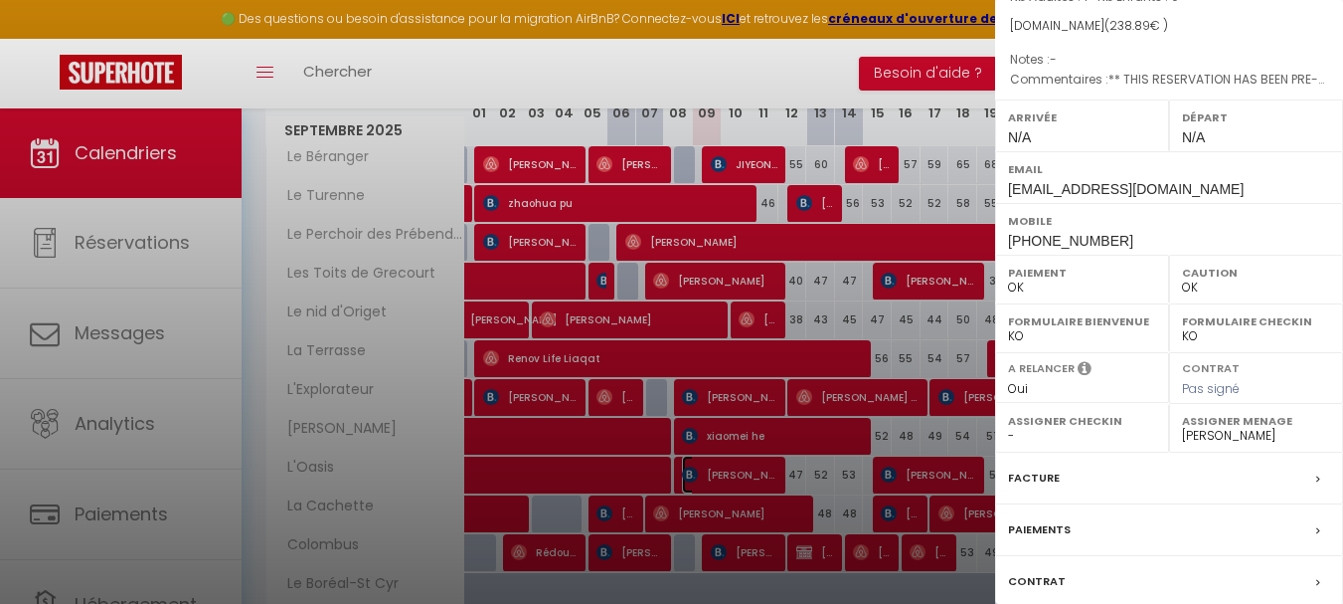
scroll to position [323, 0]
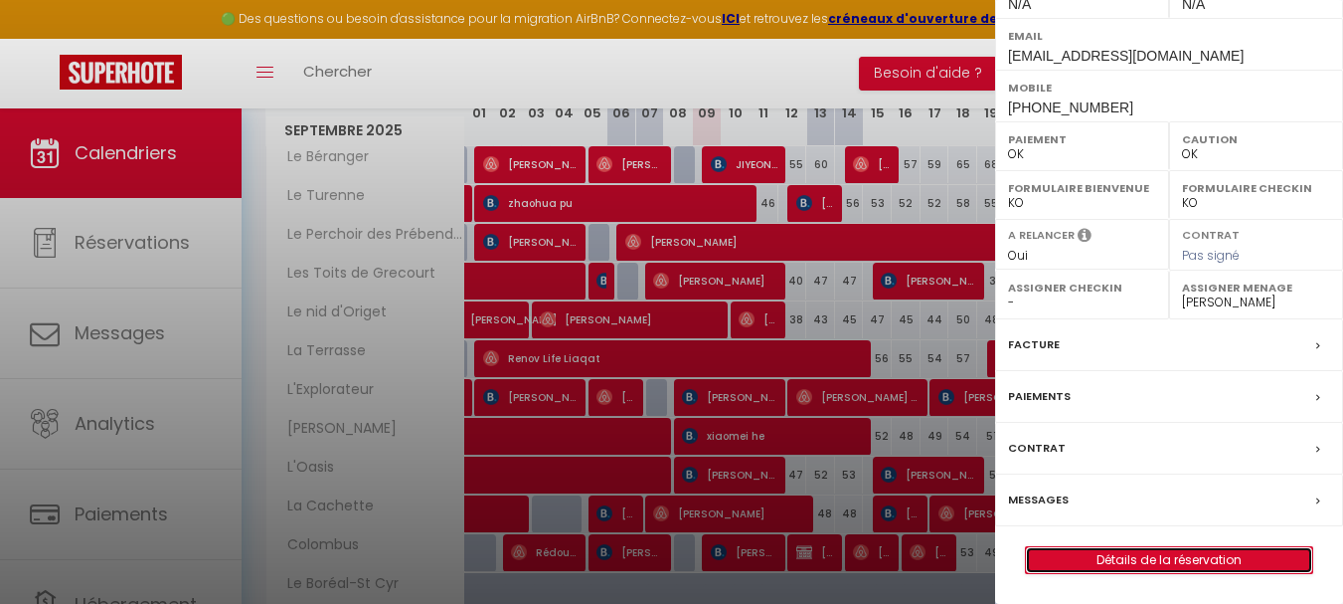
click at [1111, 561] on link "Détails de la réservation" at bounding box center [1169, 560] width 286 height 26
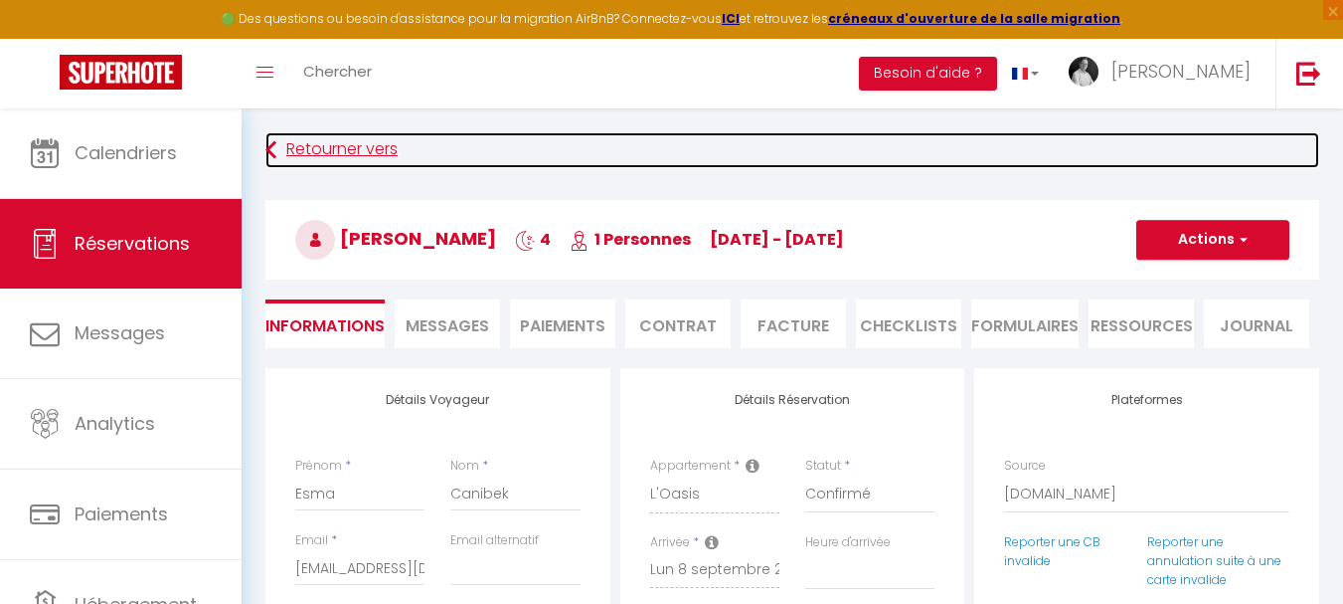
click at [351, 142] on link "Retourner vers" at bounding box center [792, 150] width 1054 height 36
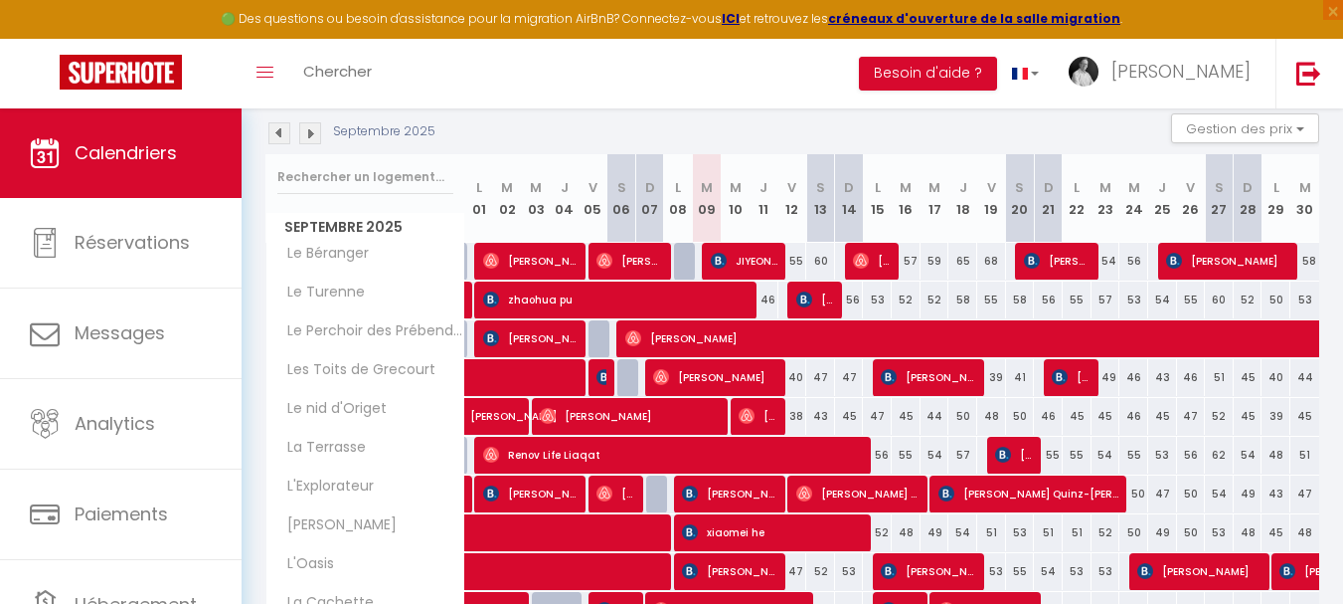
scroll to position [307, 0]
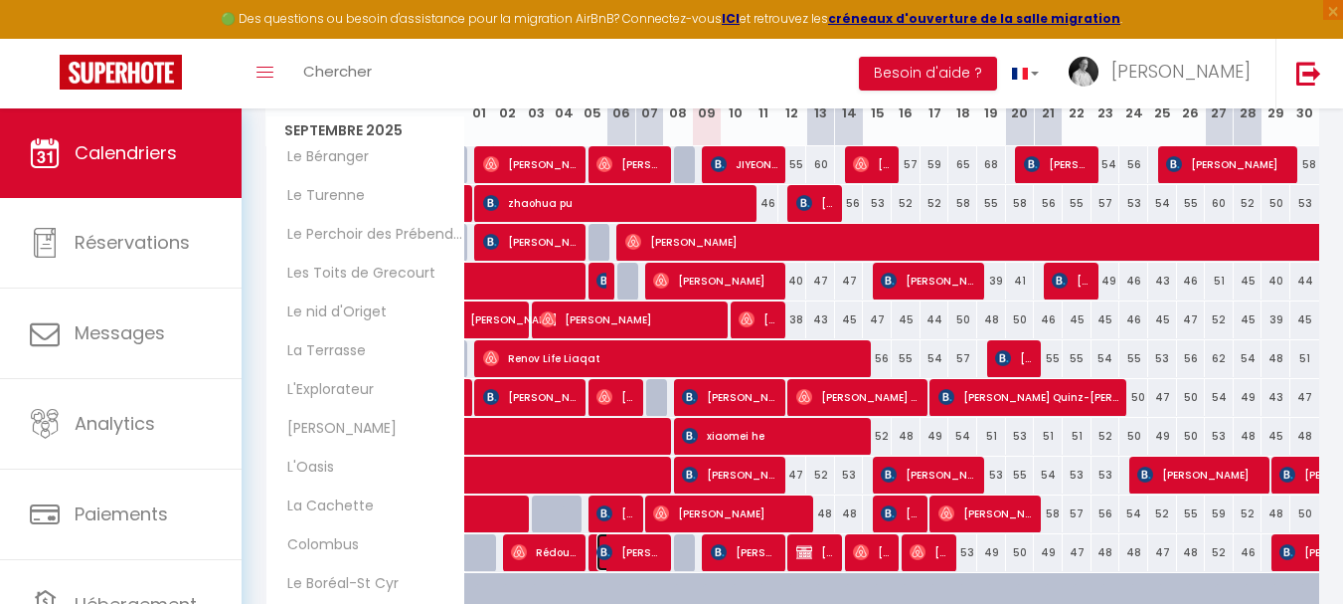
click at [616, 558] on span "[PERSON_NAME]" at bounding box center [631, 552] width 68 height 38
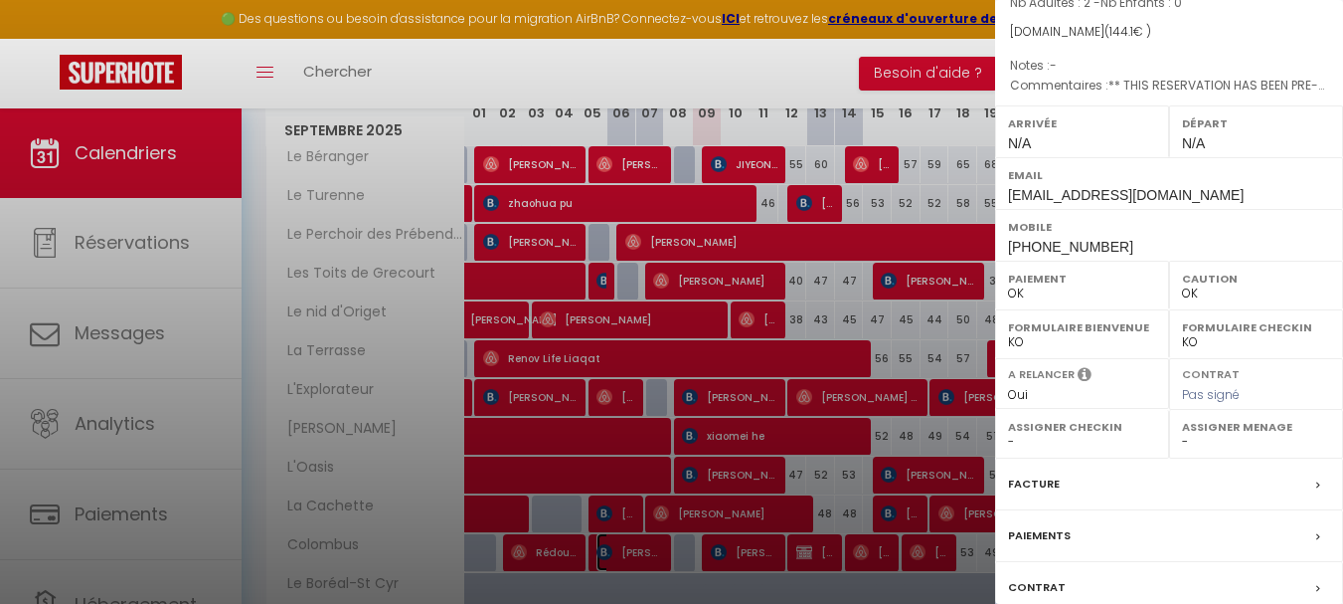
scroll to position [323, 0]
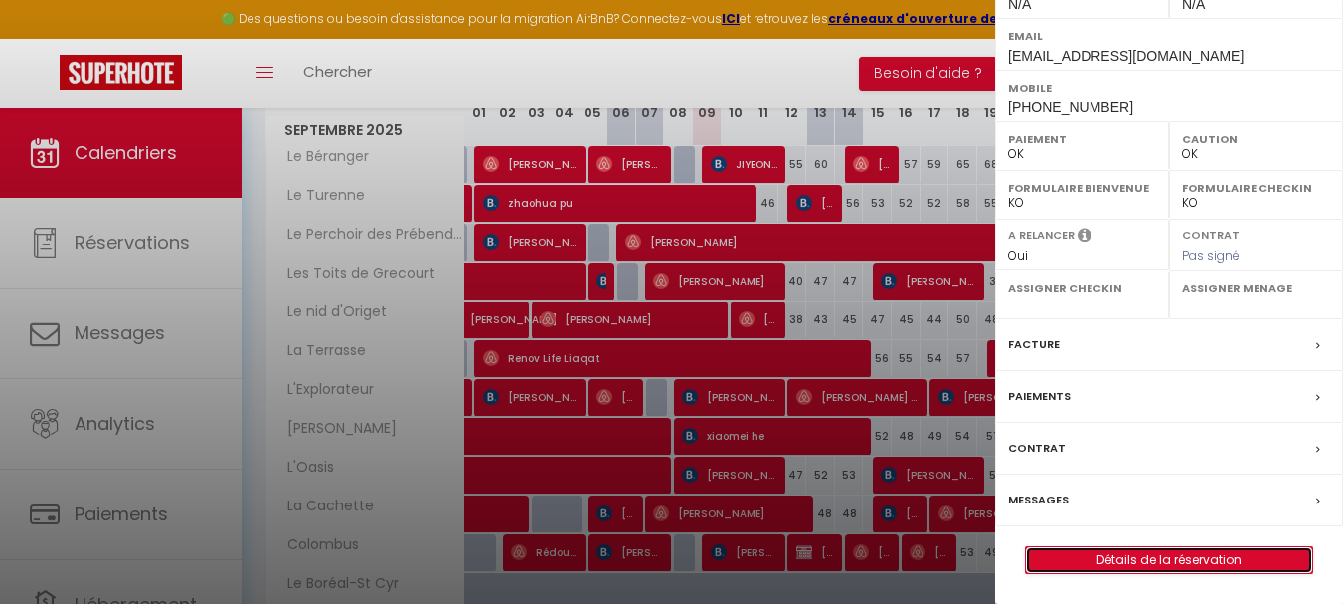
click at [1134, 563] on link "Détails de la réservation" at bounding box center [1169, 560] width 286 height 26
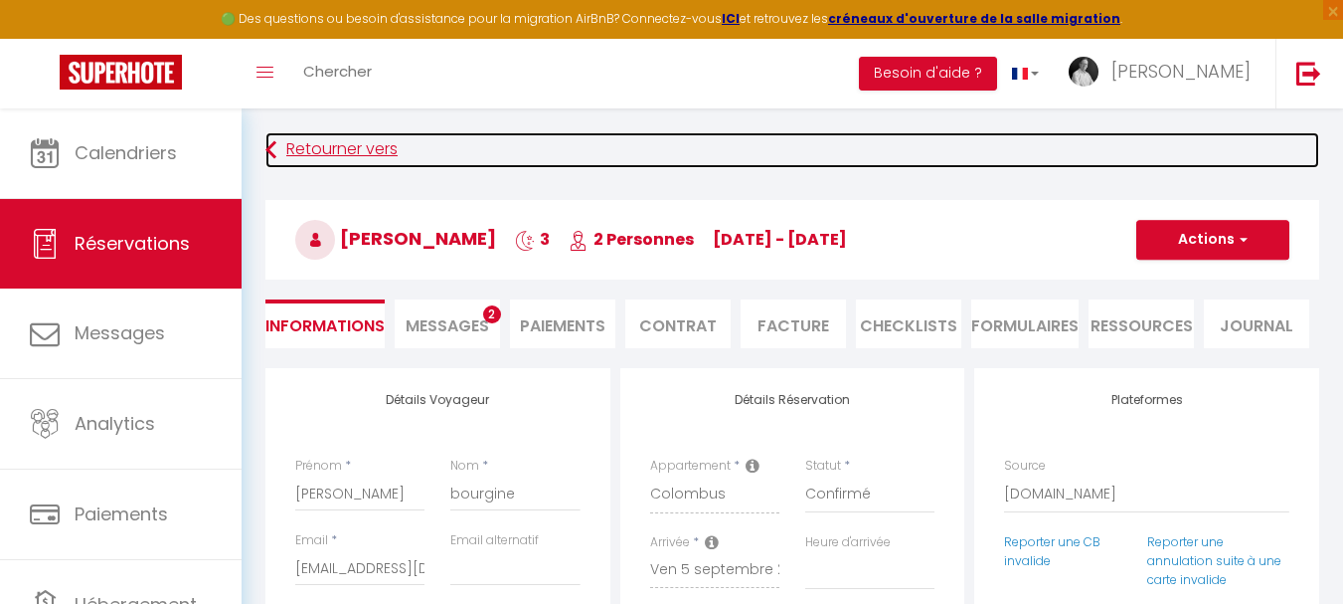
click at [345, 152] on link "Retourner vers" at bounding box center [792, 150] width 1054 height 36
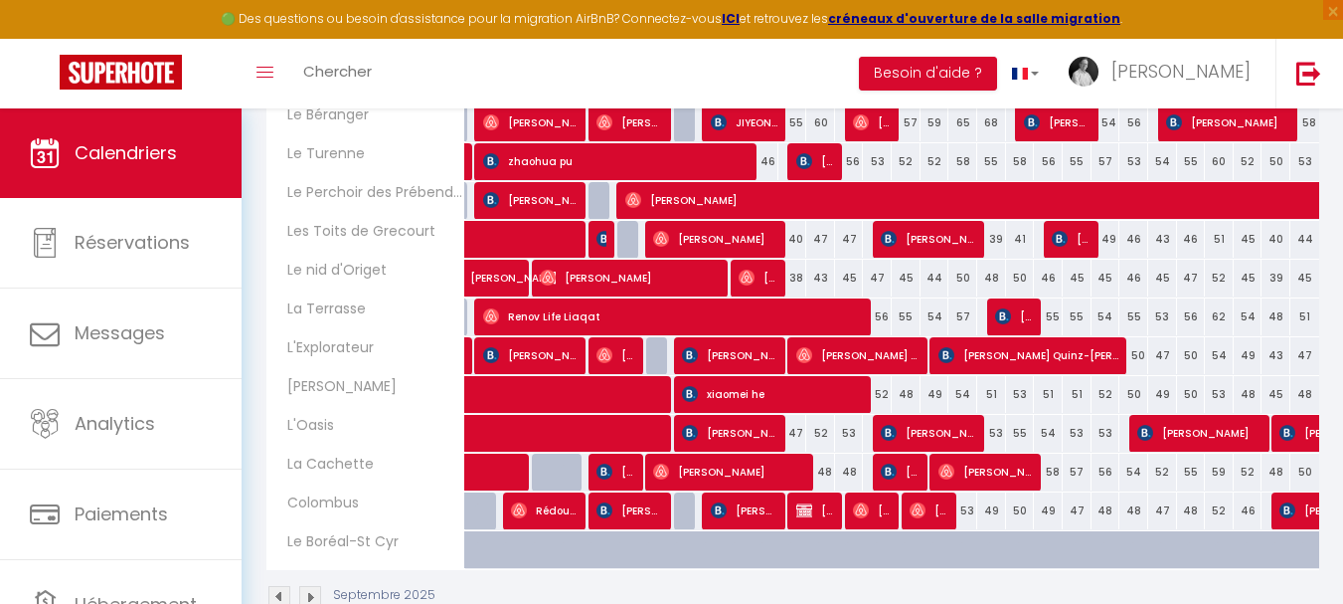
scroll to position [398, 0]
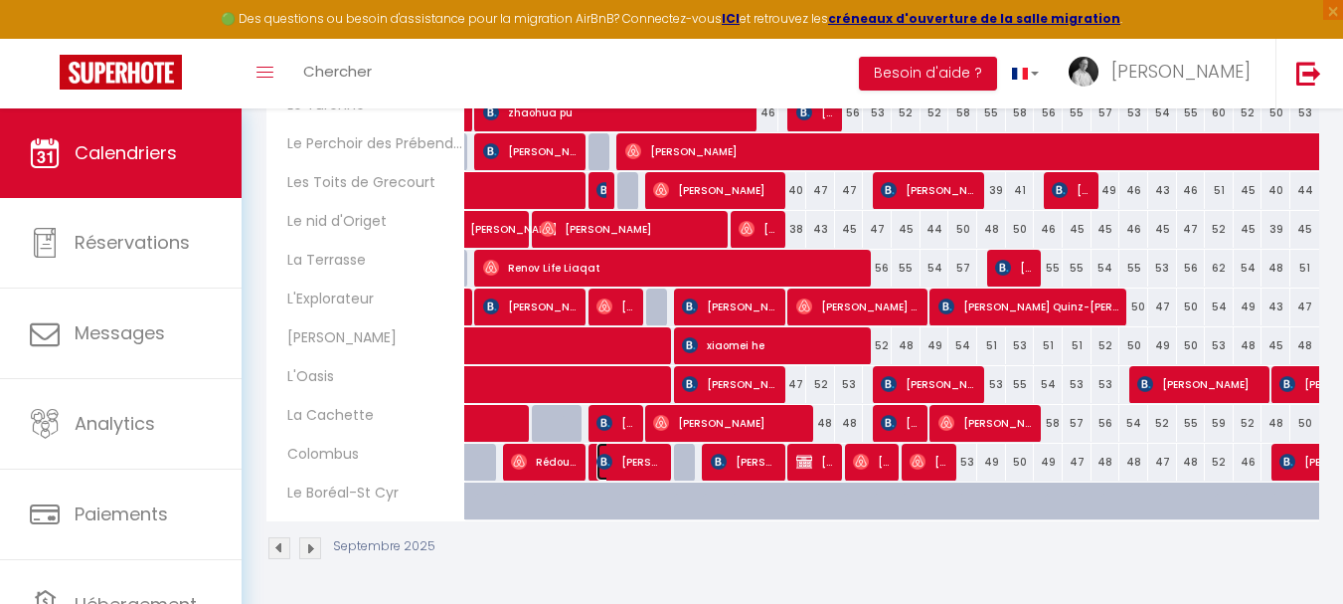
click at [625, 462] on span "[PERSON_NAME]" at bounding box center [631, 461] width 68 height 38
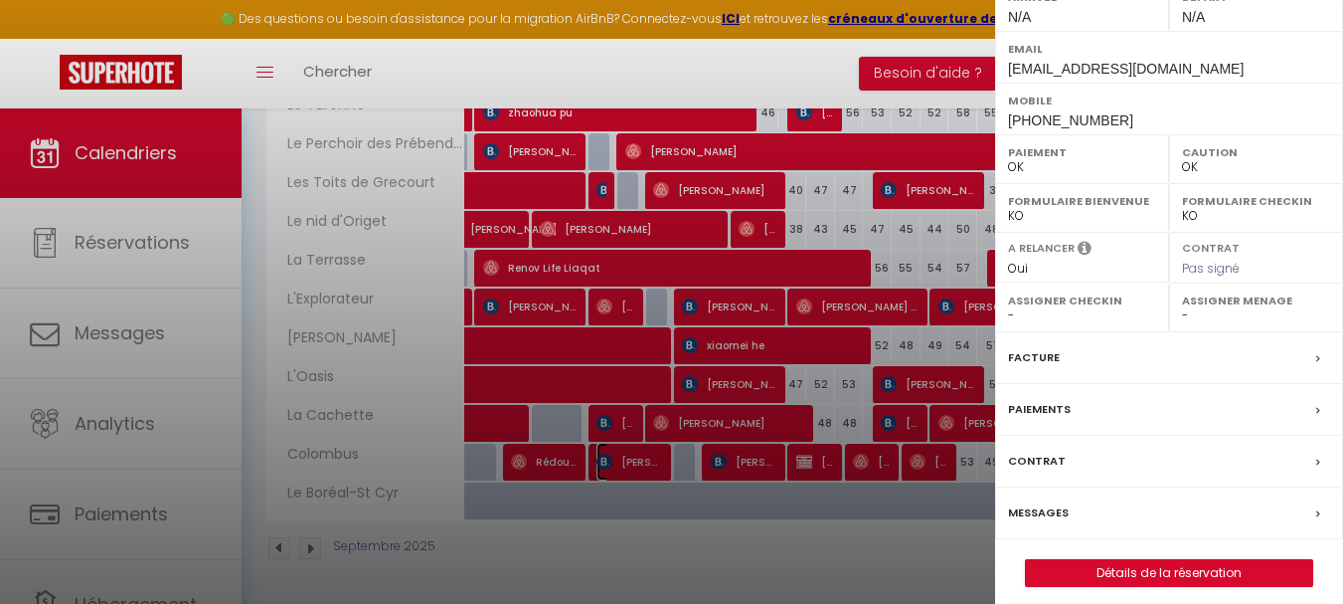
scroll to position [323, 0]
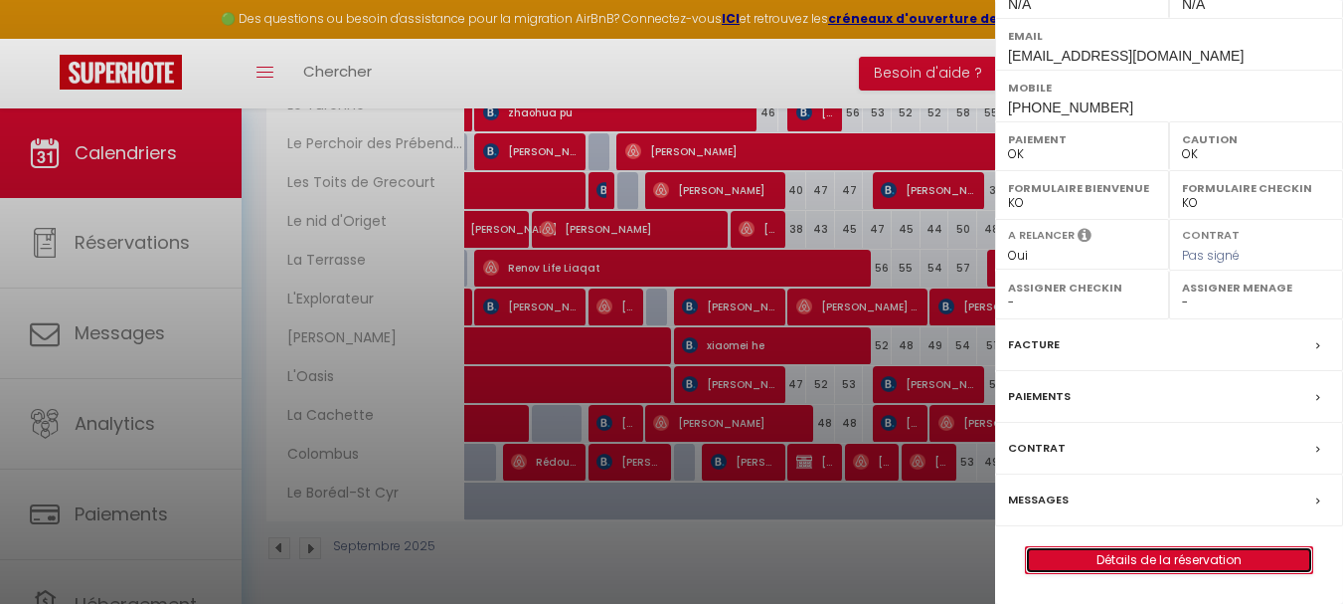
click at [1099, 559] on link "Détails de la réservation" at bounding box center [1169, 560] width 286 height 26
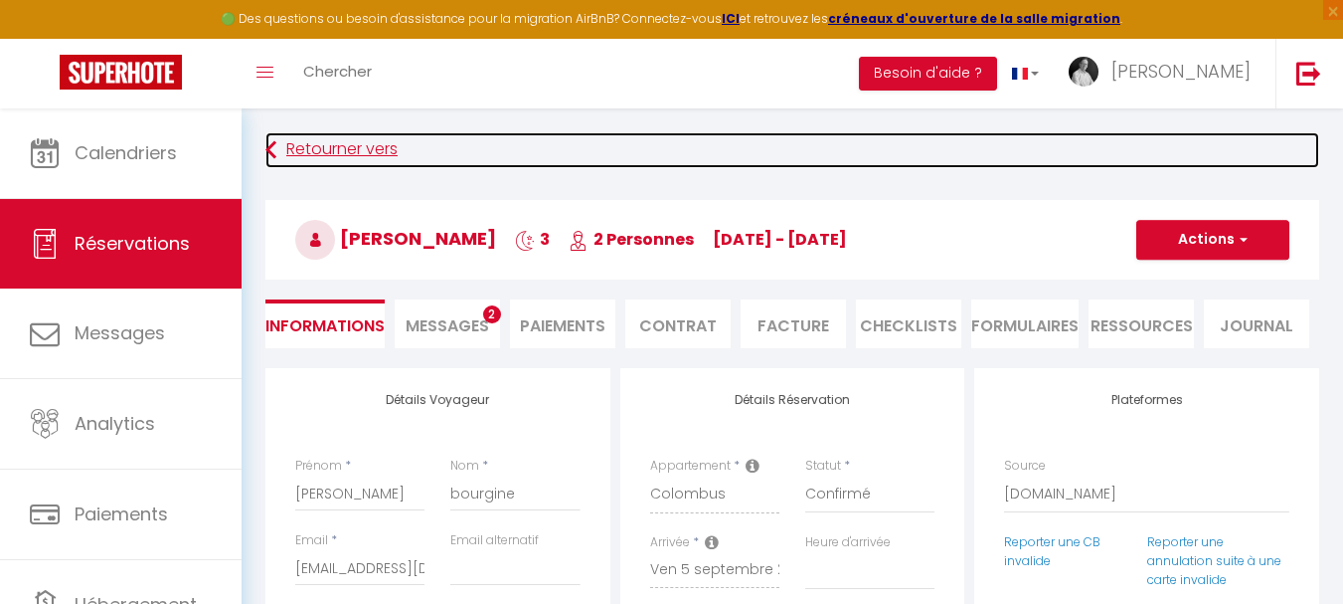
click at [361, 145] on link "Retourner vers" at bounding box center [792, 150] width 1054 height 36
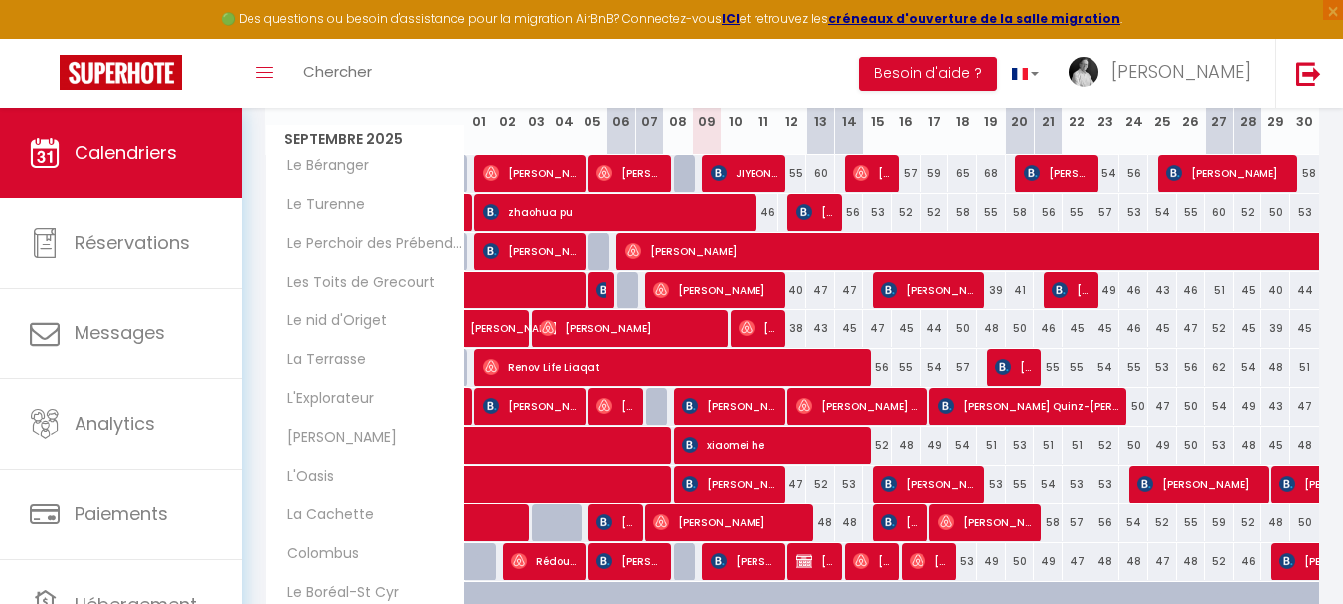
scroll to position [398, 0]
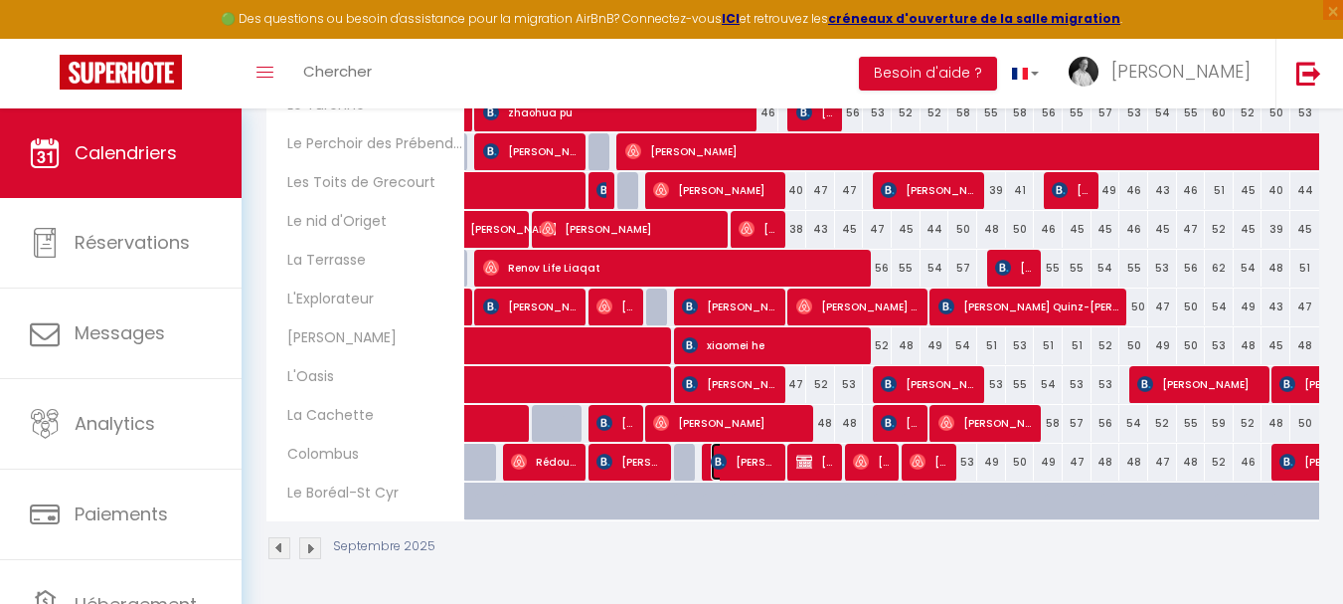
click at [738, 470] on span "[PERSON_NAME]" at bounding box center [745, 461] width 68 height 38
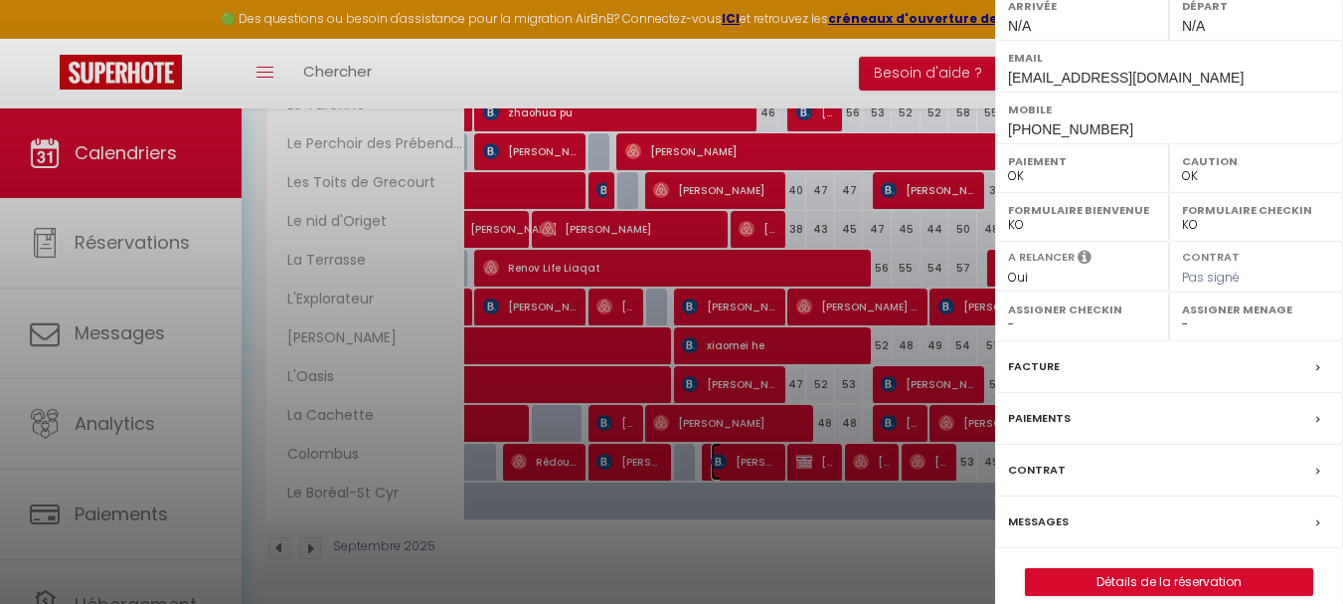
scroll to position [323, 0]
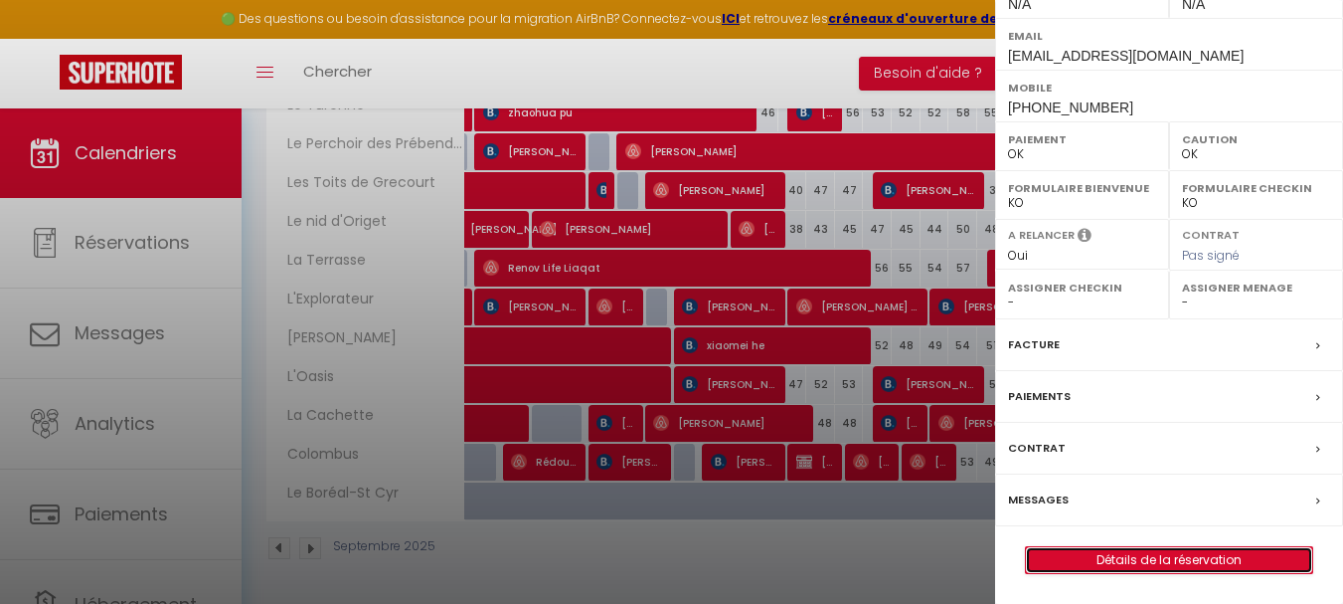
click at [1121, 556] on link "Détails de la réservation" at bounding box center [1169, 560] width 286 height 26
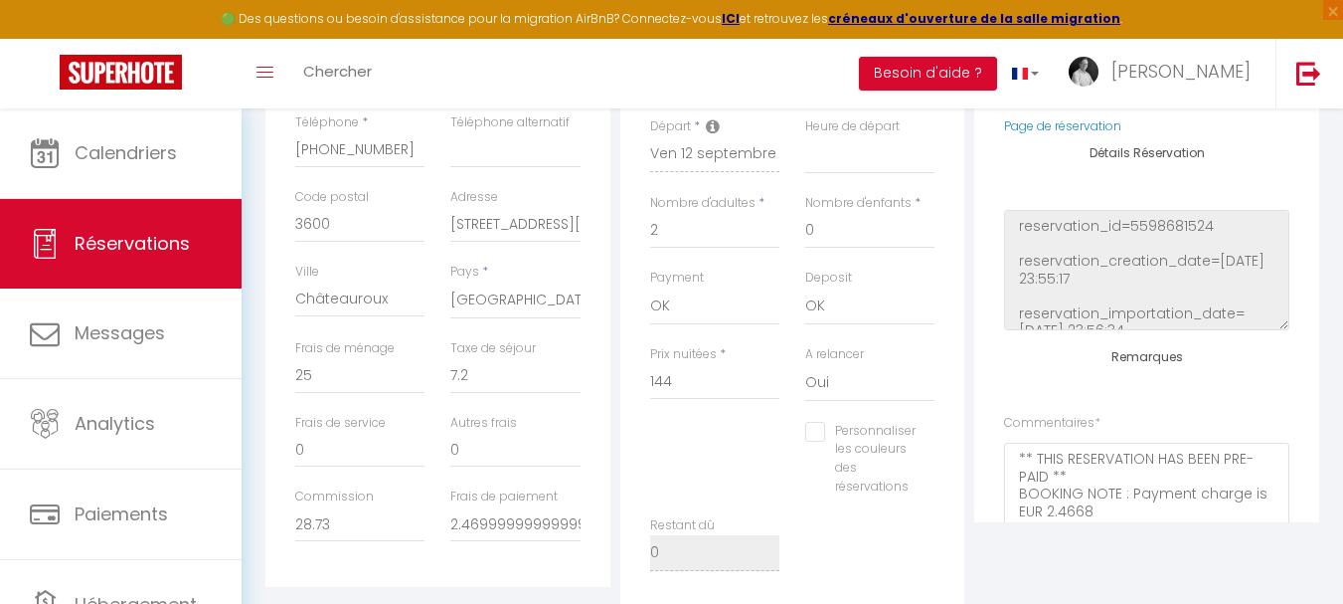
scroll to position [497, 0]
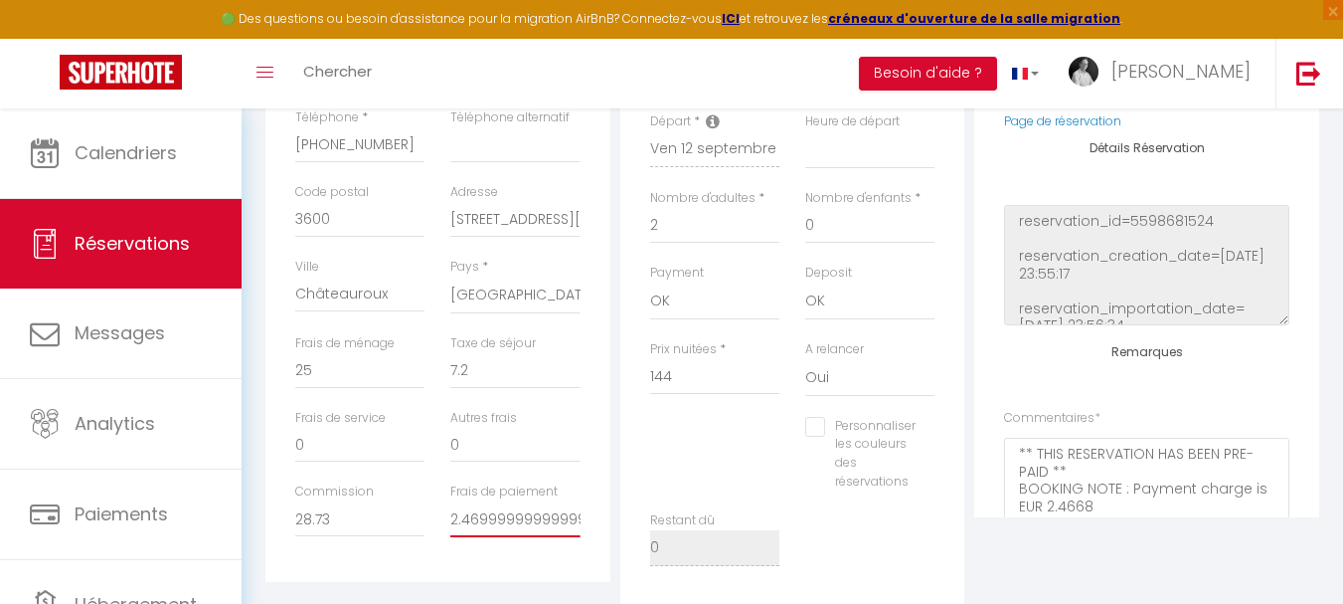
click at [521, 514] on input "2.4699999999999998" at bounding box center [514, 519] width 129 height 36
drag, startPoint x: 475, startPoint y: 523, endPoint x: 561, endPoint y: 535, distance: 86.3
click at [561, 535] on input "2.4699999999999998" at bounding box center [514, 519] width 129 height 36
click at [481, 517] on input "2.4699999999999998" at bounding box center [514, 519] width 129 height 36
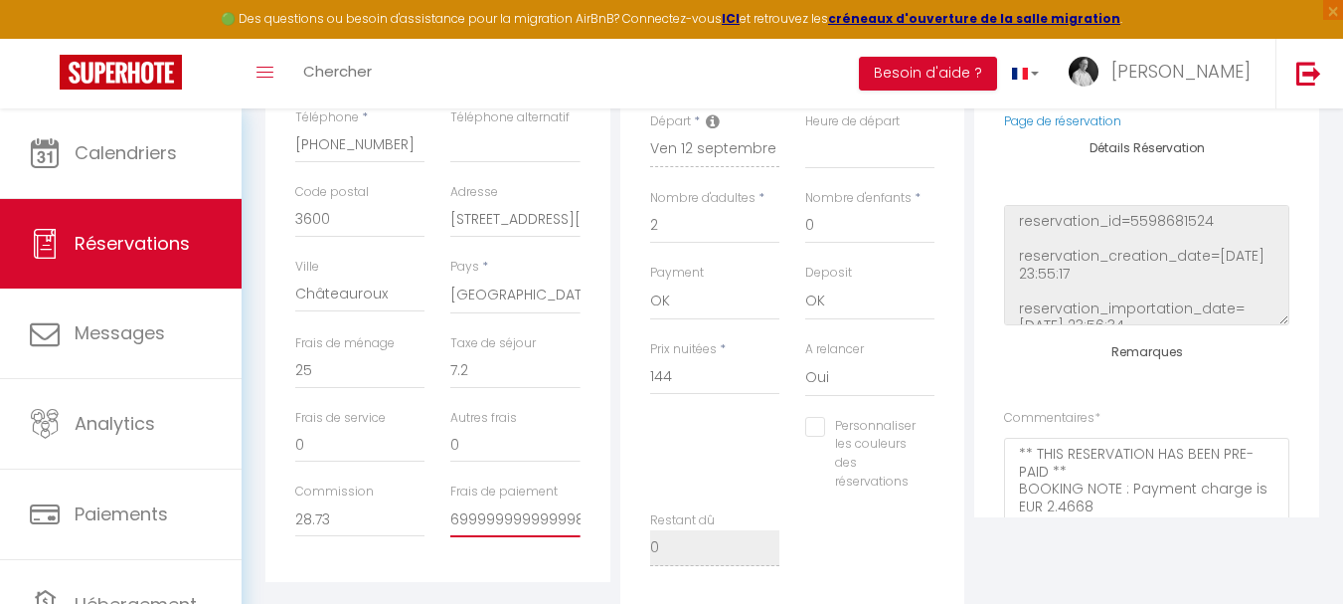
drag, startPoint x: 479, startPoint y: 520, endPoint x: 605, endPoint y: 538, distance: 126.5
click at [605, 538] on div "Détails Voyageur Prénom * [PERSON_NAME] * Morin Email * [EMAIL_ADDRESS][DOMAIN_…" at bounding box center [437, 226] width 345 height 711
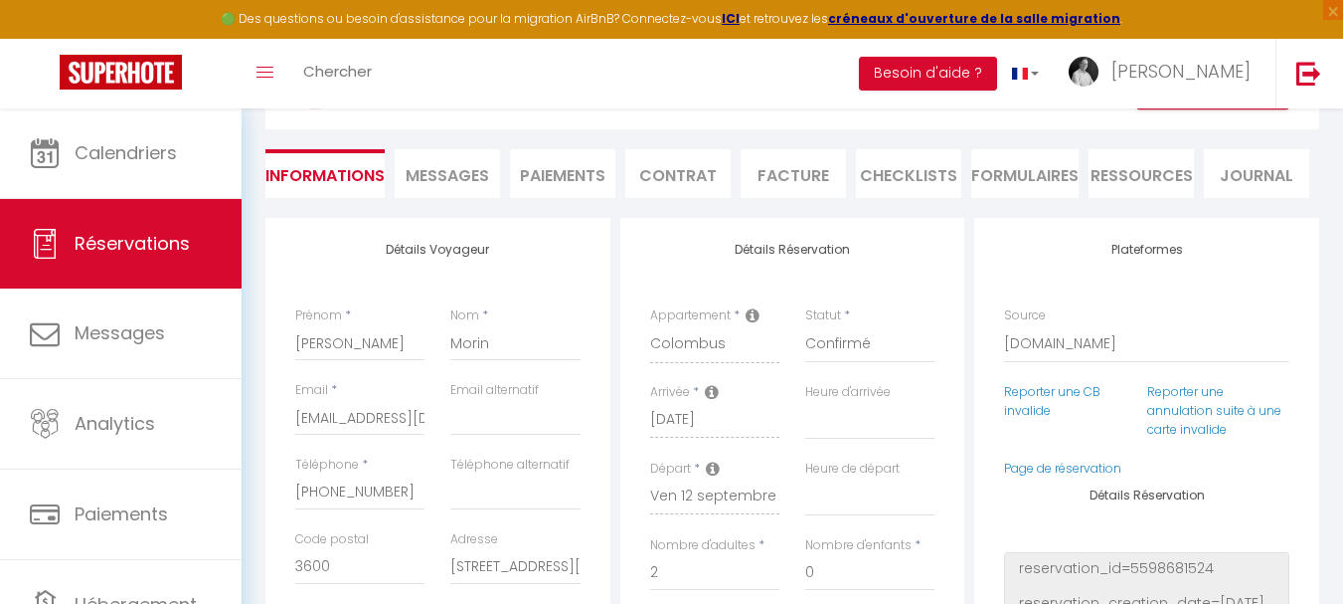
scroll to position [0, 0]
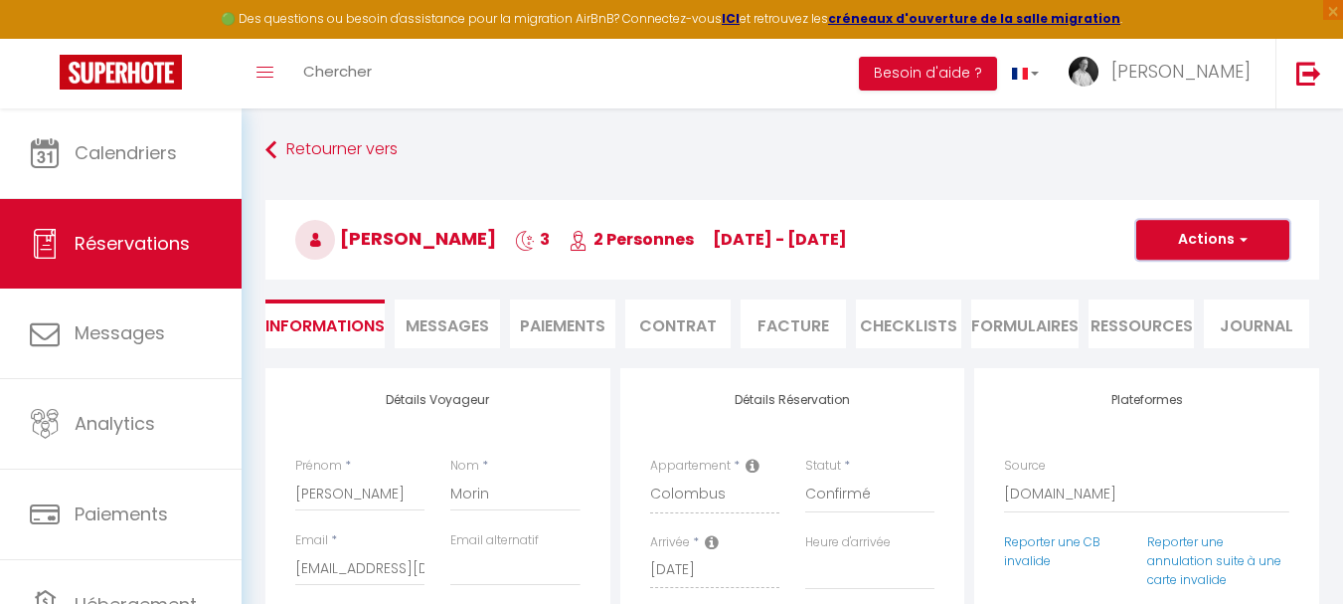
click at [1234, 237] on button "Actions" at bounding box center [1212, 240] width 153 height 40
click at [1181, 281] on link "Enregistrer" at bounding box center [1193, 283] width 157 height 26
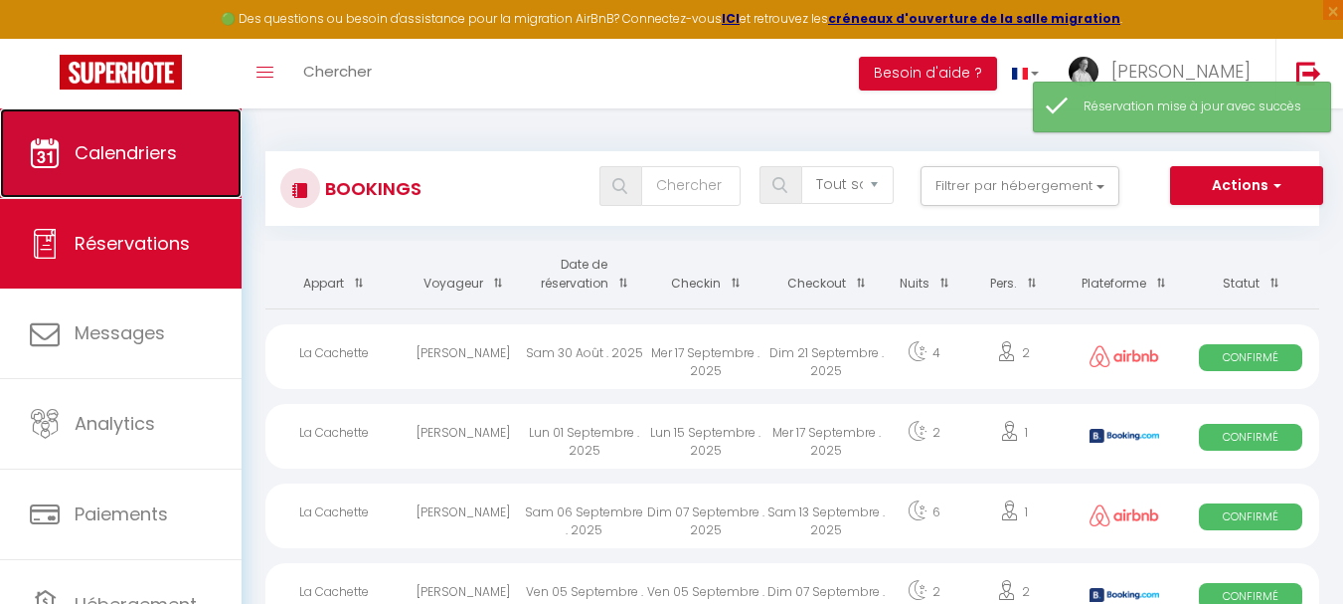
click at [127, 155] on span "Calendriers" at bounding box center [126, 152] width 102 height 25
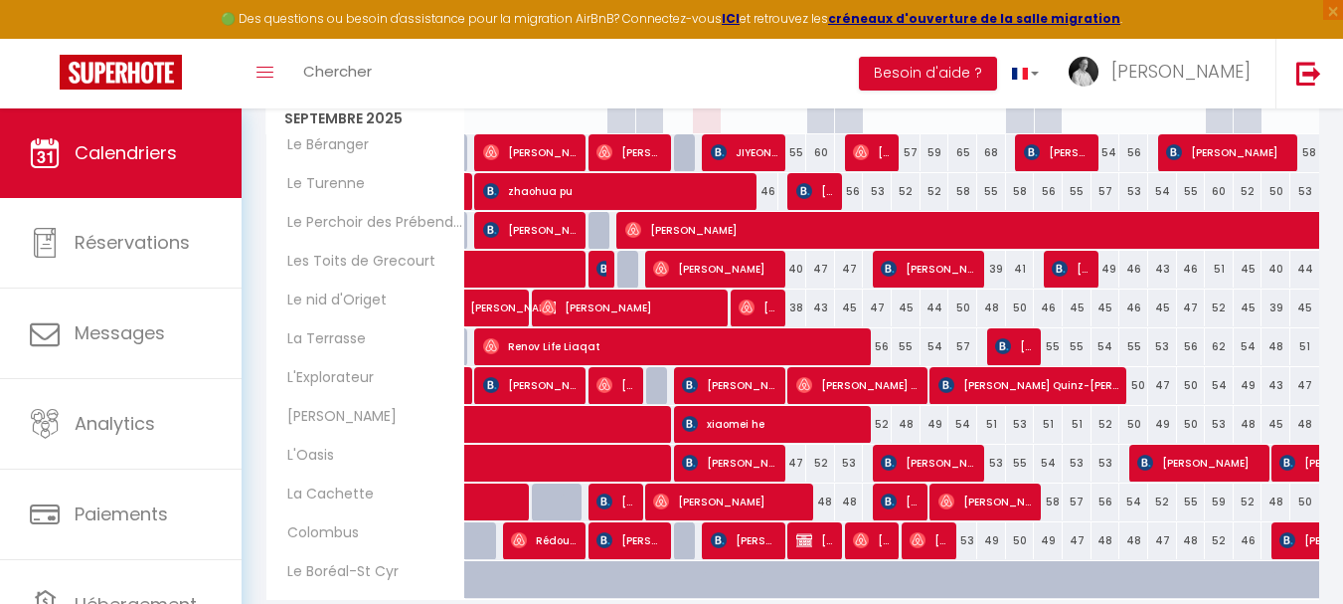
scroll to position [199, 0]
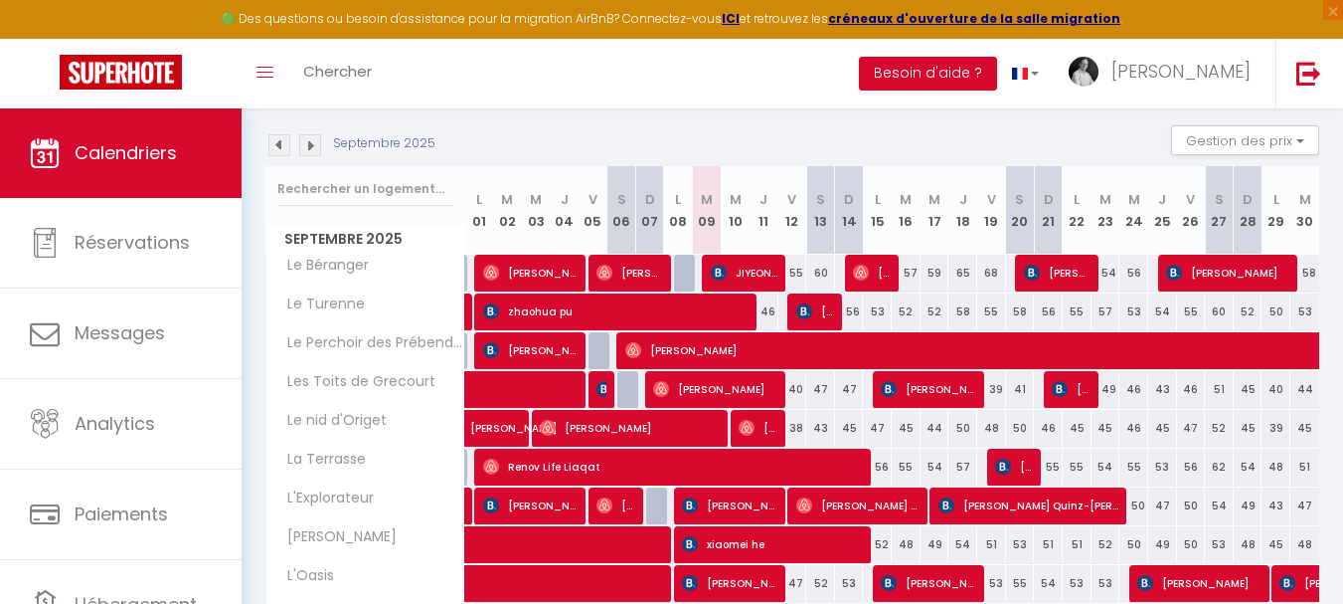
click at [284, 141] on img at bounding box center [279, 145] width 22 height 22
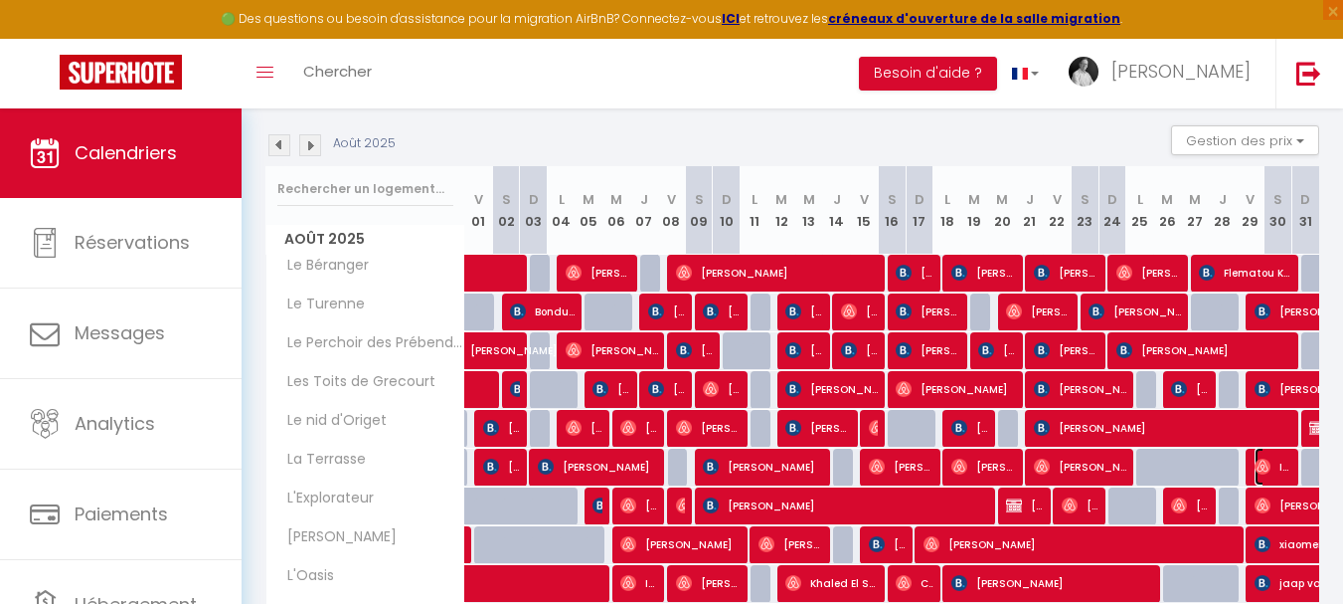
click at [1288, 469] on span "Ines Bederiat" at bounding box center [1273, 466] width 37 height 38
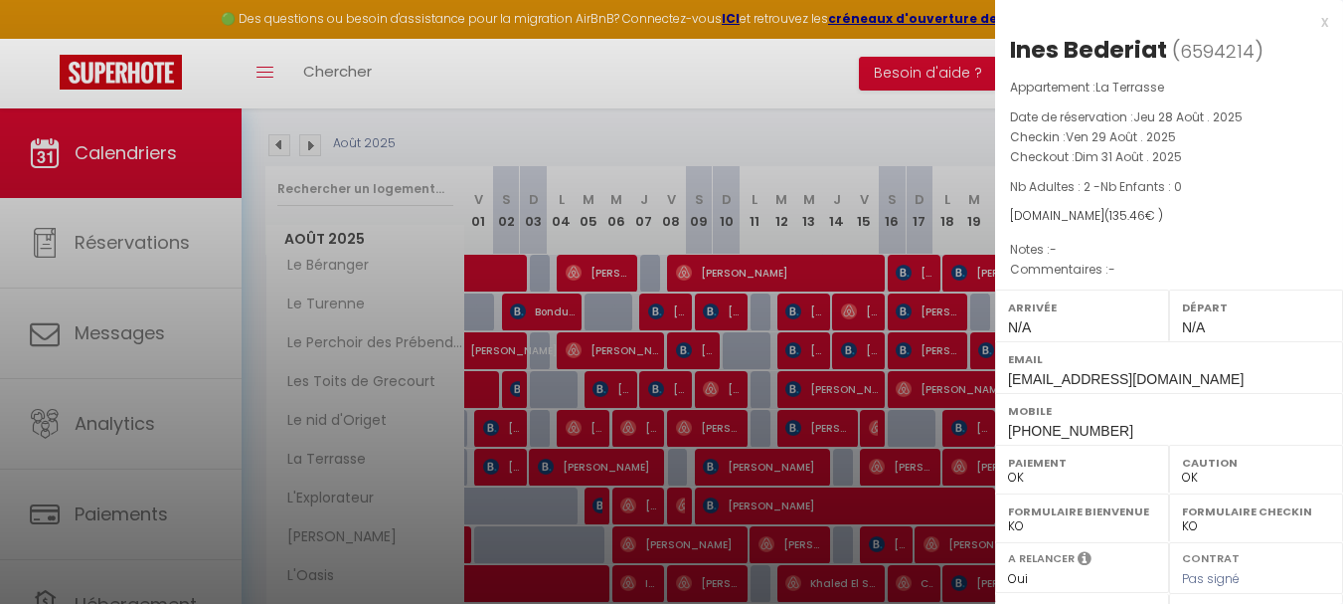
click at [1310, 22] on div "x" at bounding box center [1161, 22] width 333 height 24
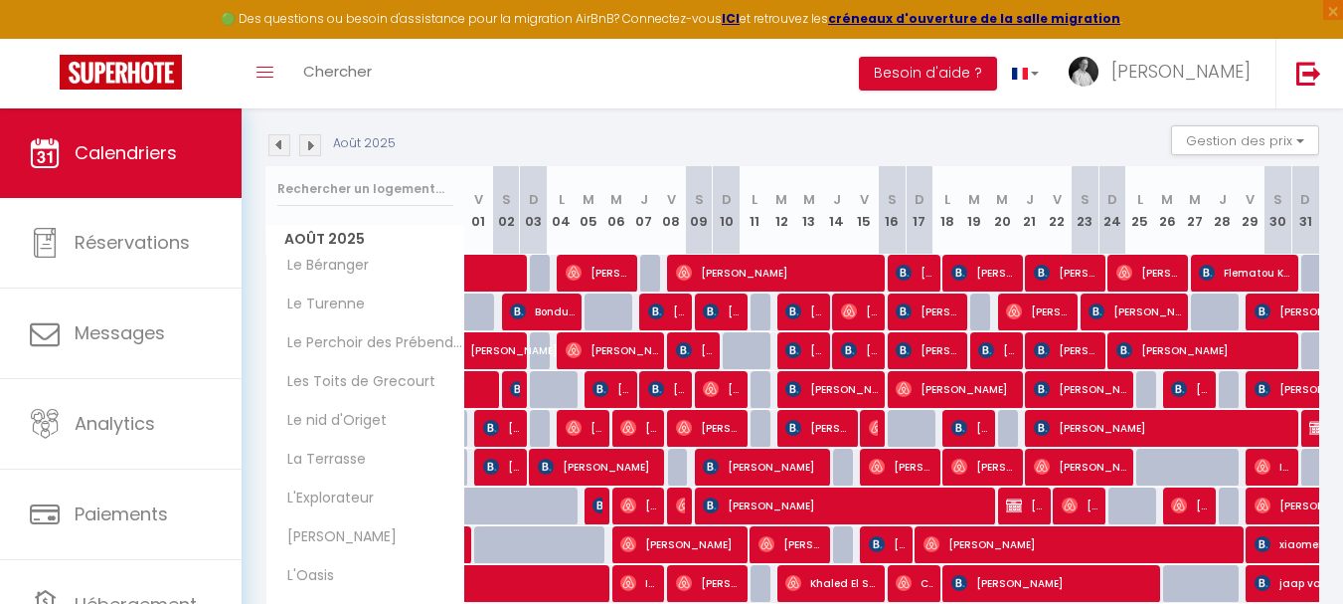
click at [306, 151] on img at bounding box center [310, 145] width 22 height 22
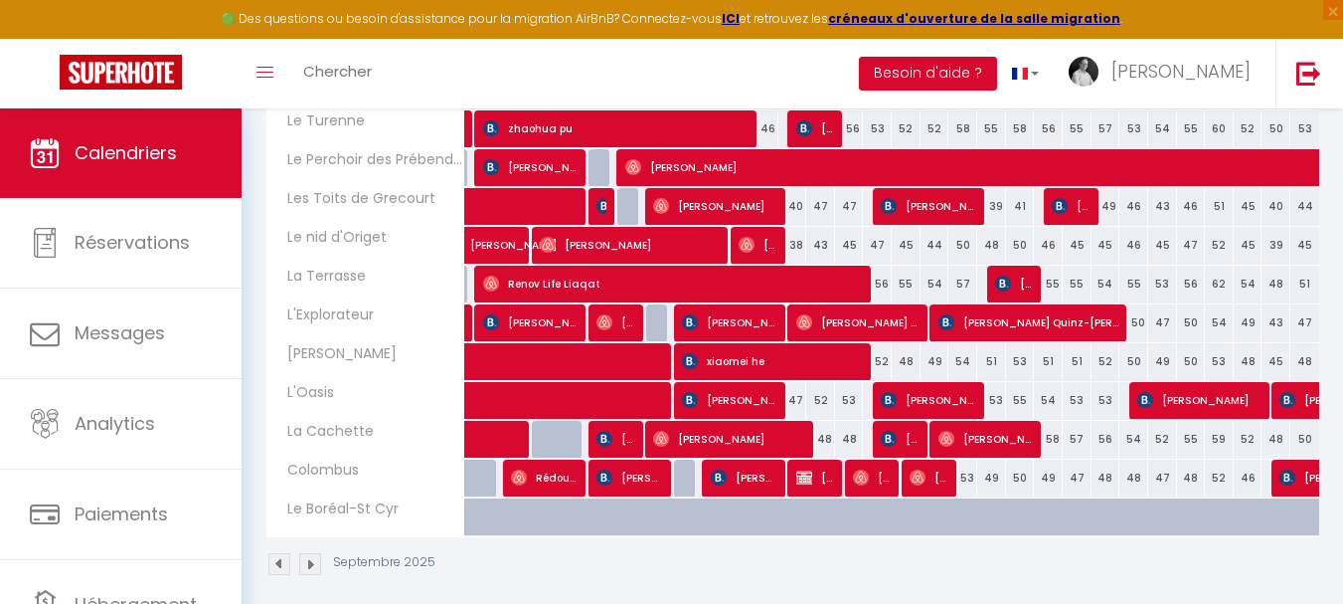
scroll to position [398, 0]
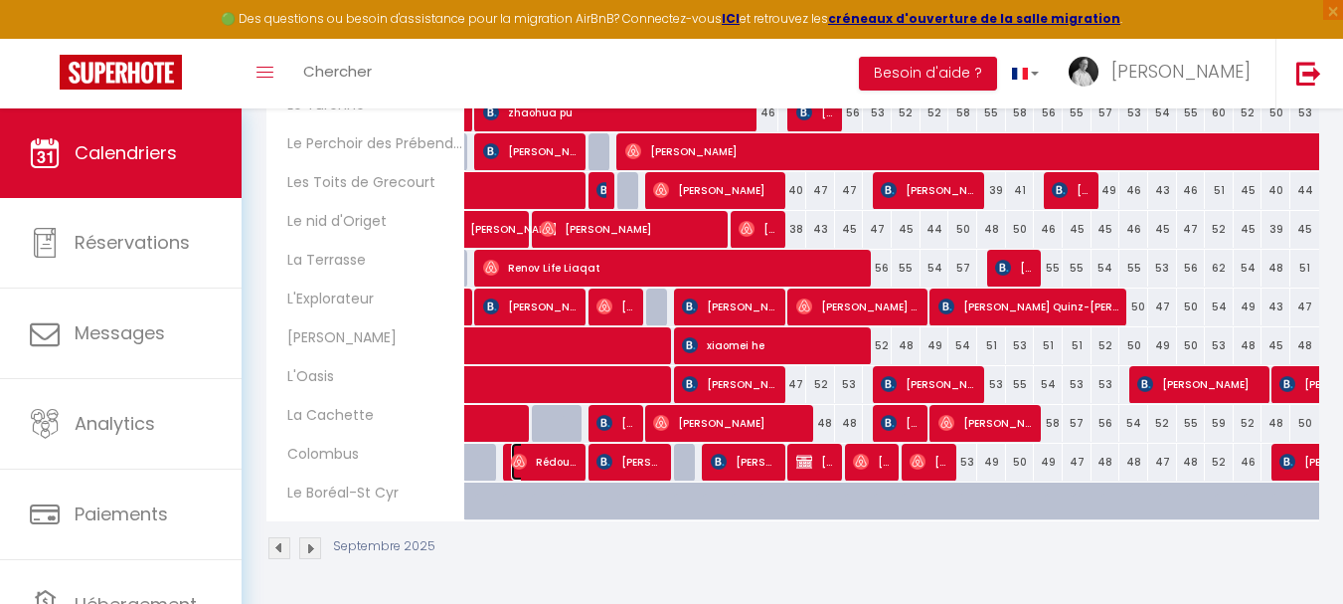
click at [532, 460] on span "Rédouane Atr" at bounding box center [545, 461] width 68 height 38
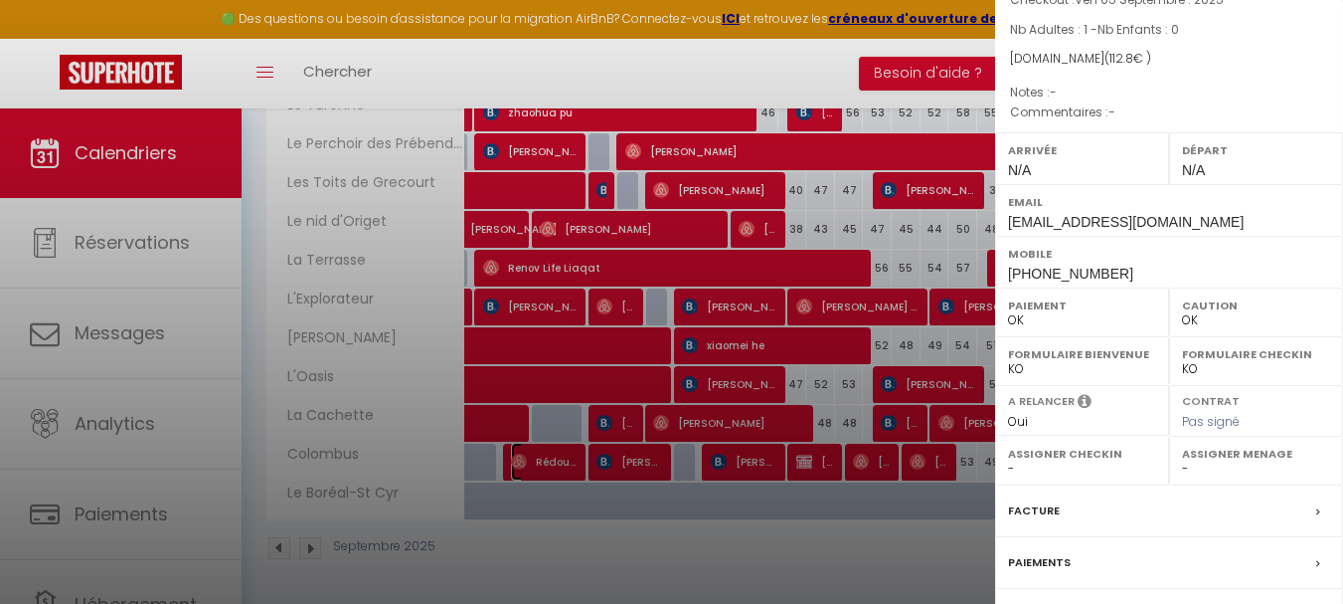
scroll to position [323, 0]
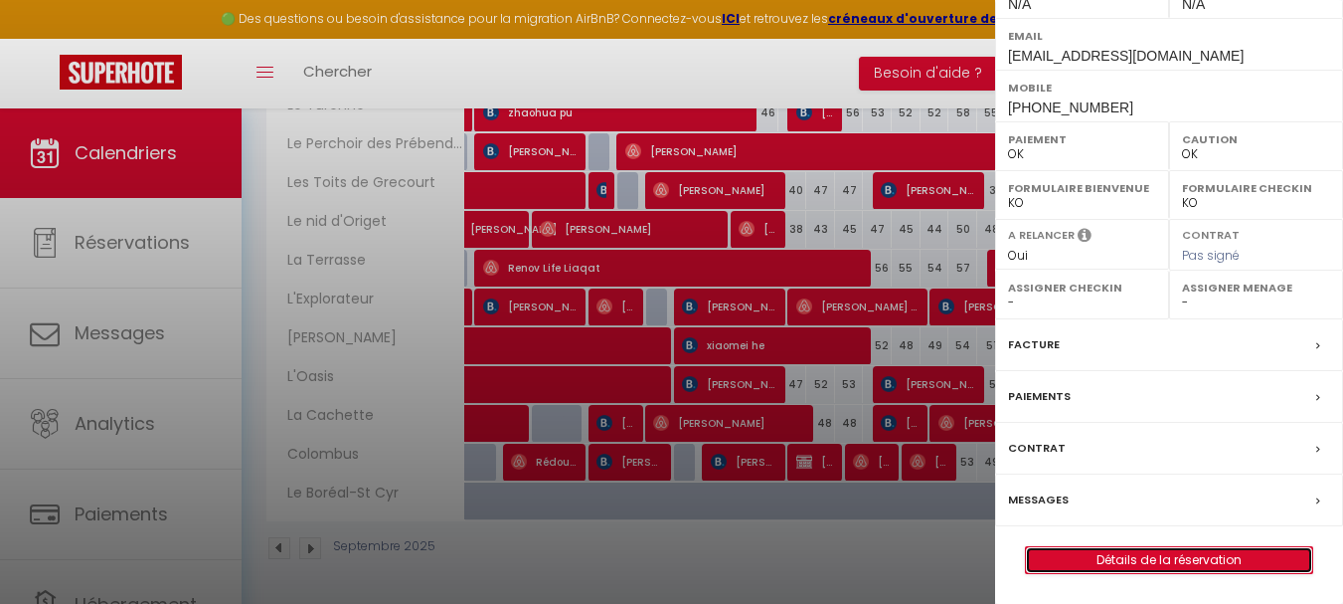
click at [1138, 554] on link "Détails de la réservation" at bounding box center [1169, 560] width 286 height 26
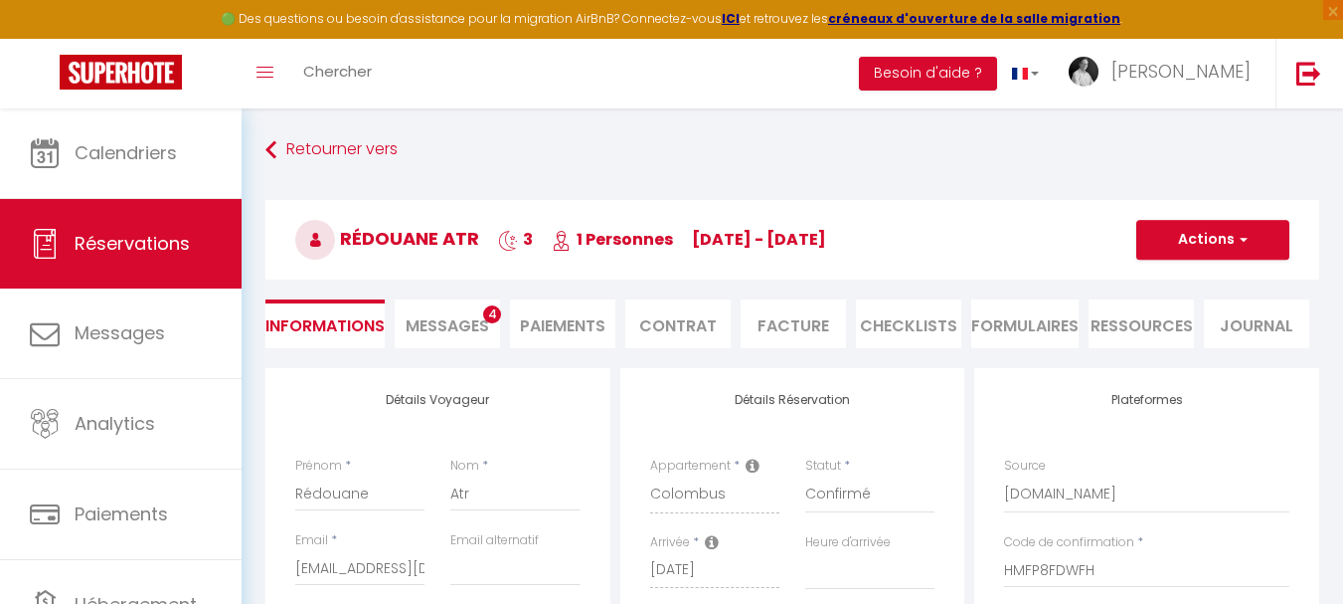
click at [457, 313] on li "Messages 4" at bounding box center [447, 323] width 105 height 49
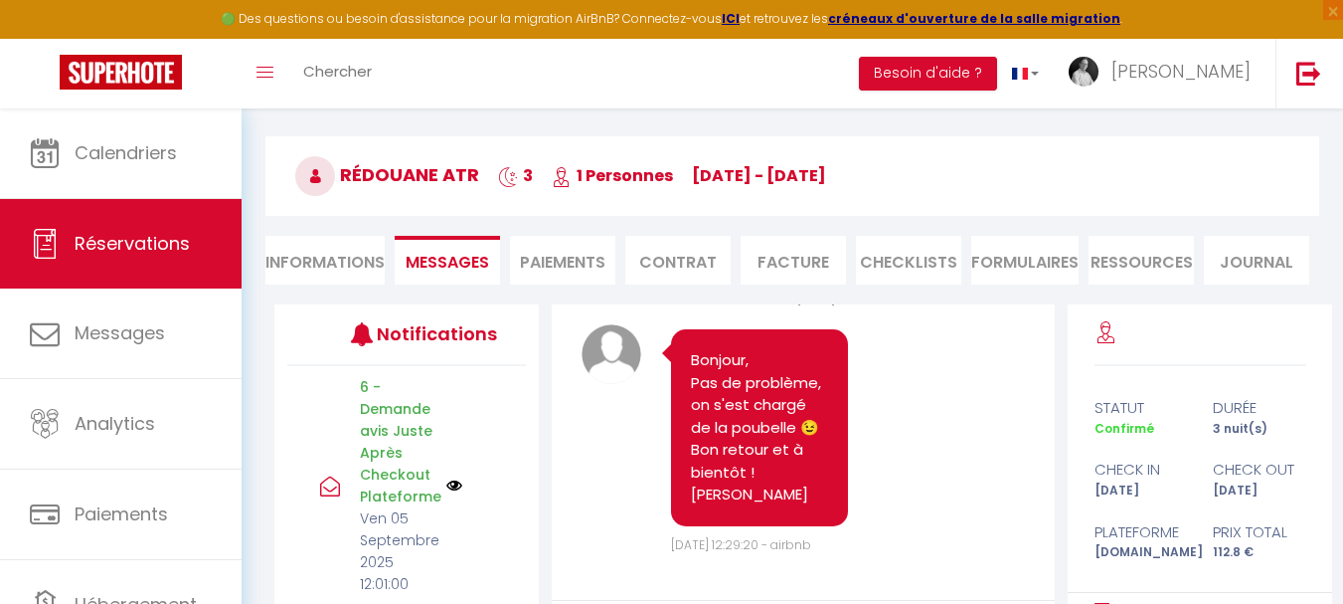
scroll to position [99, 0]
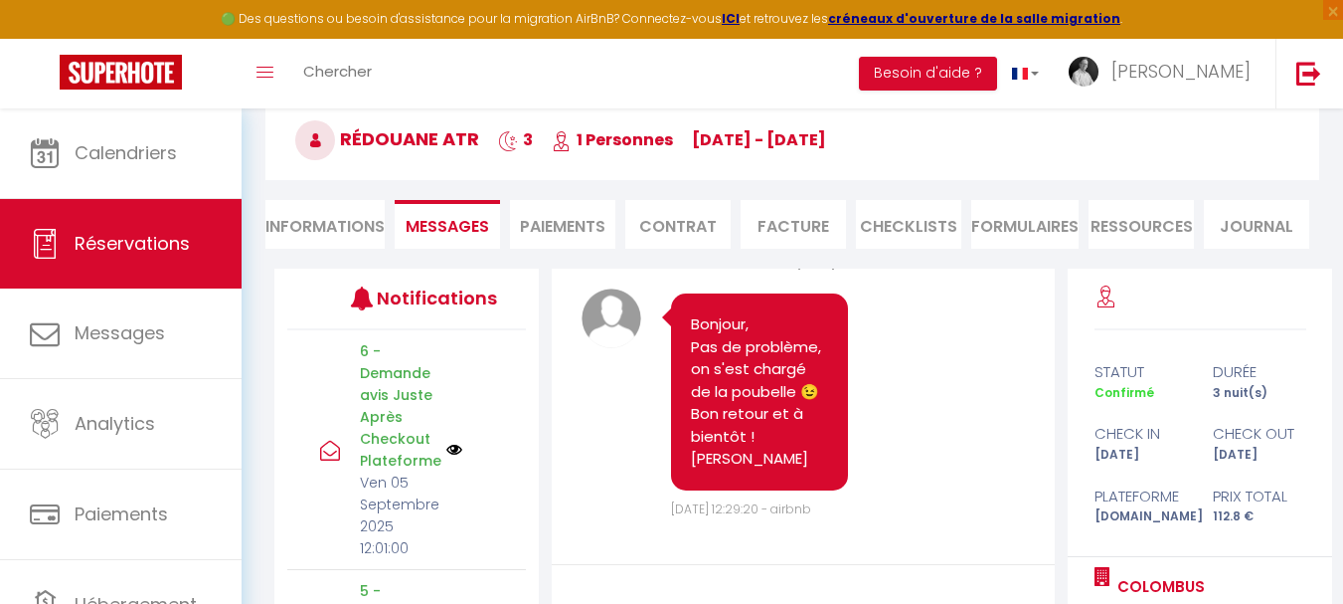
click at [326, 217] on li "Informations" at bounding box center [324, 224] width 119 height 49
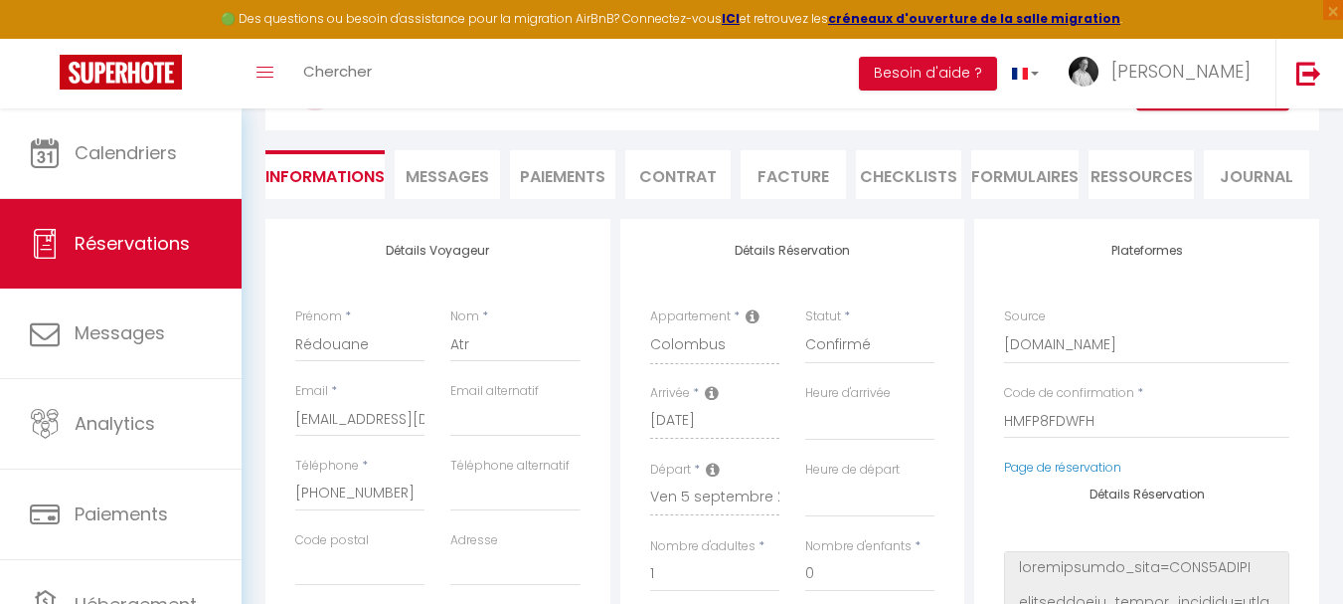
scroll to position [199, 0]
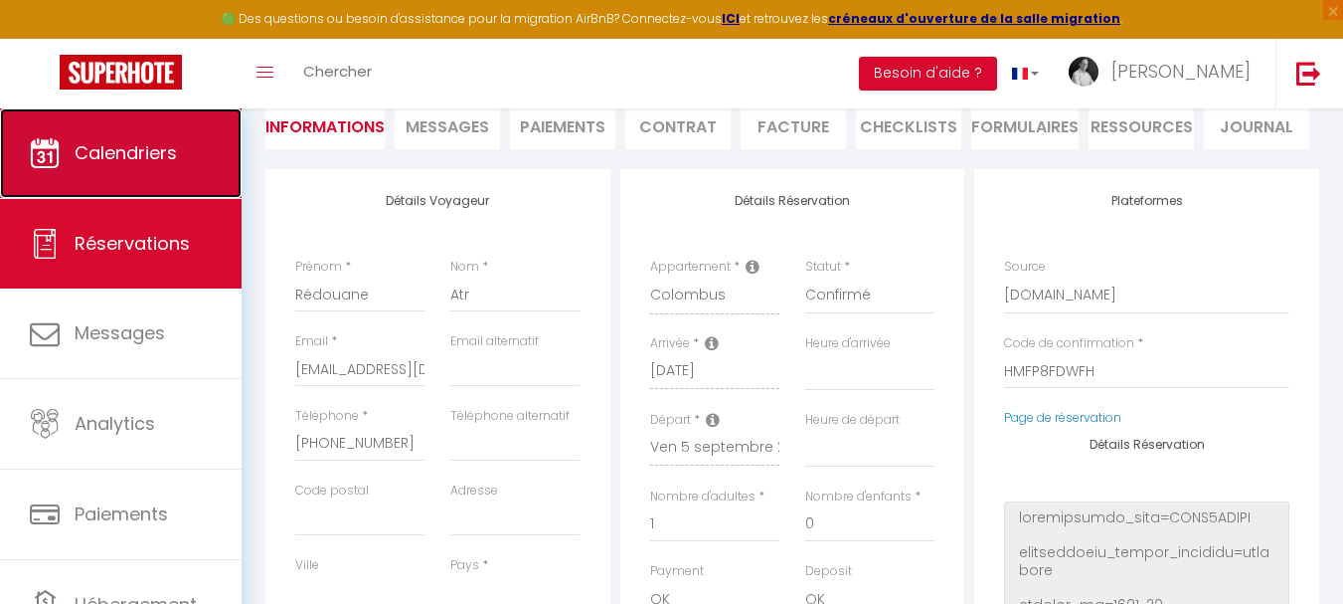
click at [173, 170] on link "Calendriers" at bounding box center [121, 152] width 242 height 89
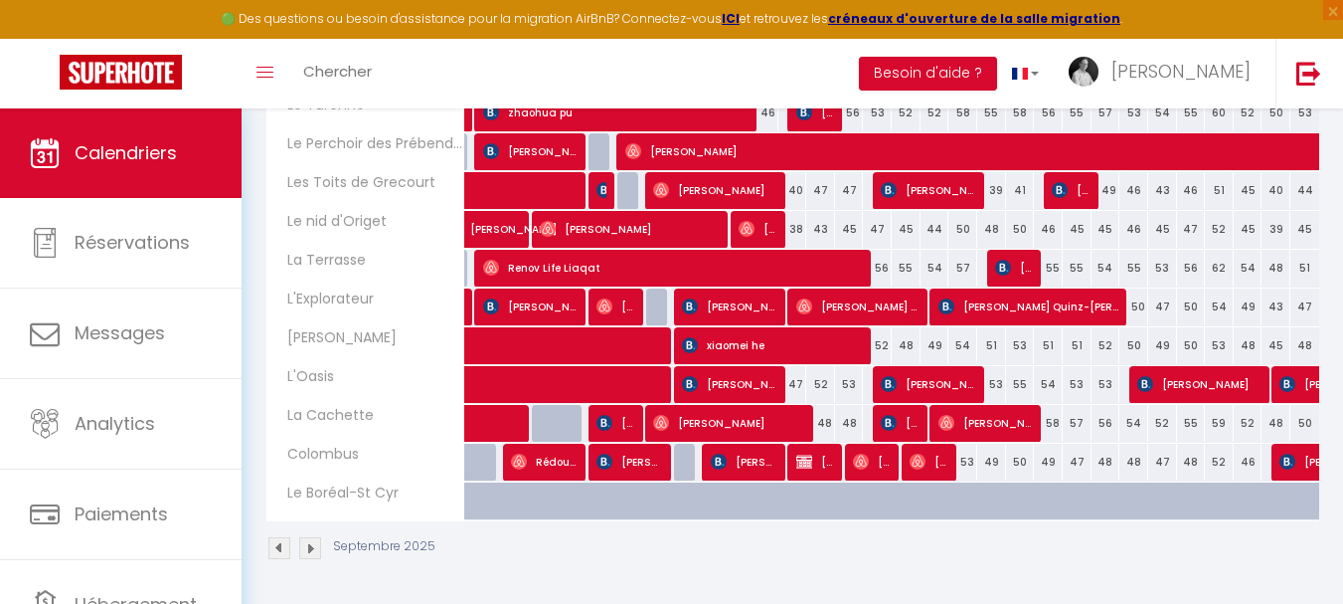
scroll to position [298, 0]
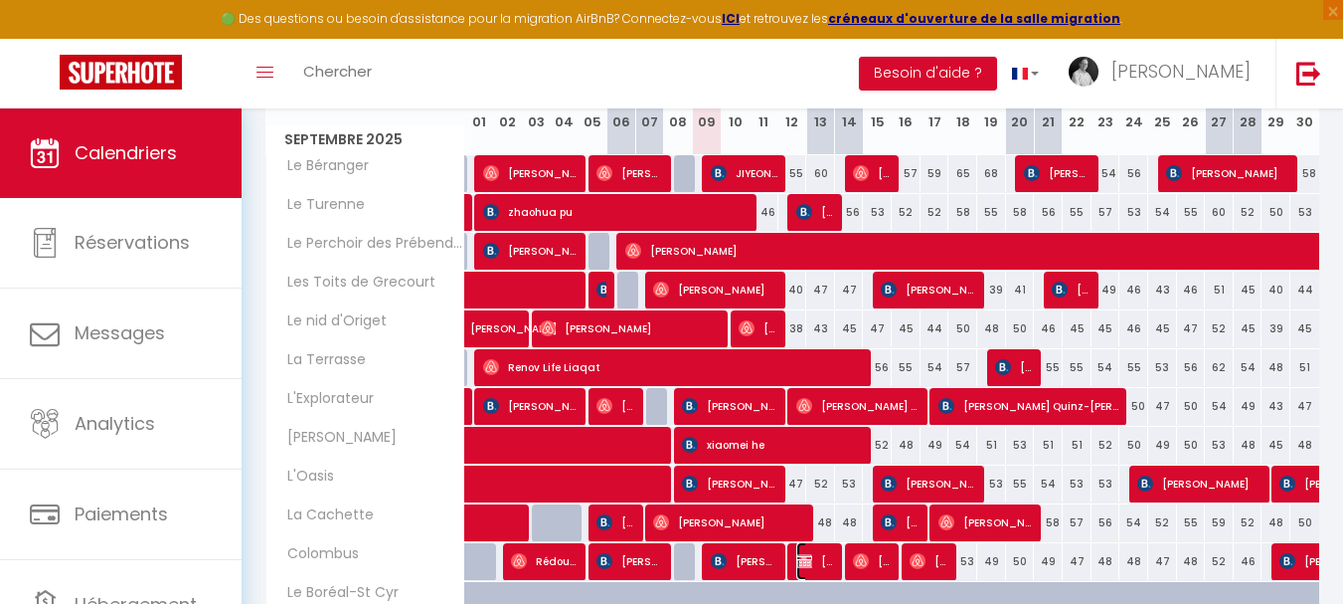
click at [817, 569] on span "[PERSON_NAME]" at bounding box center [815, 561] width 39 height 38
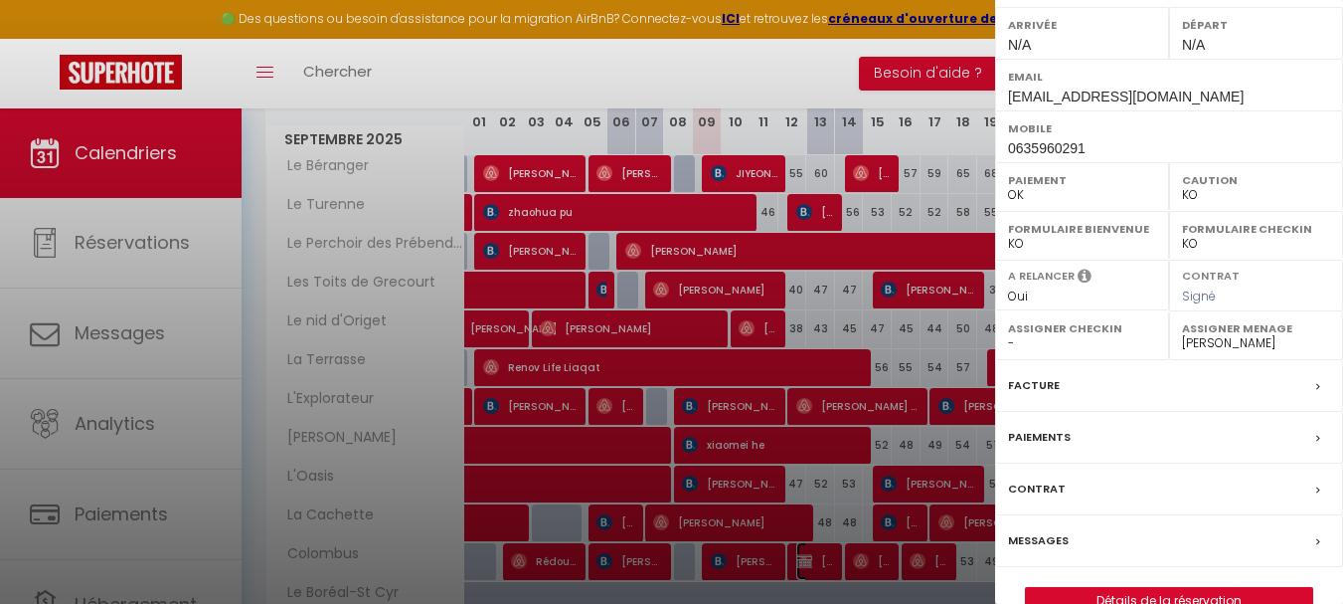
scroll to position [323, 0]
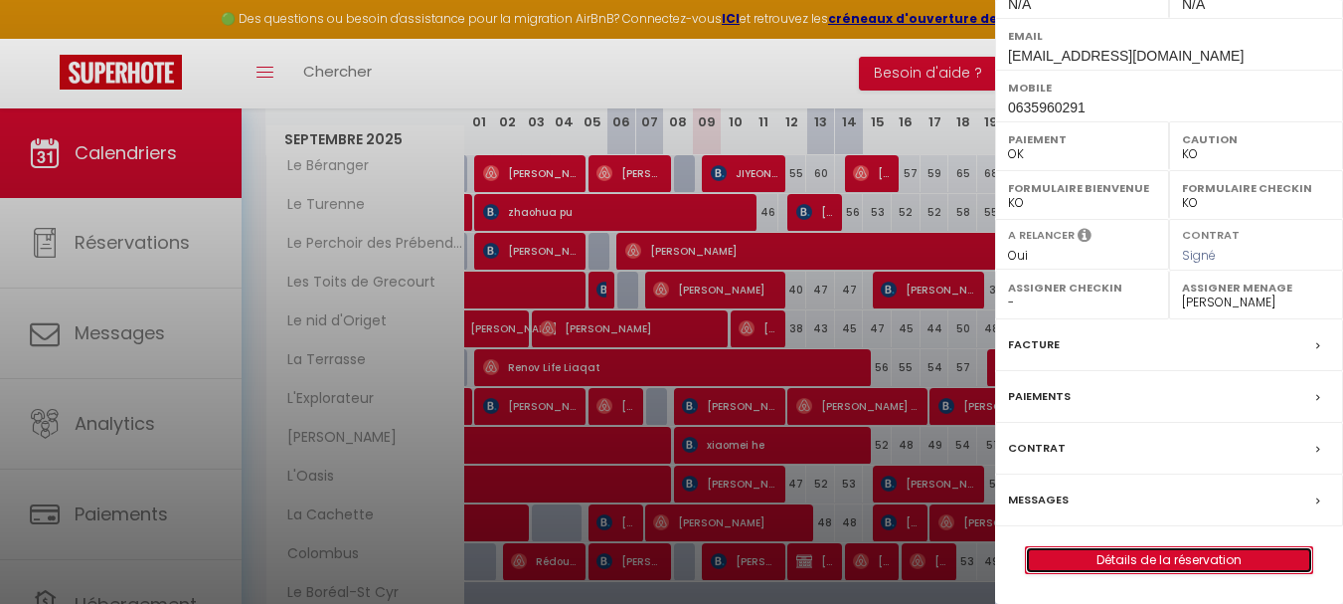
click at [1163, 560] on link "Détails de la réservation" at bounding box center [1169, 560] width 286 height 26
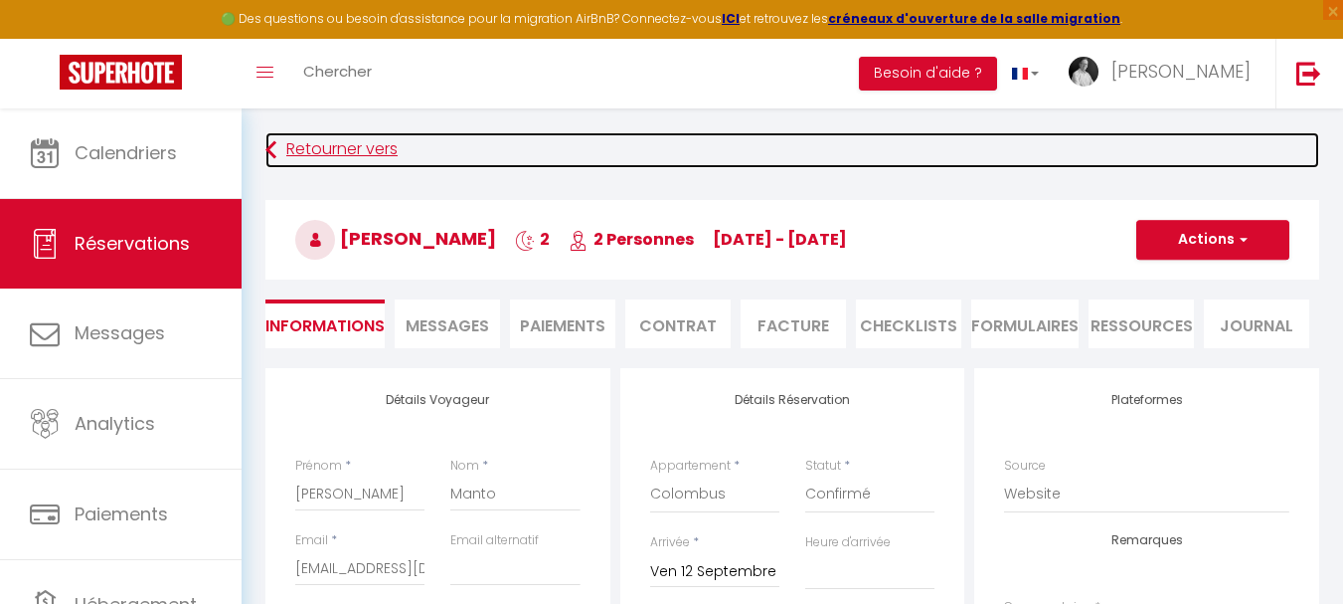
click at [323, 144] on link "Retourner vers" at bounding box center [792, 150] width 1054 height 36
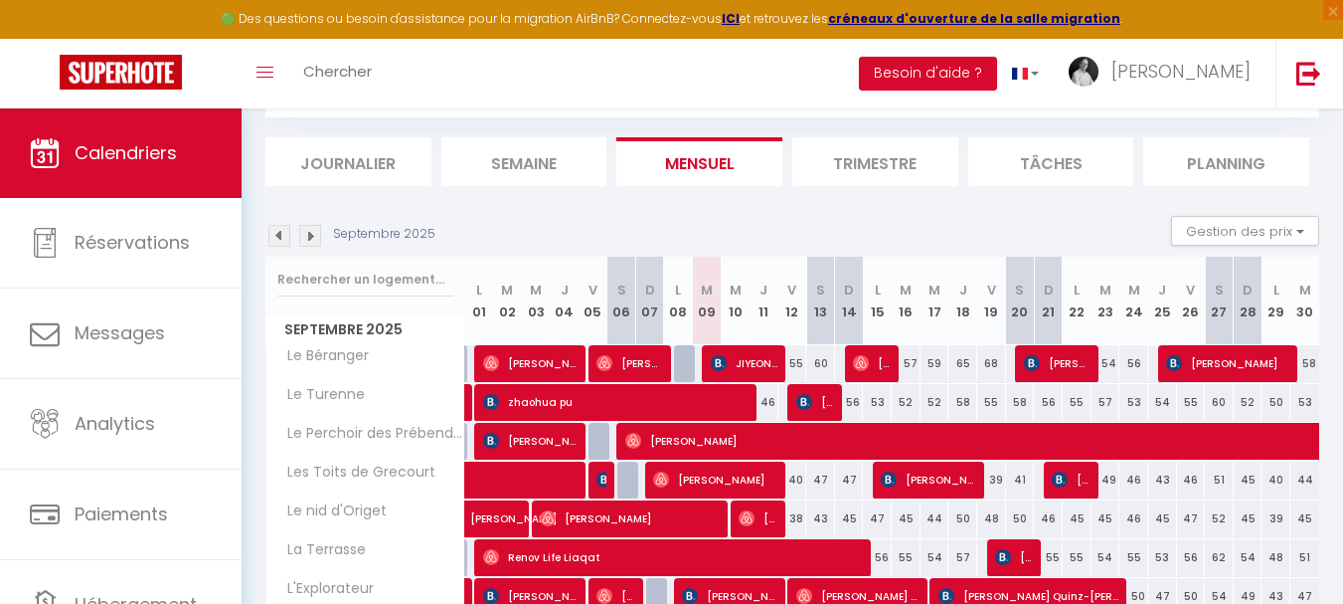
scroll to position [398, 0]
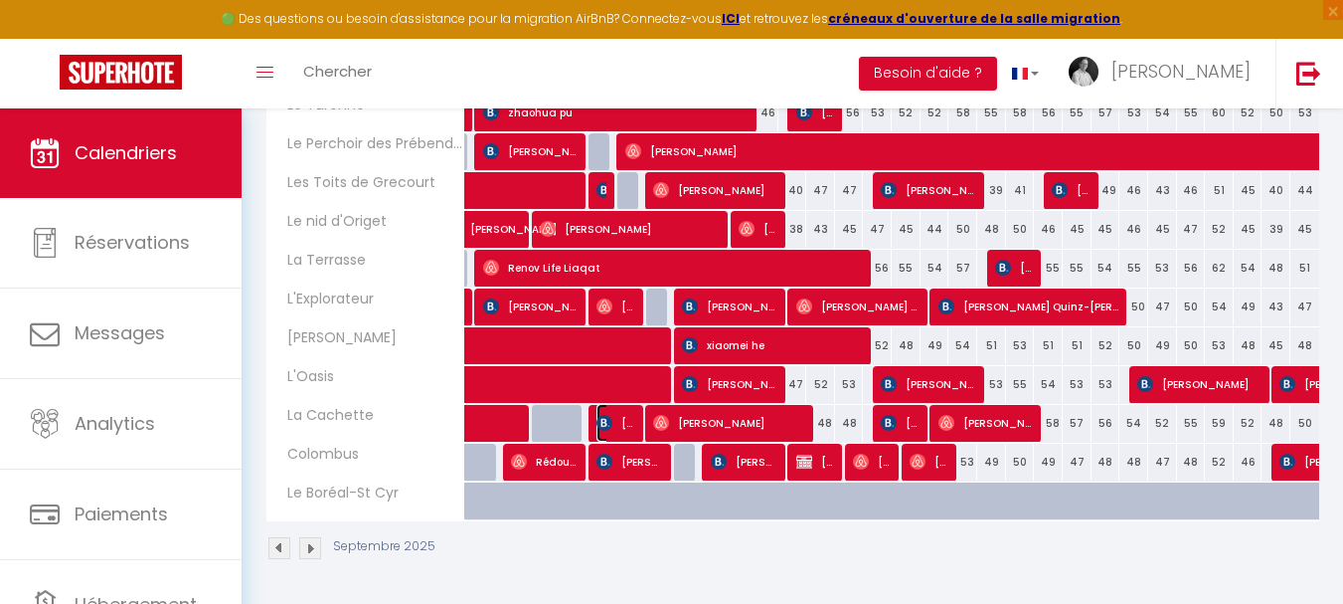
click at [607, 425] on img at bounding box center [605, 423] width 16 height 16
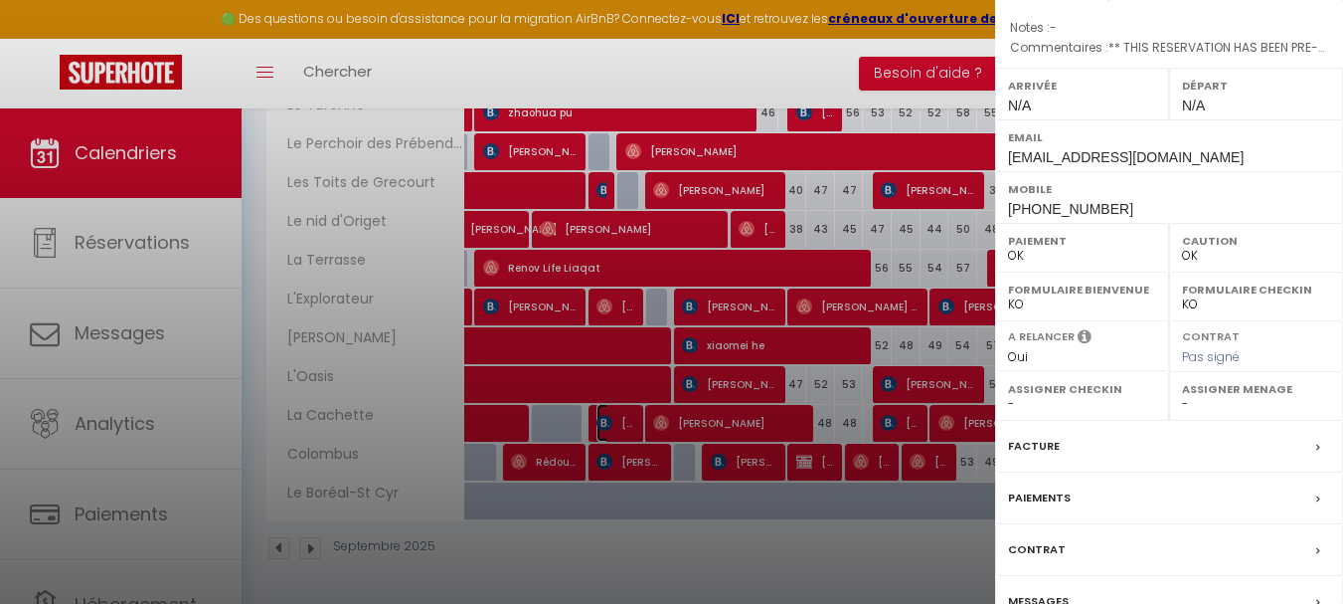
scroll to position [355, 0]
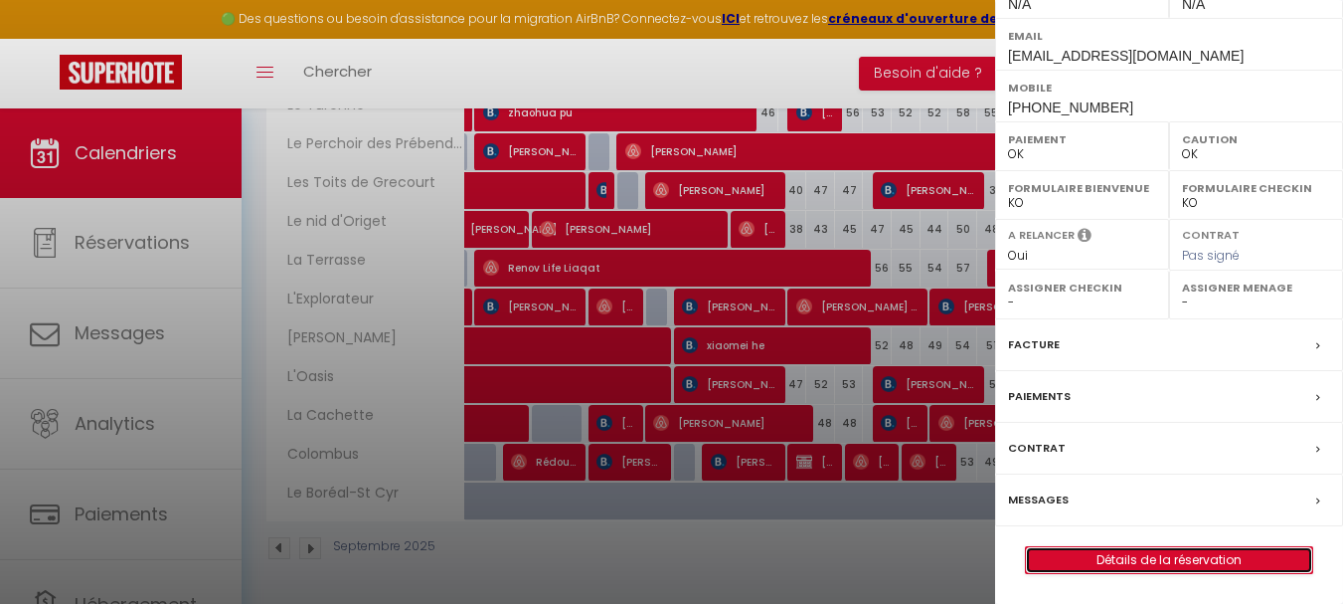
click at [1137, 560] on link "Détails de la réservation" at bounding box center [1169, 560] width 286 height 26
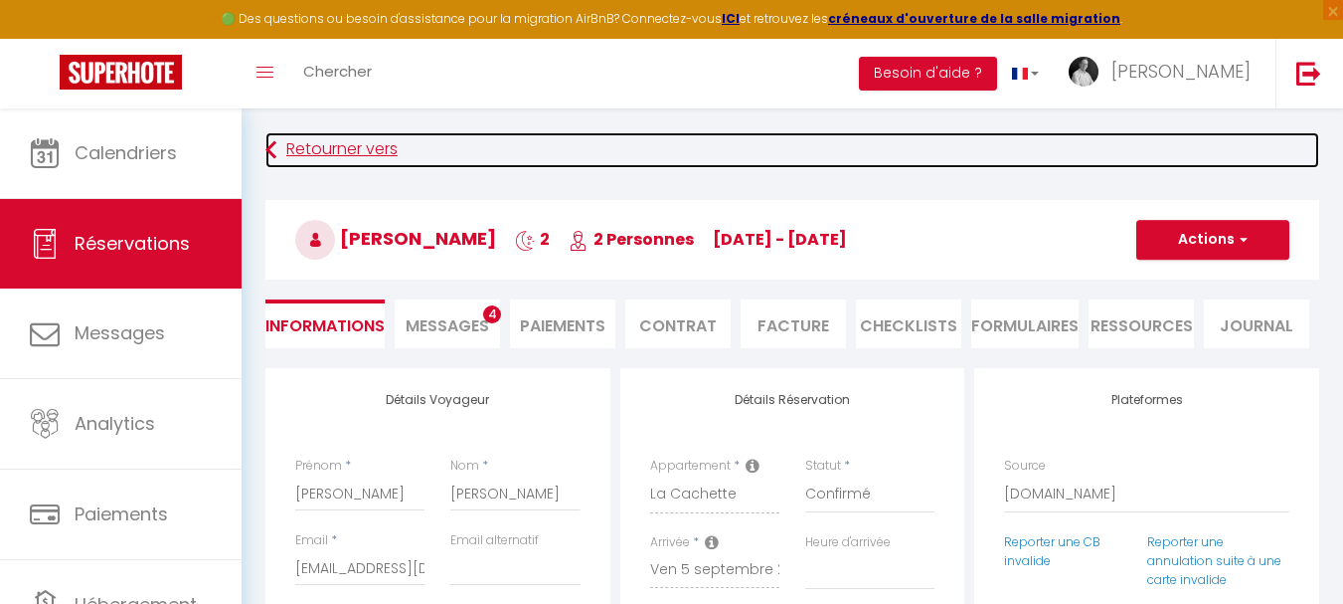
click at [343, 152] on link "Retourner vers" at bounding box center [792, 150] width 1054 height 36
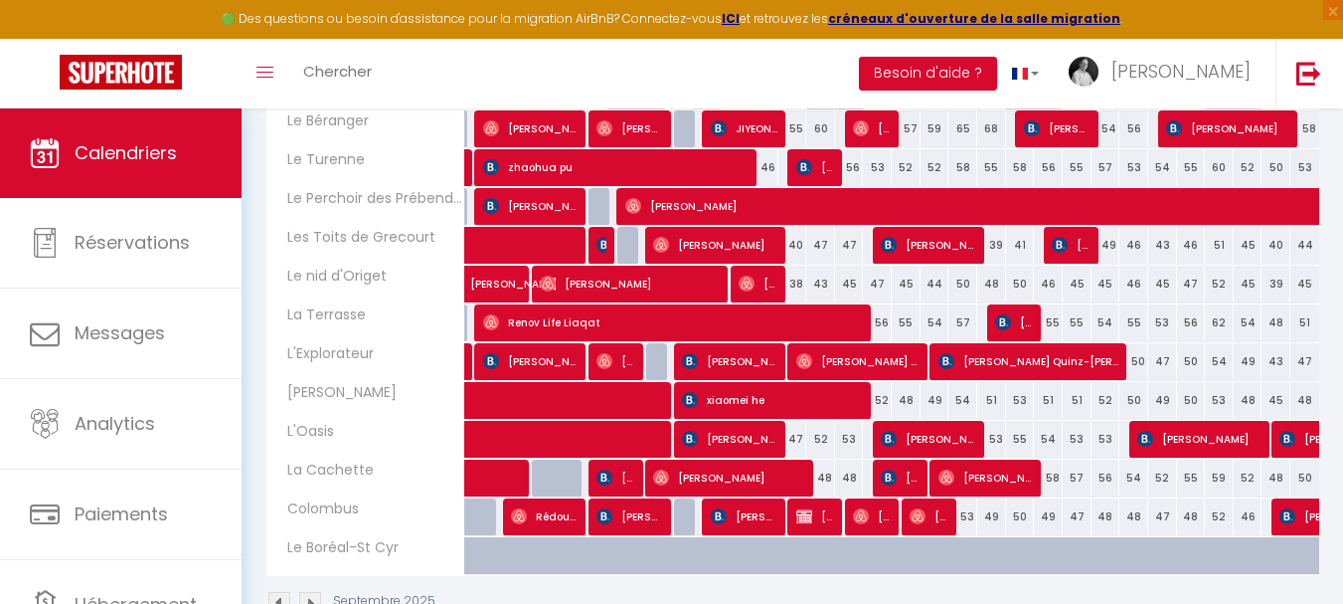
scroll to position [298, 0]
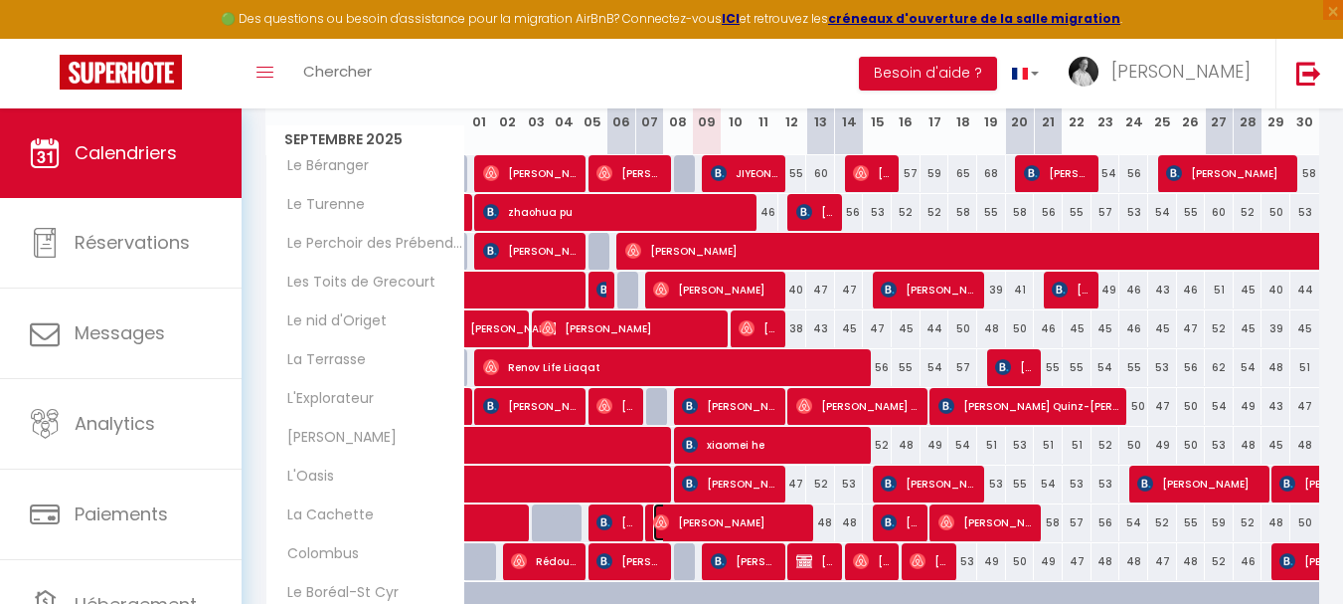
click at [687, 517] on span "[PERSON_NAME]" at bounding box center [730, 522] width 154 height 38
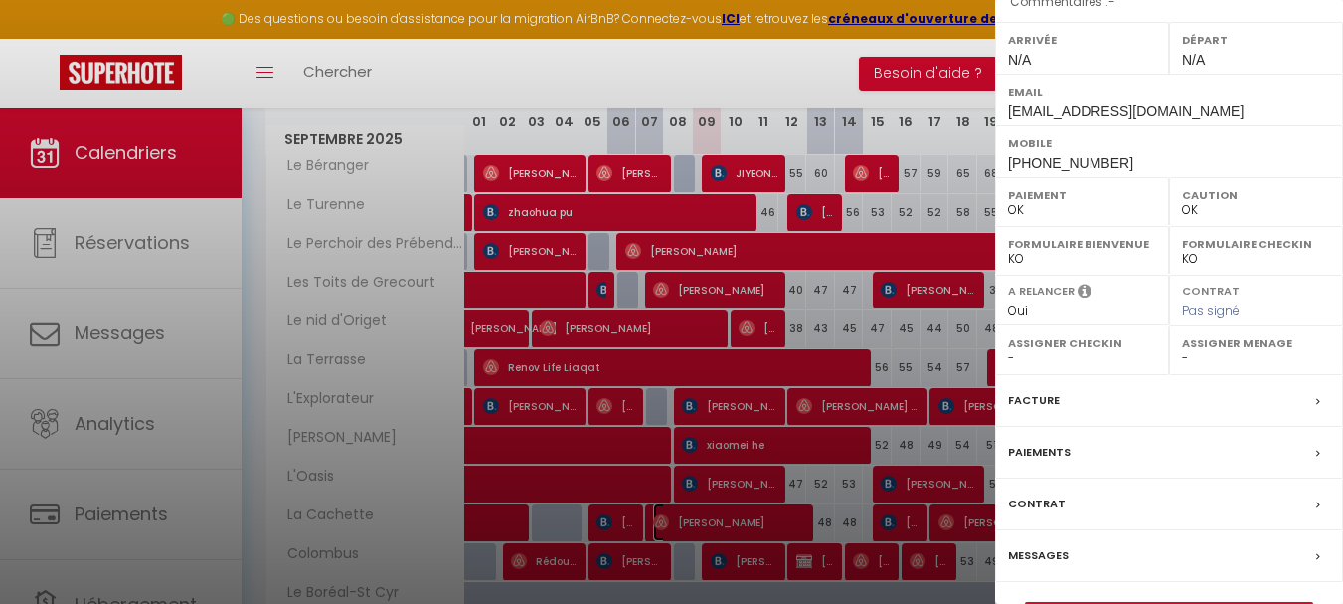
scroll to position [323, 0]
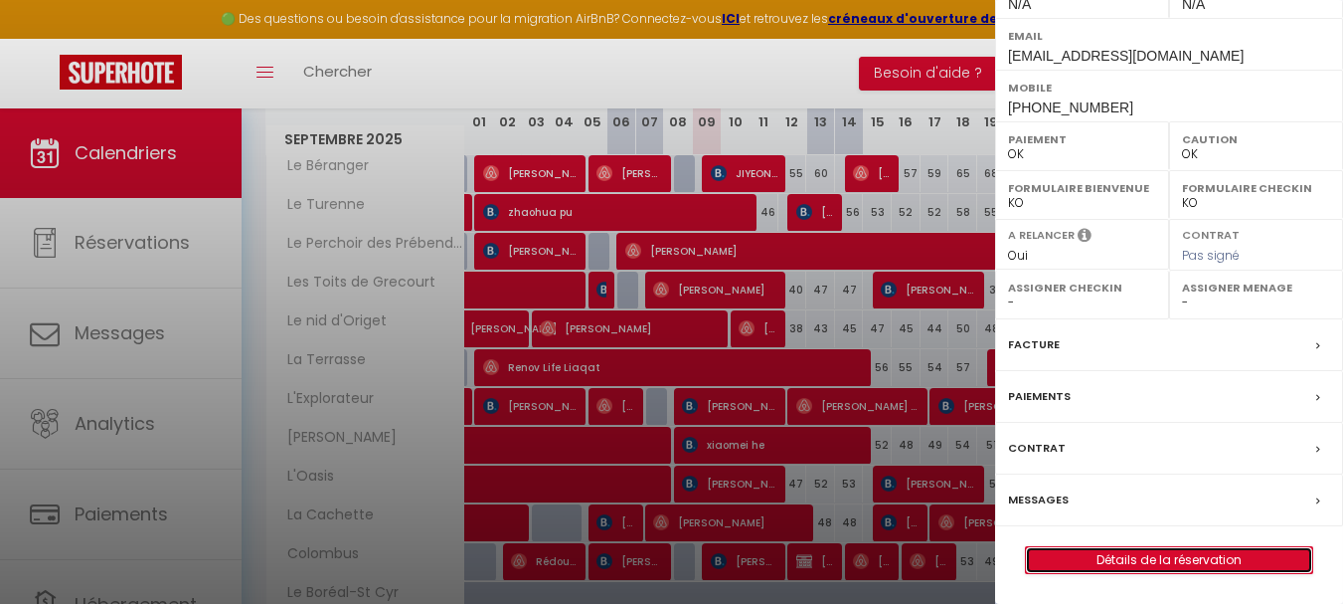
click at [1143, 559] on link "Détails de la réservation" at bounding box center [1169, 560] width 286 height 26
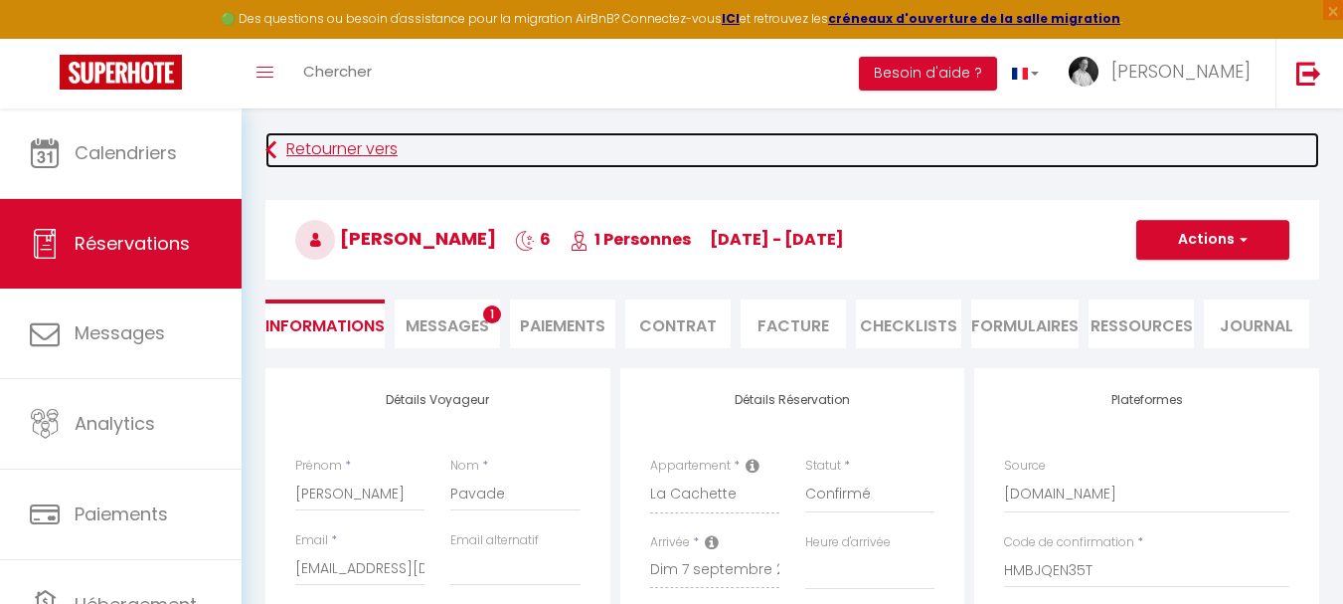
click at [332, 145] on link "Retourner vers" at bounding box center [792, 150] width 1054 height 36
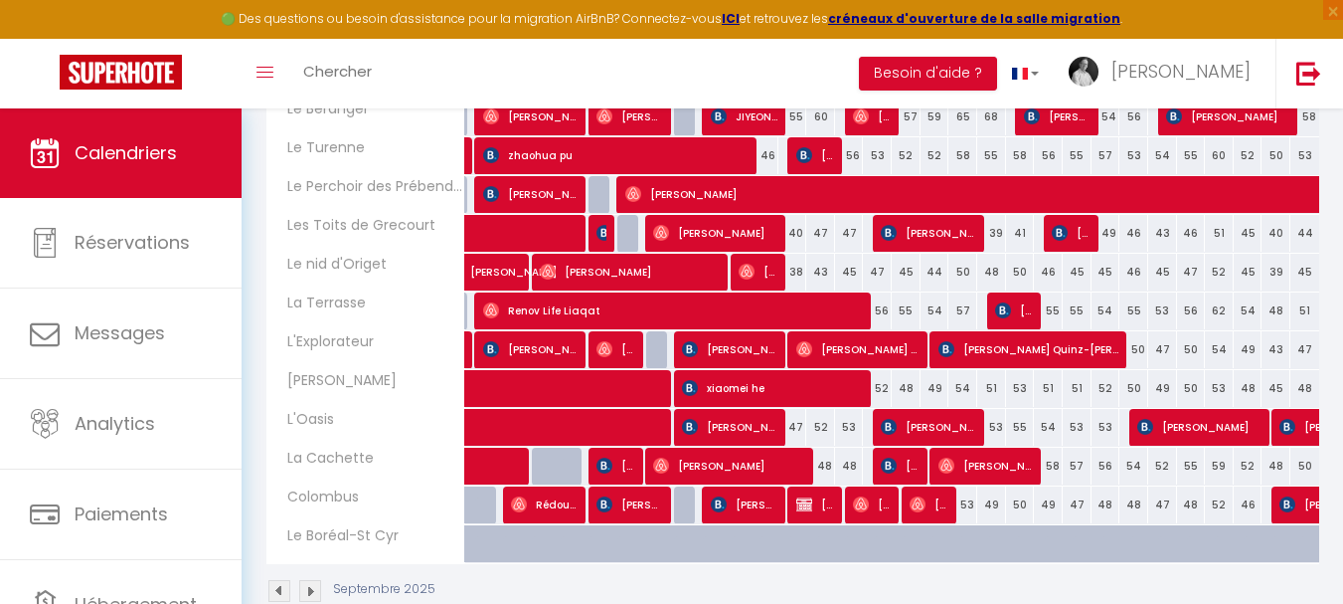
scroll to position [398, 0]
